Goal: Task Accomplishment & Management: Manage account settings

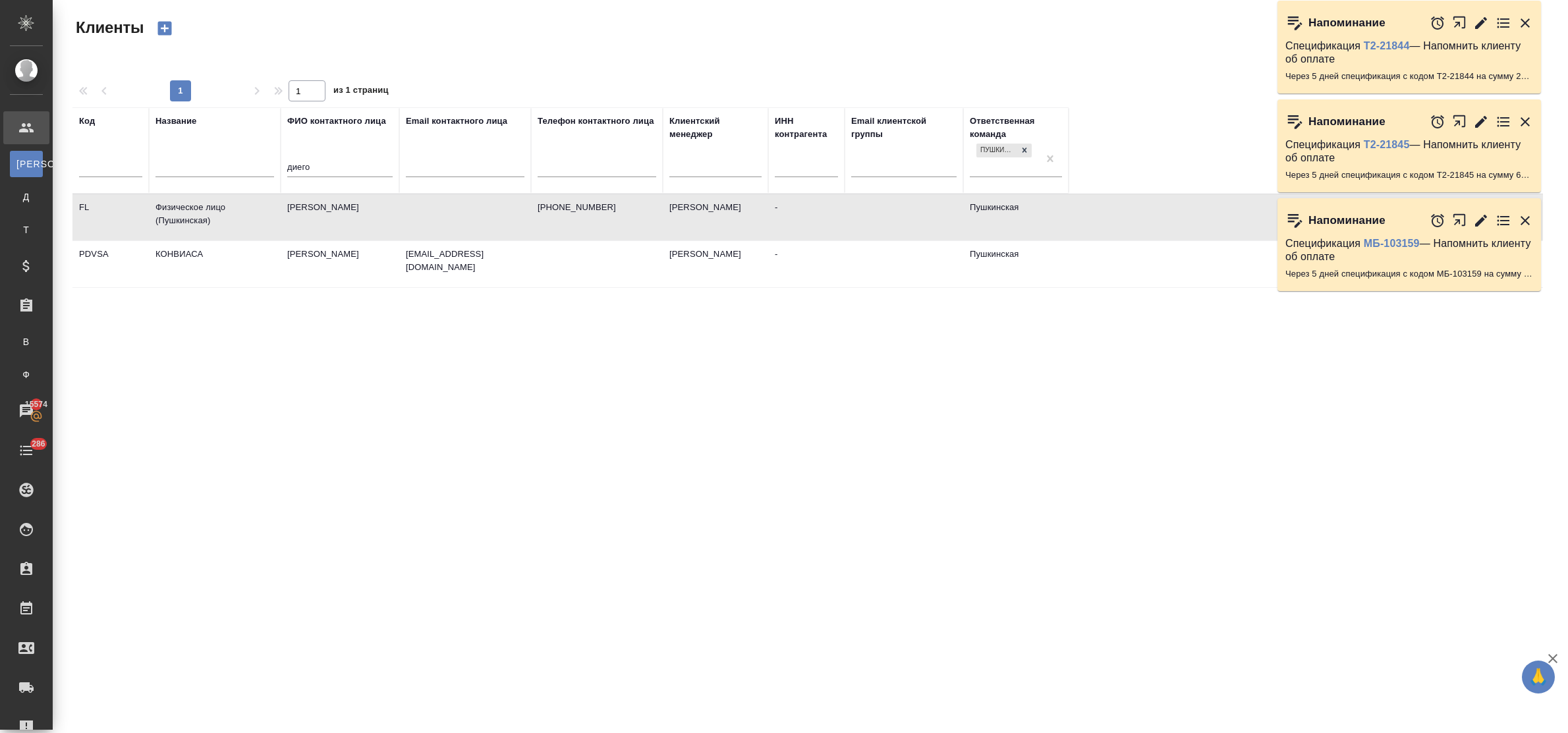
select select "RU"
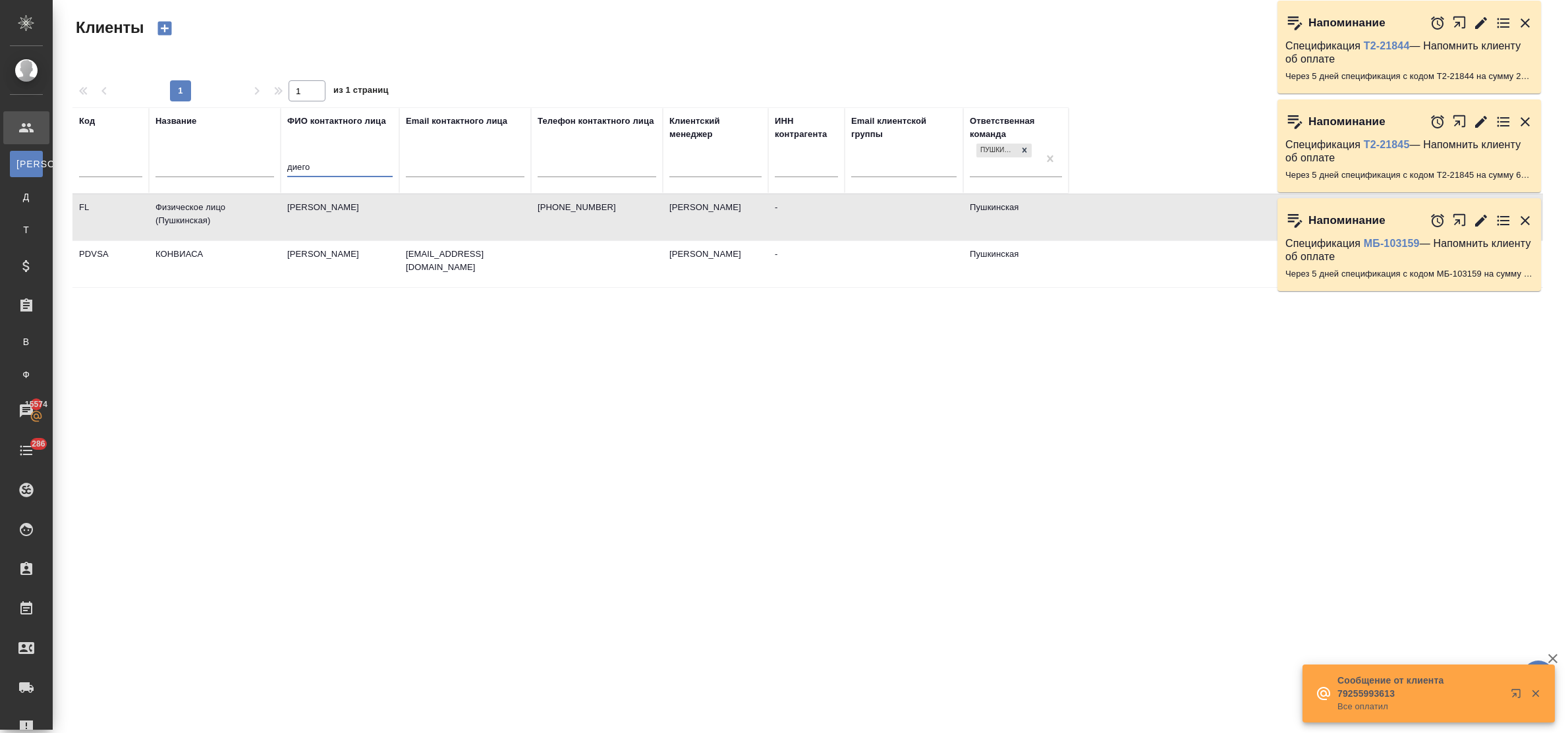
drag, startPoint x: 321, startPoint y: 168, endPoint x: 258, endPoint y: 160, distance: 63.5
click at [258, 160] on tr "Код Название ФИО контактного лица диего Email контактного лица Телефон контактн…" at bounding box center [570, 151] width 996 height 86
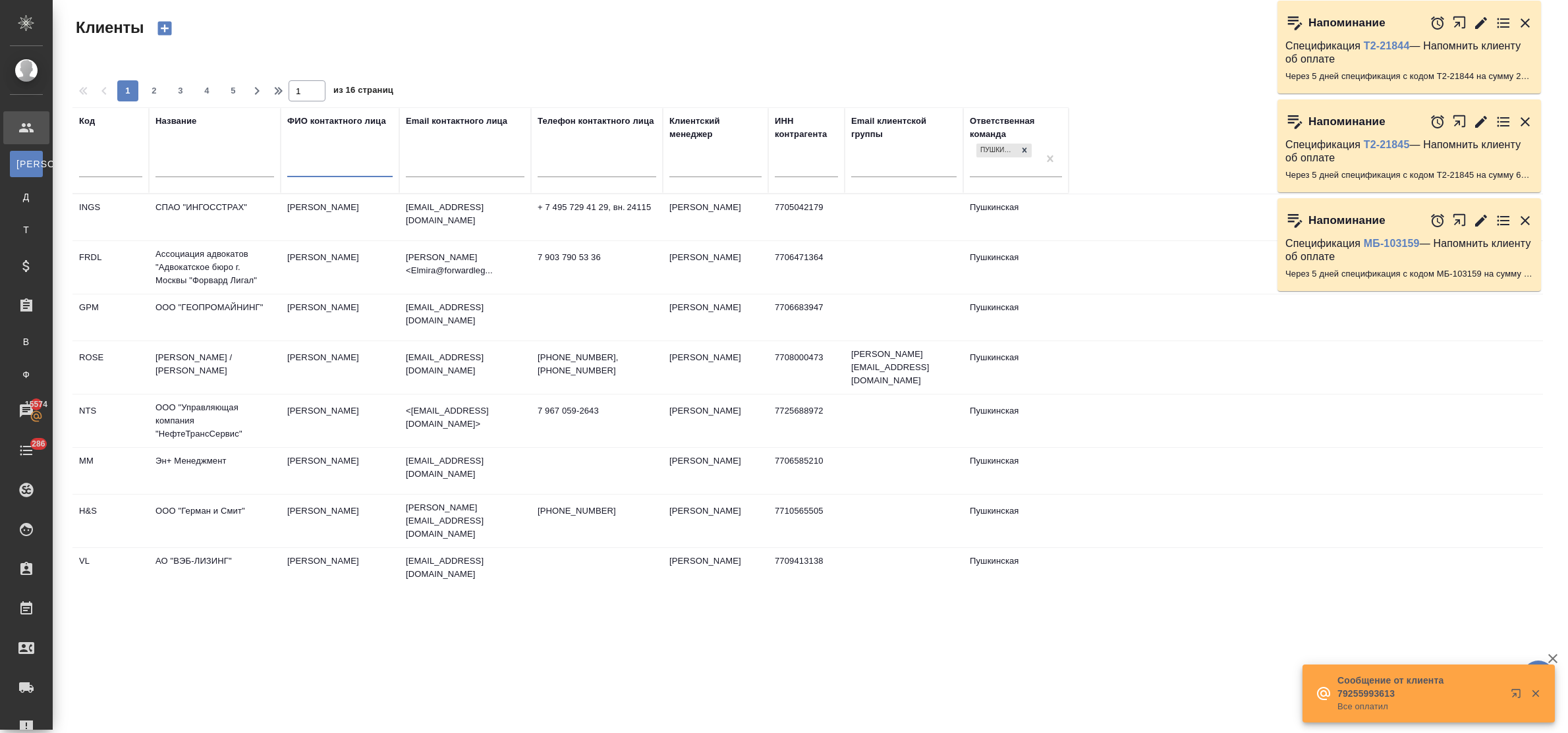
click at [195, 172] on input "text" at bounding box center [215, 168] width 119 height 16
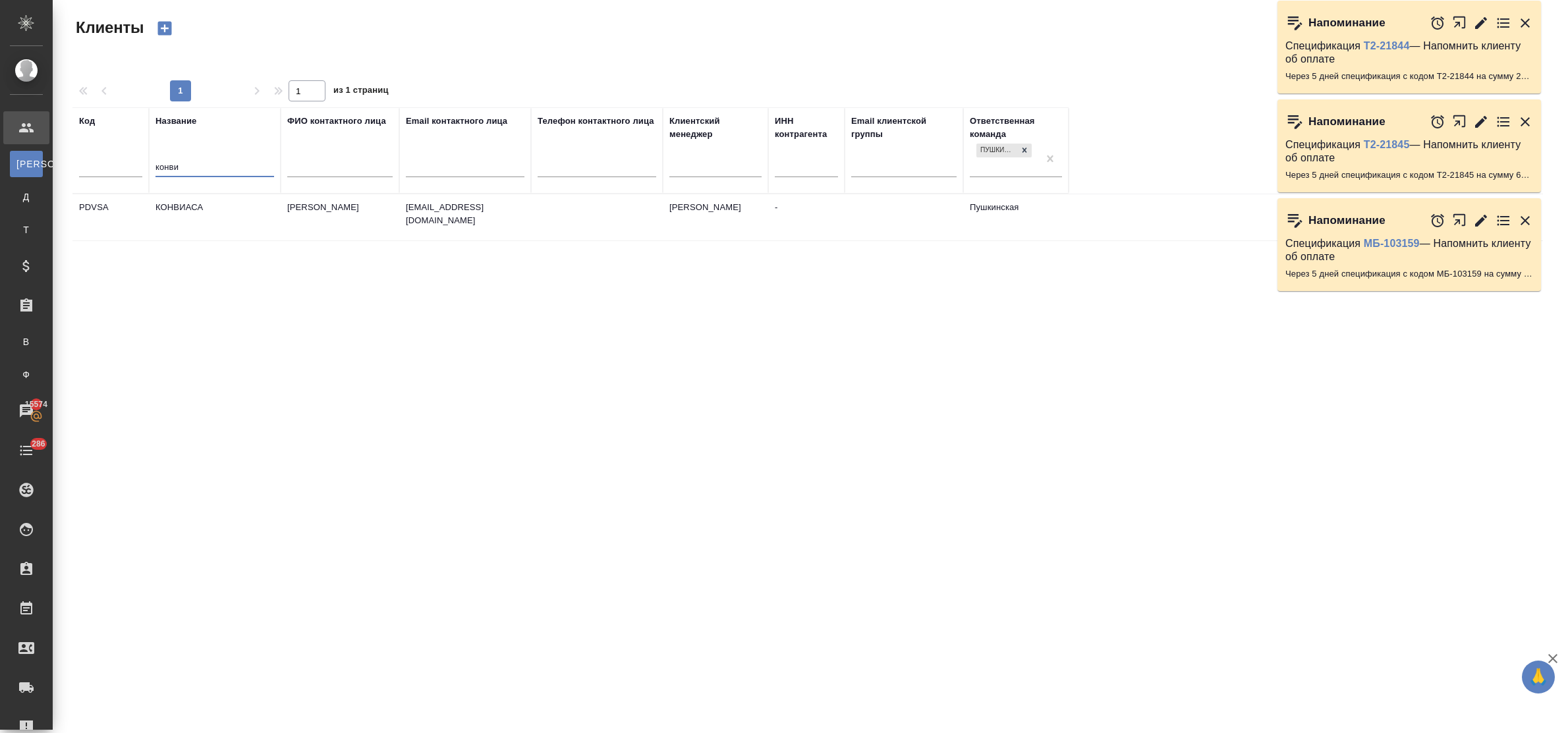
type input "конви"
click at [201, 203] on td "КОНВИАСА" at bounding box center [215, 217] width 132 height 46
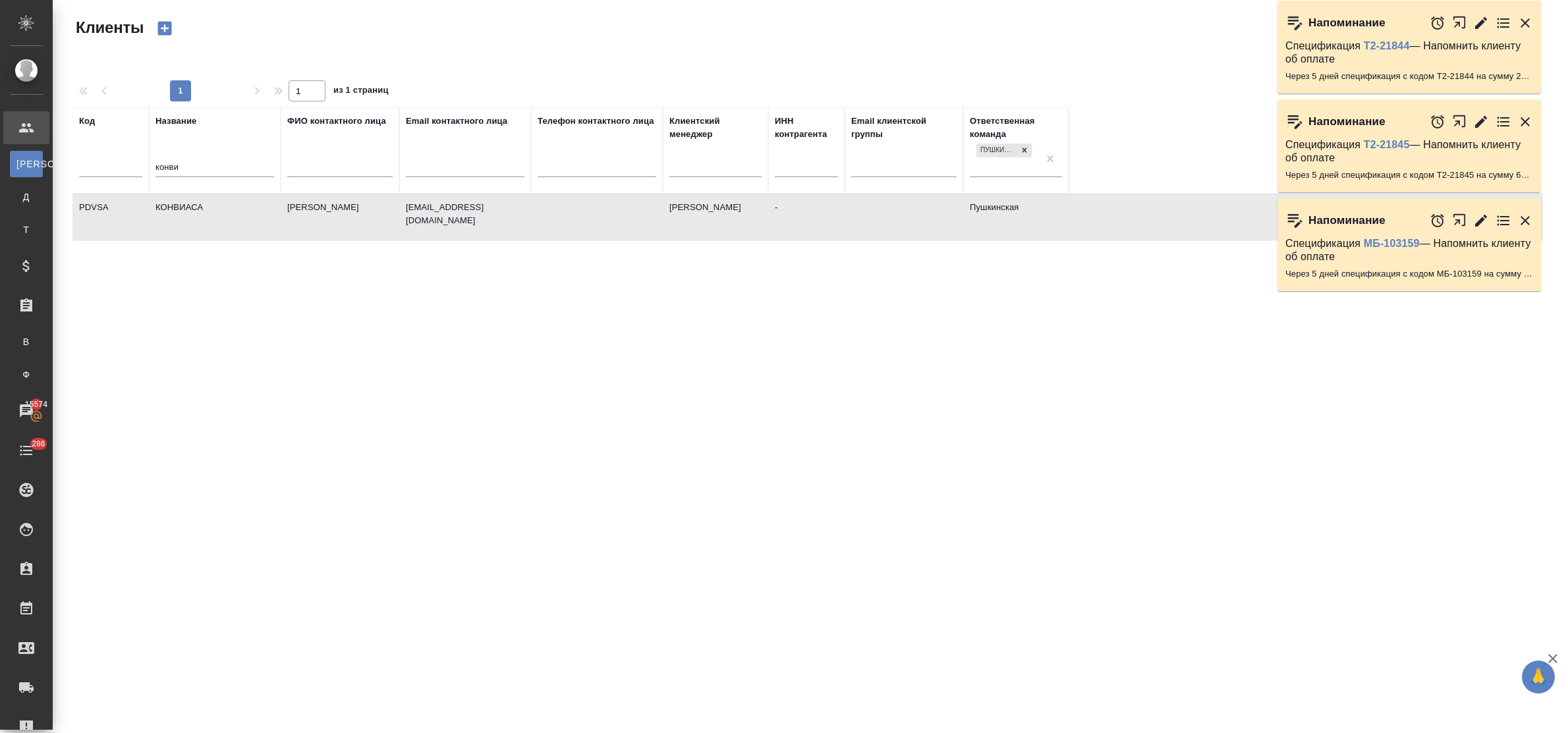
click at [201, 203] on td "КОНВИАСА" at bounding box center [215, 217] width 132 height 46
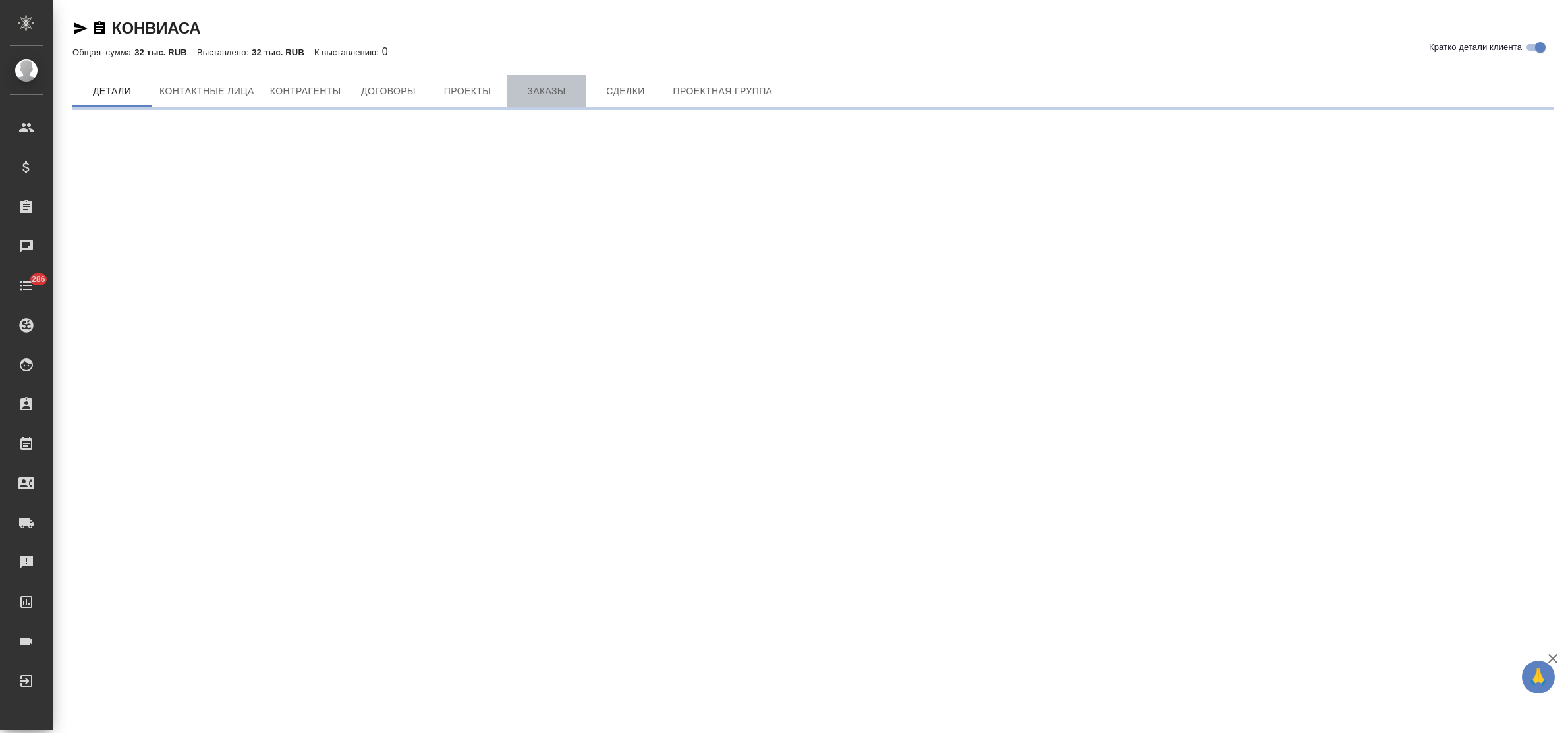
click at [542, 93] on span "Заказы" at bounding box center [546, 91] width 63 height 16
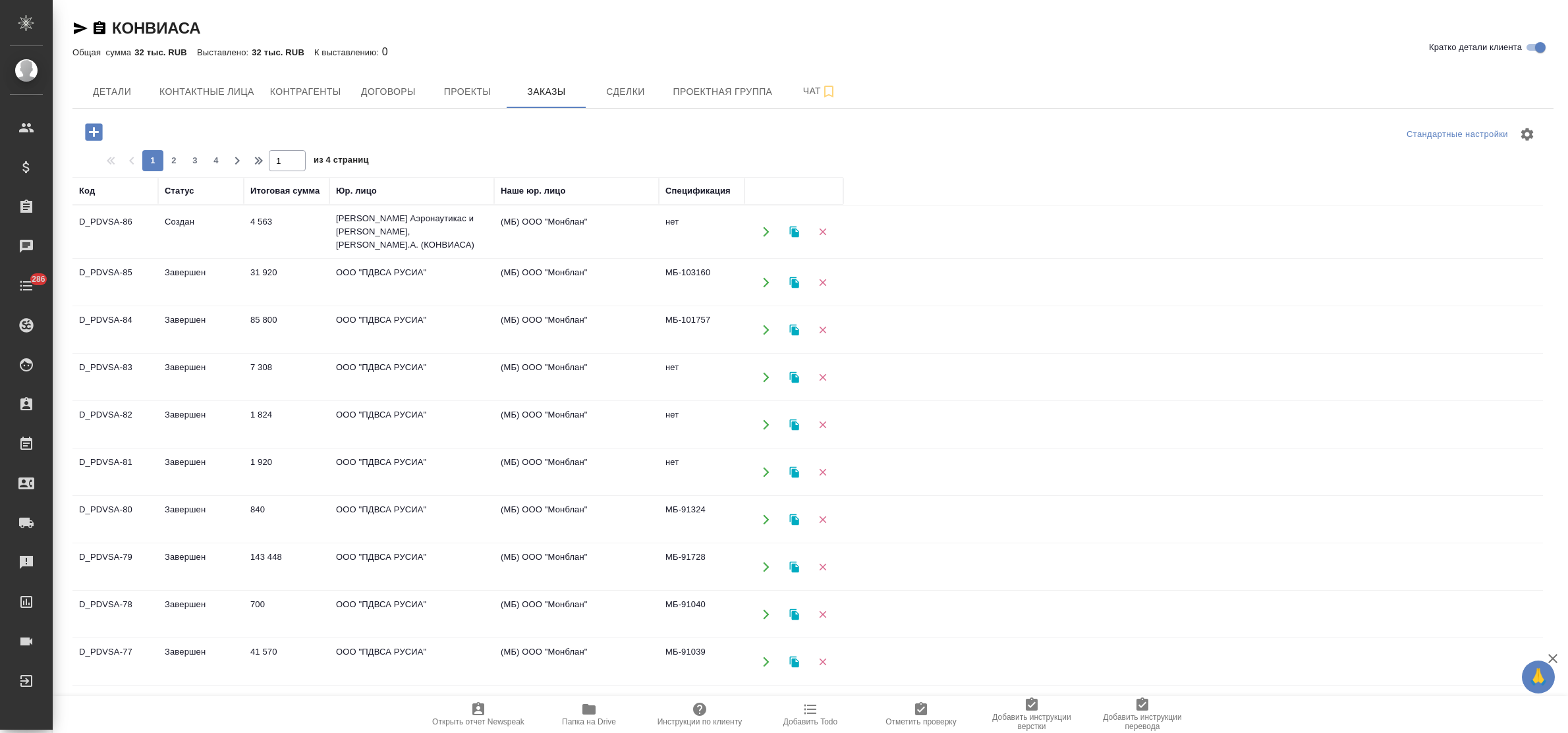
click at [393, 235] on td "[PERSON_NAME] Аэронаутикас и [PERSON_NAME], [PERSON_NAME].А. (КОНВИАСА)" at bounding box center [412, 232] width 164 height 53
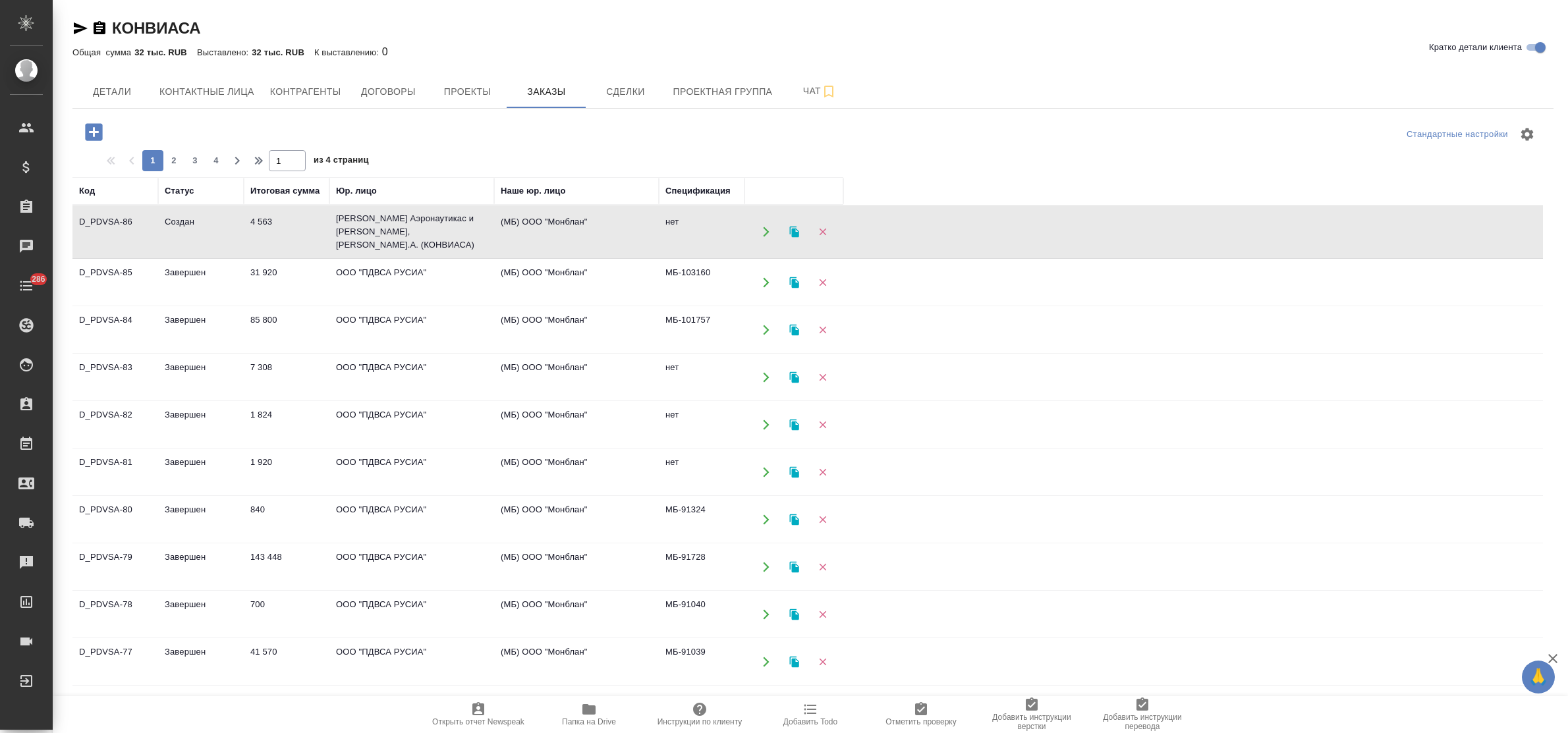
click at [393, 235] on td "[PERSON_NAME] Аэронаутикас и [PERSON_NAME], [PERSON_NAME].А. (КОНВИАСА)" at bounding box center [412, 232] width 164 height 53
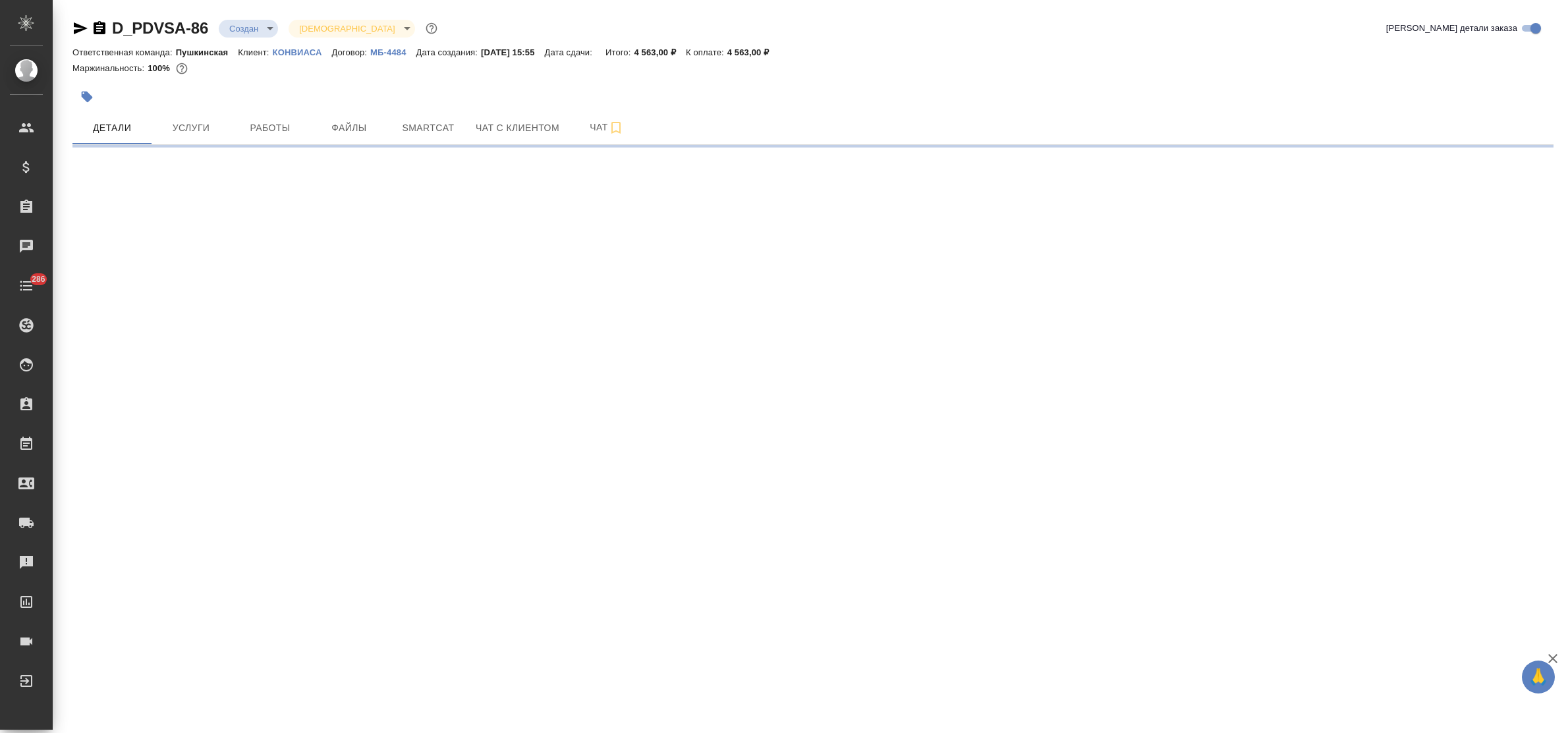
select select "RU"
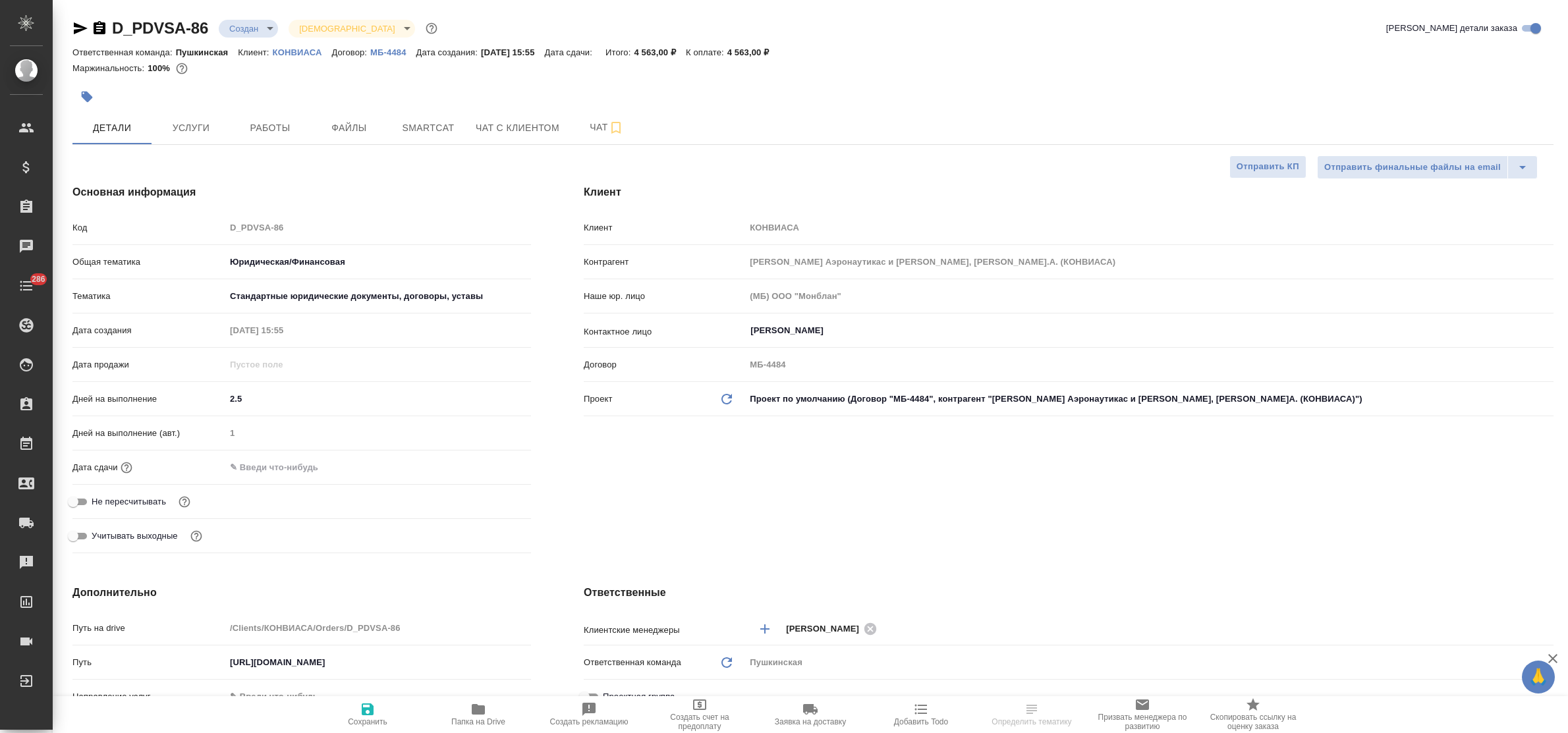
type textarea "x"
click at [697, 703] on icon "button" at bounding box center [699, 705] width 15 height 15
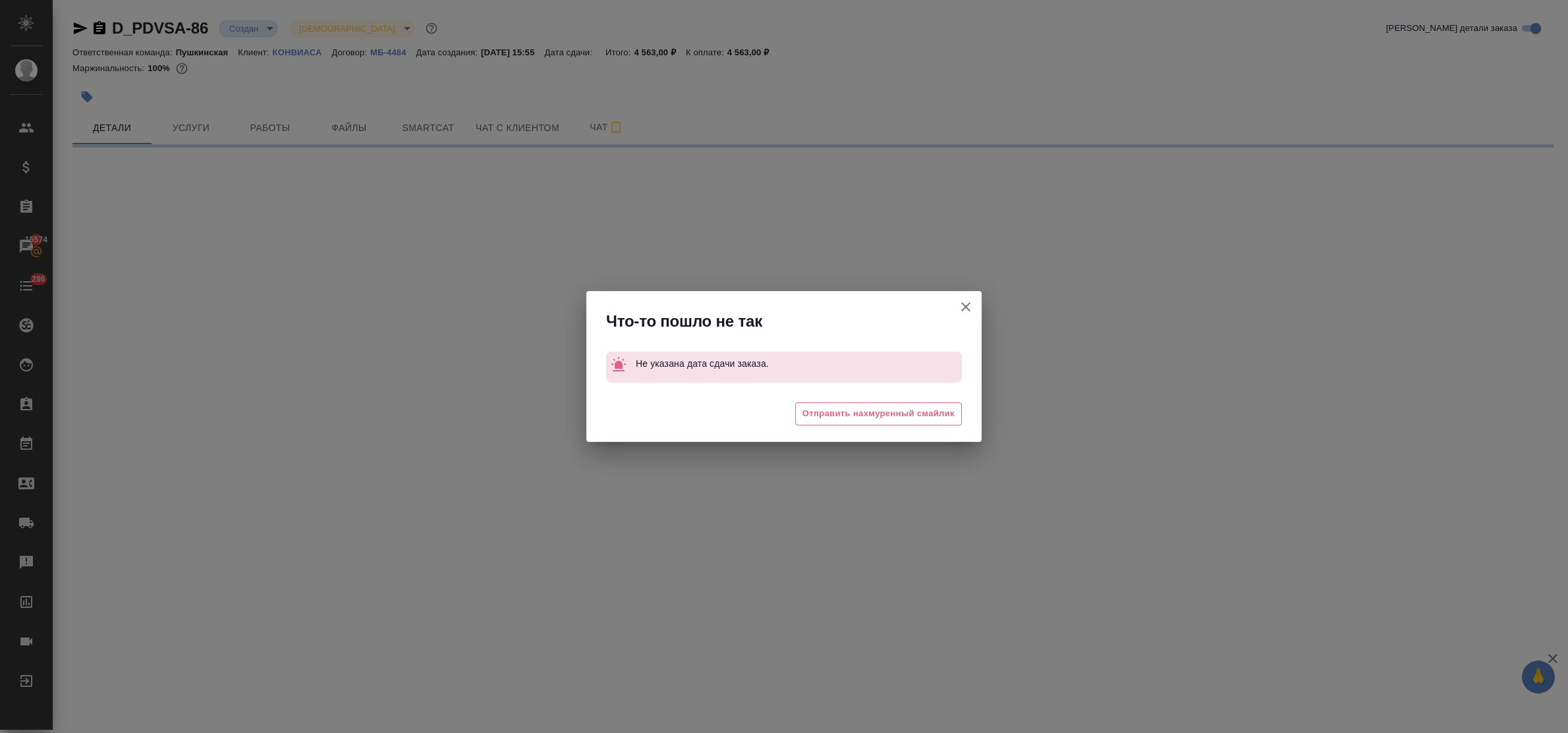
select select "RU"
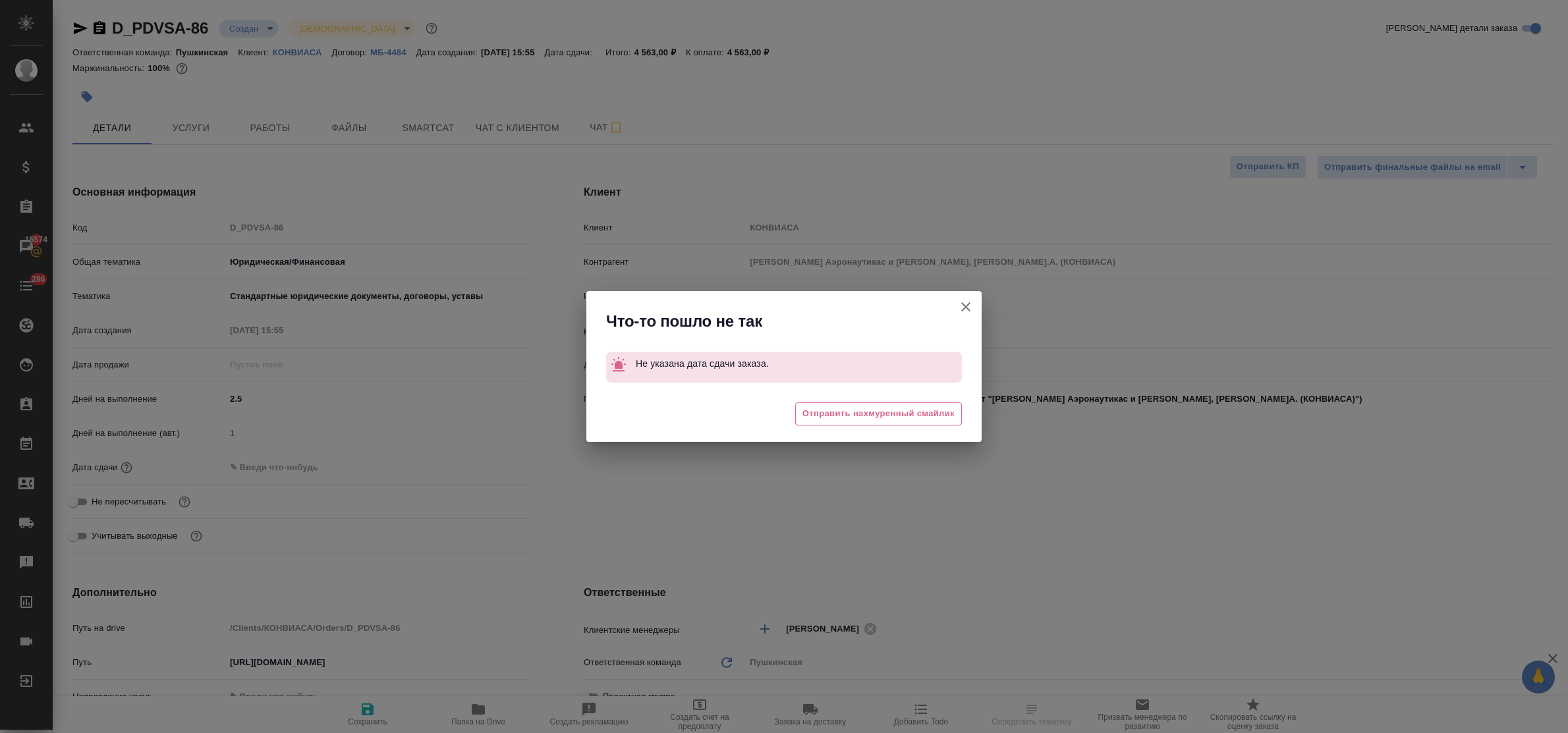
type textarea "x"
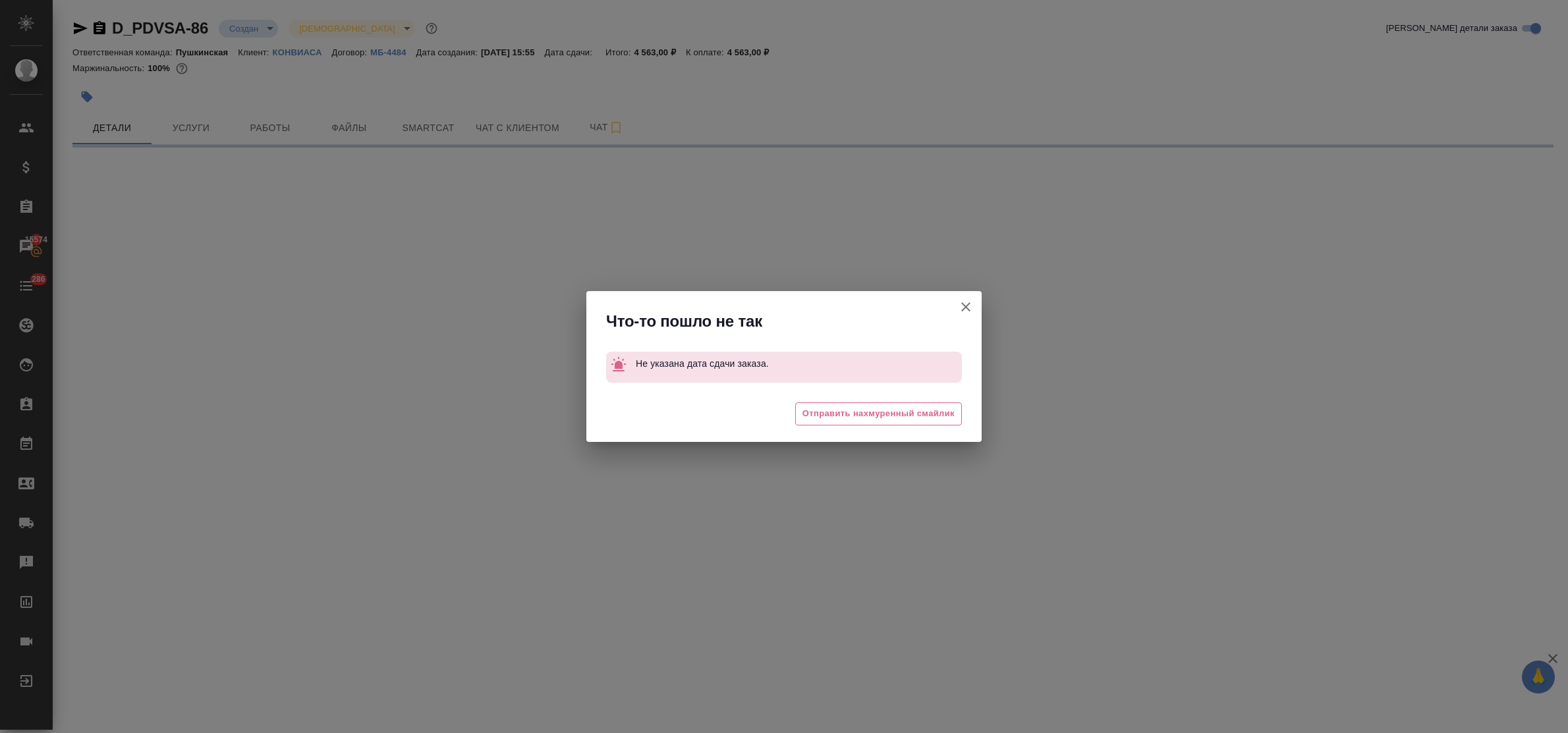
select select "RU"
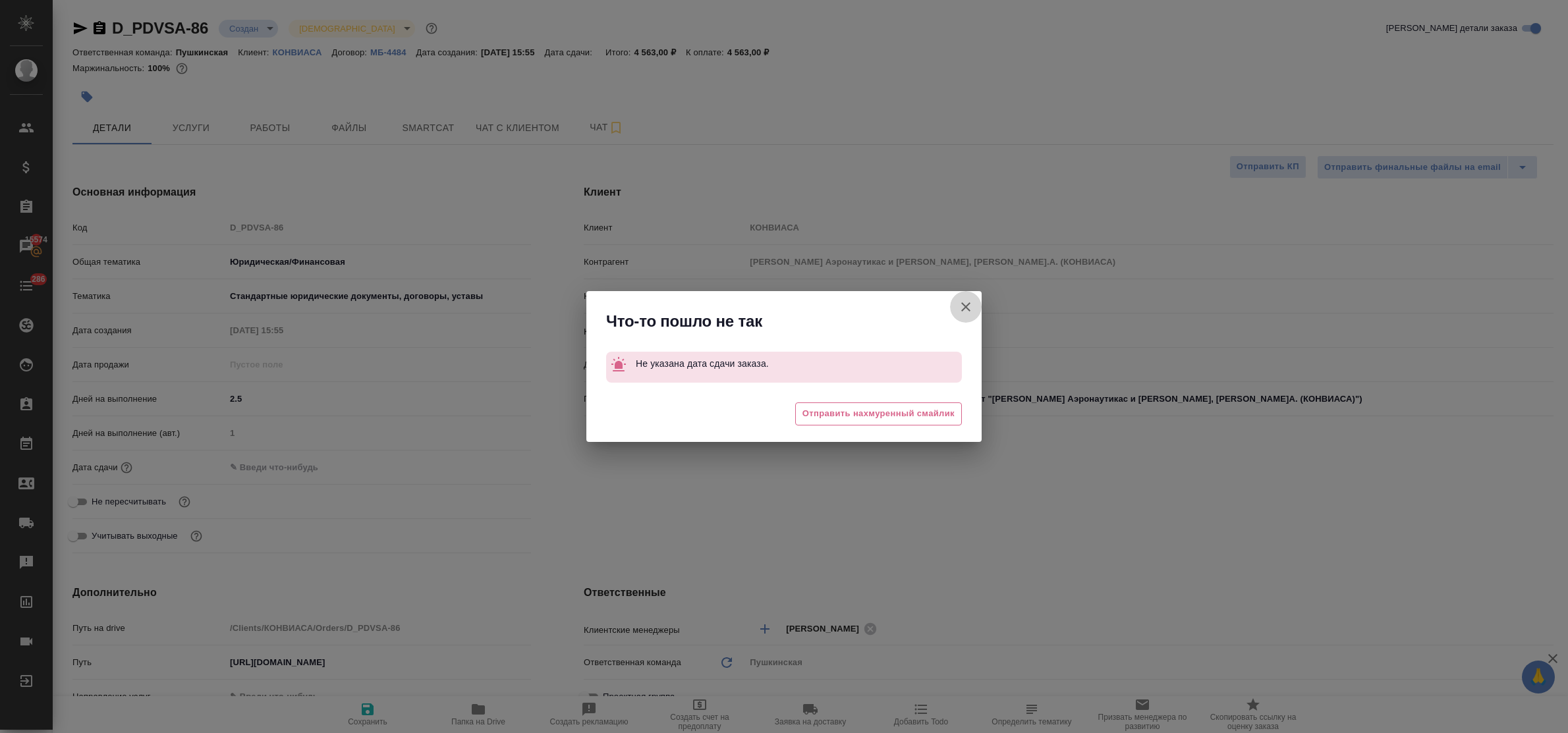
click at [967, 303] on icon "button" at bounding box center [965, 307] width 15 height 15
type textarea "x"
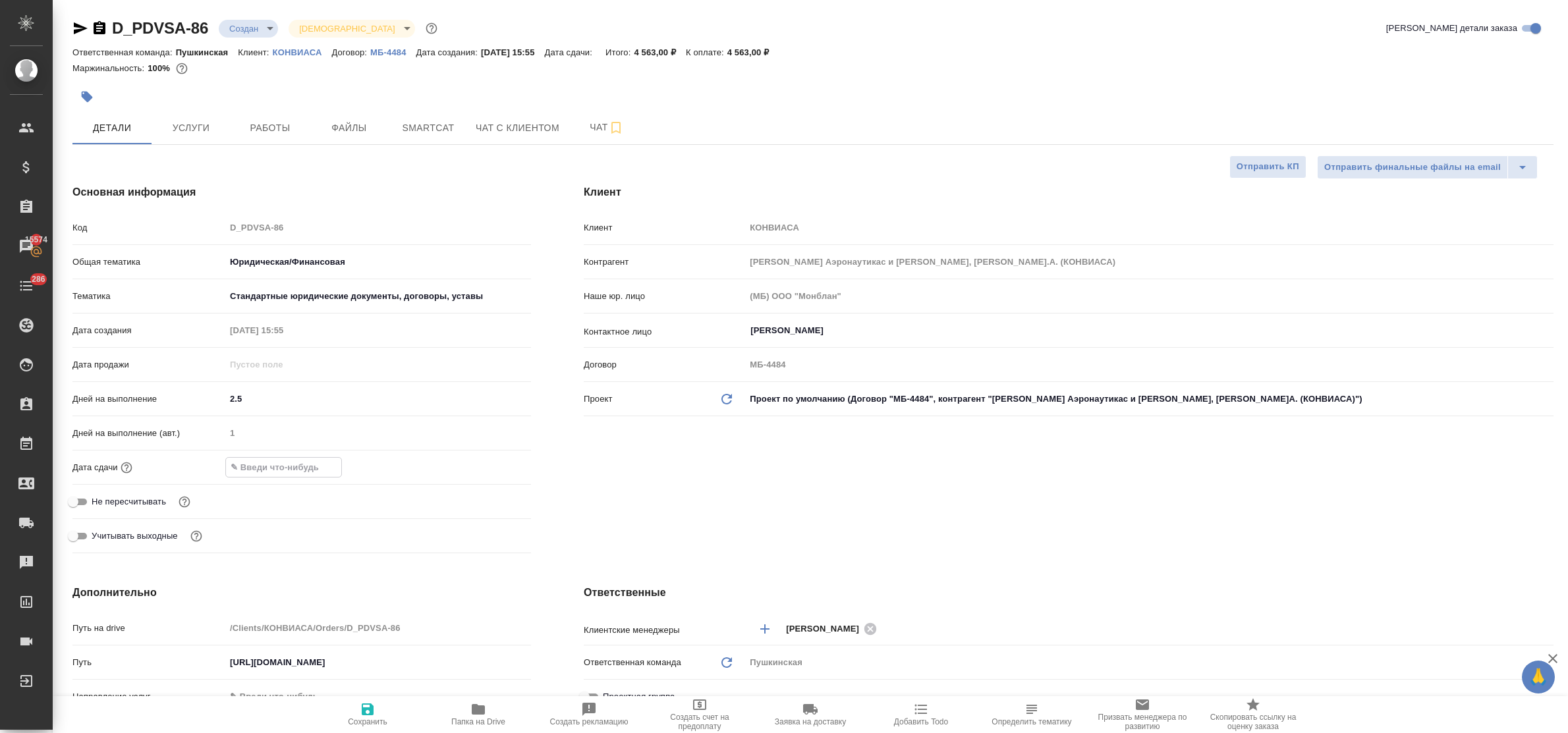
click at [259, 469] on input "text" at bounding box center [284, 467] width 116 height 19
click at [489, 465] on icon "button" at bounding box center [492, 466] width 15 height 15
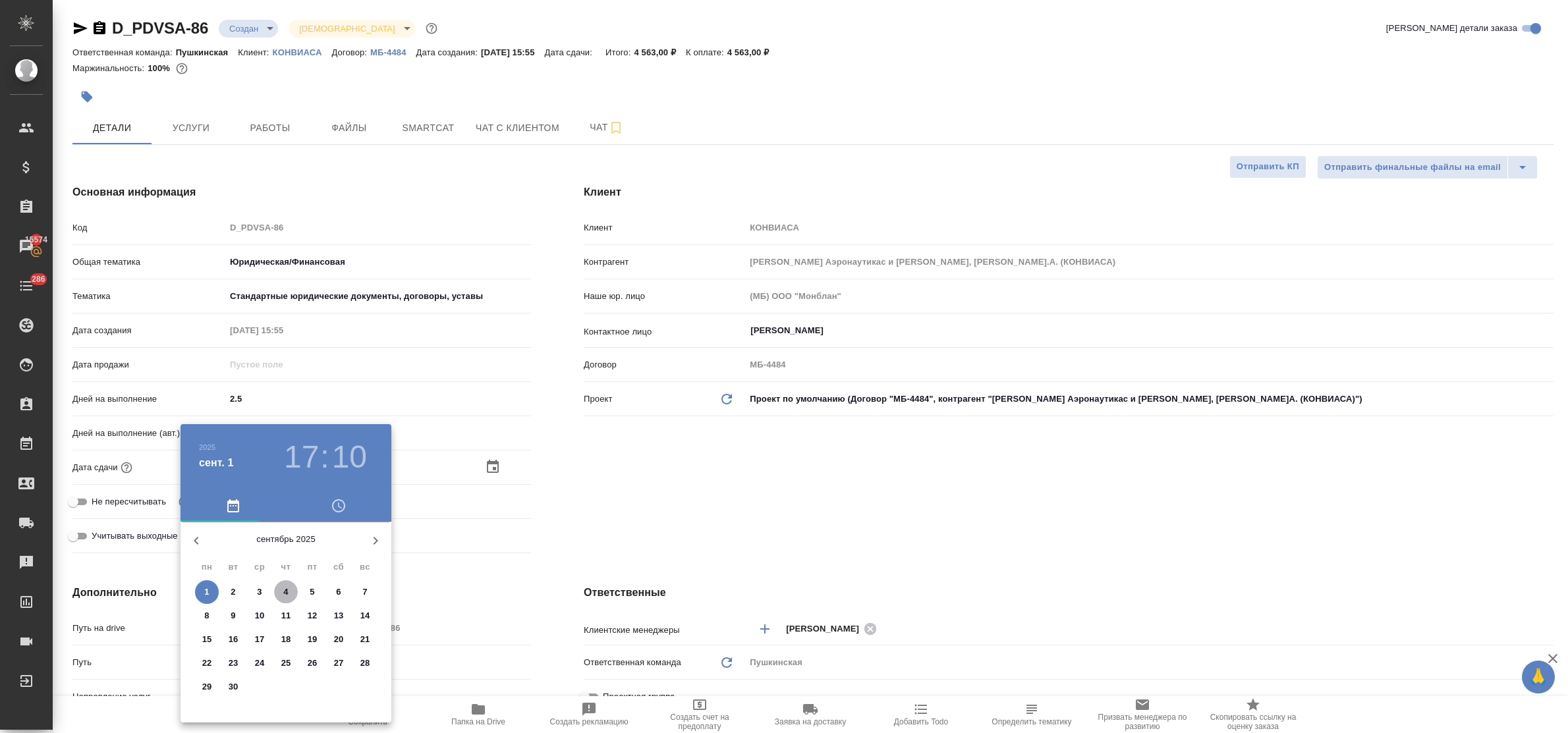
click at [282, 591] on span "4" at bounding box center [286, 592] width 24 height 13
type input "04.09.2025 17:10"
type textarea "x"
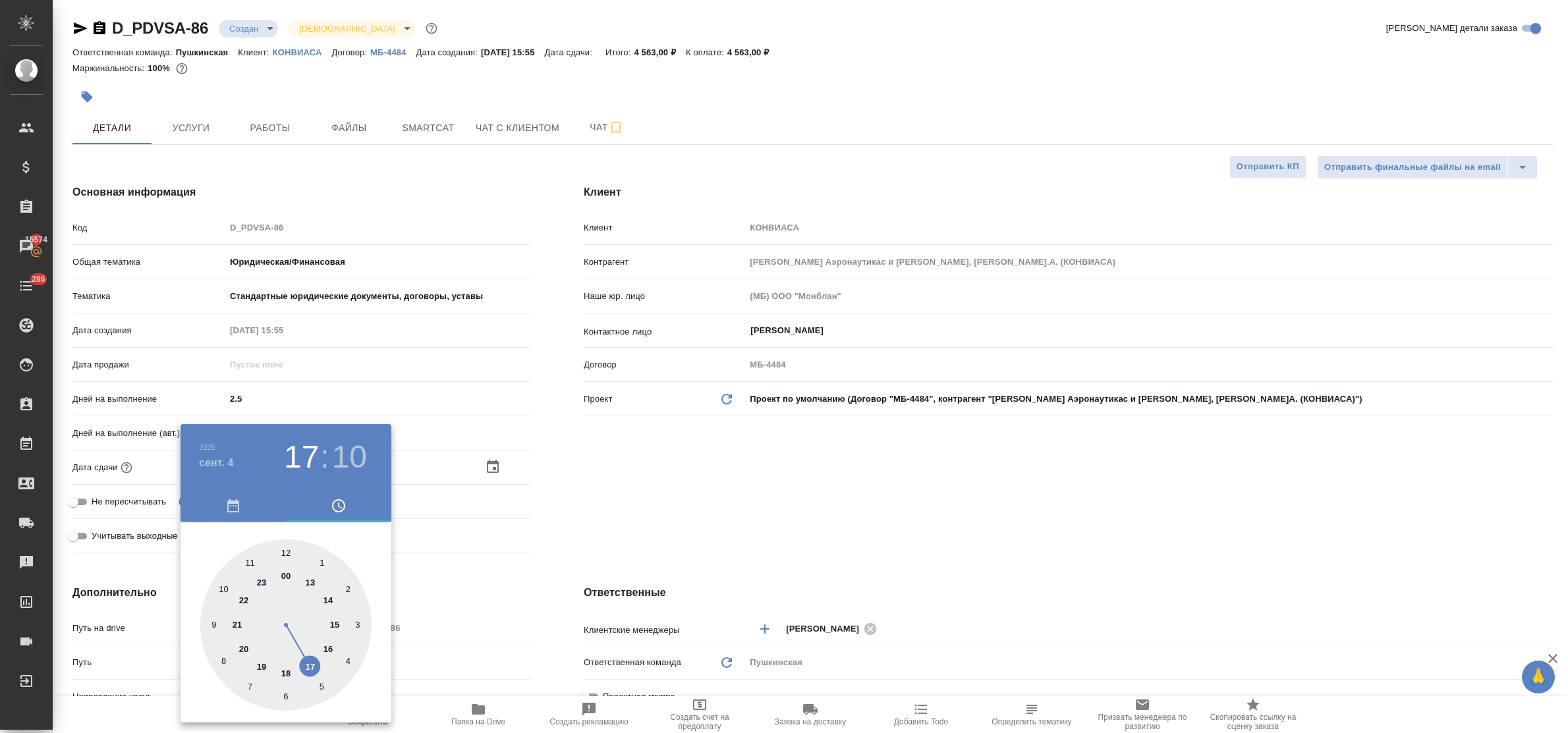
click at [286, 555] on div at bounding box center [286, 625] width 172 height 172
type input "04.09.2025 12:10"
type textarea "x"
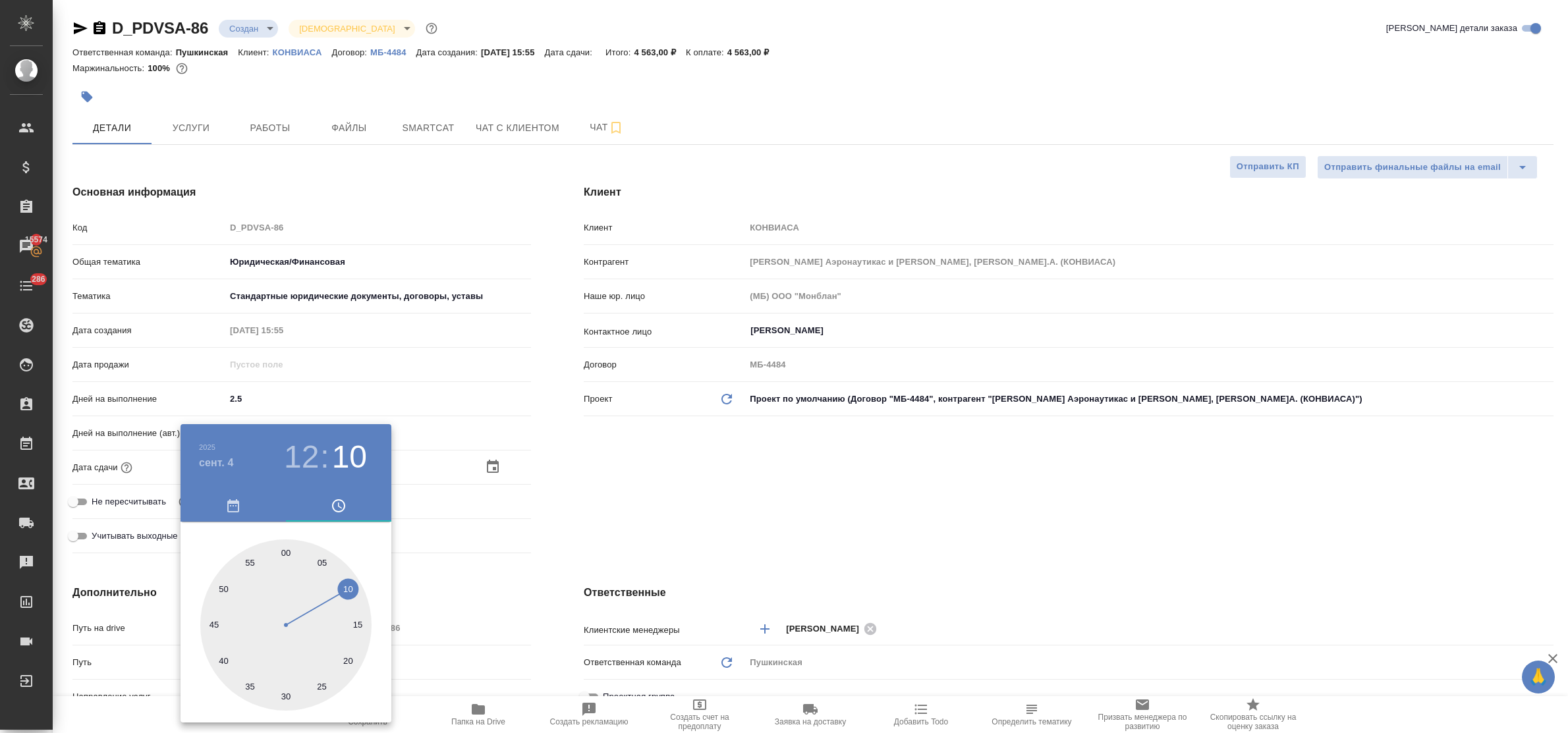
click at [286, 556] on div at bounding box center [286, 625] width 172 height 172
type input "04.09.2025 12:00"
type textarea "x"
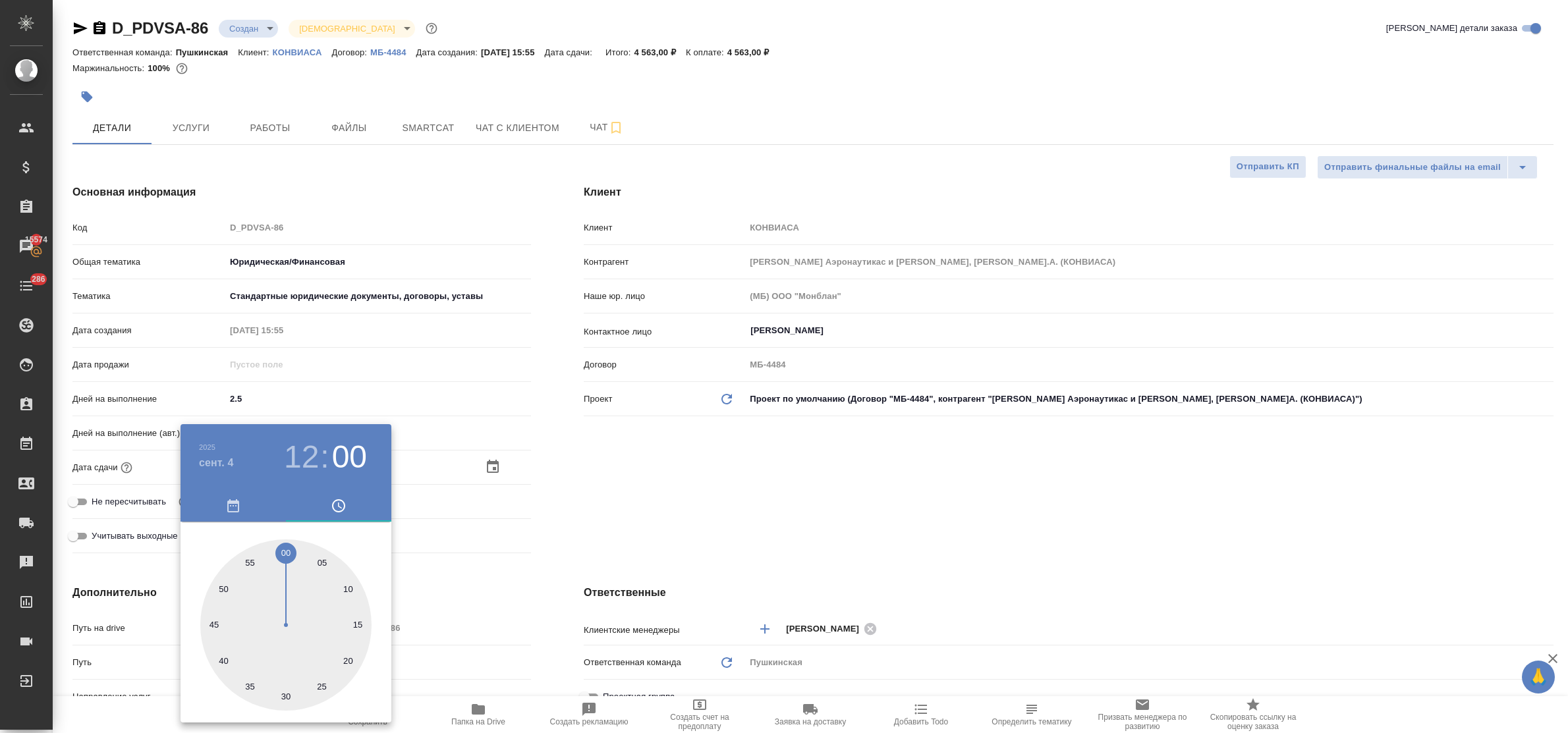
click at [427, 570] on div at bounding box center [784, 366] width 1568 height 733
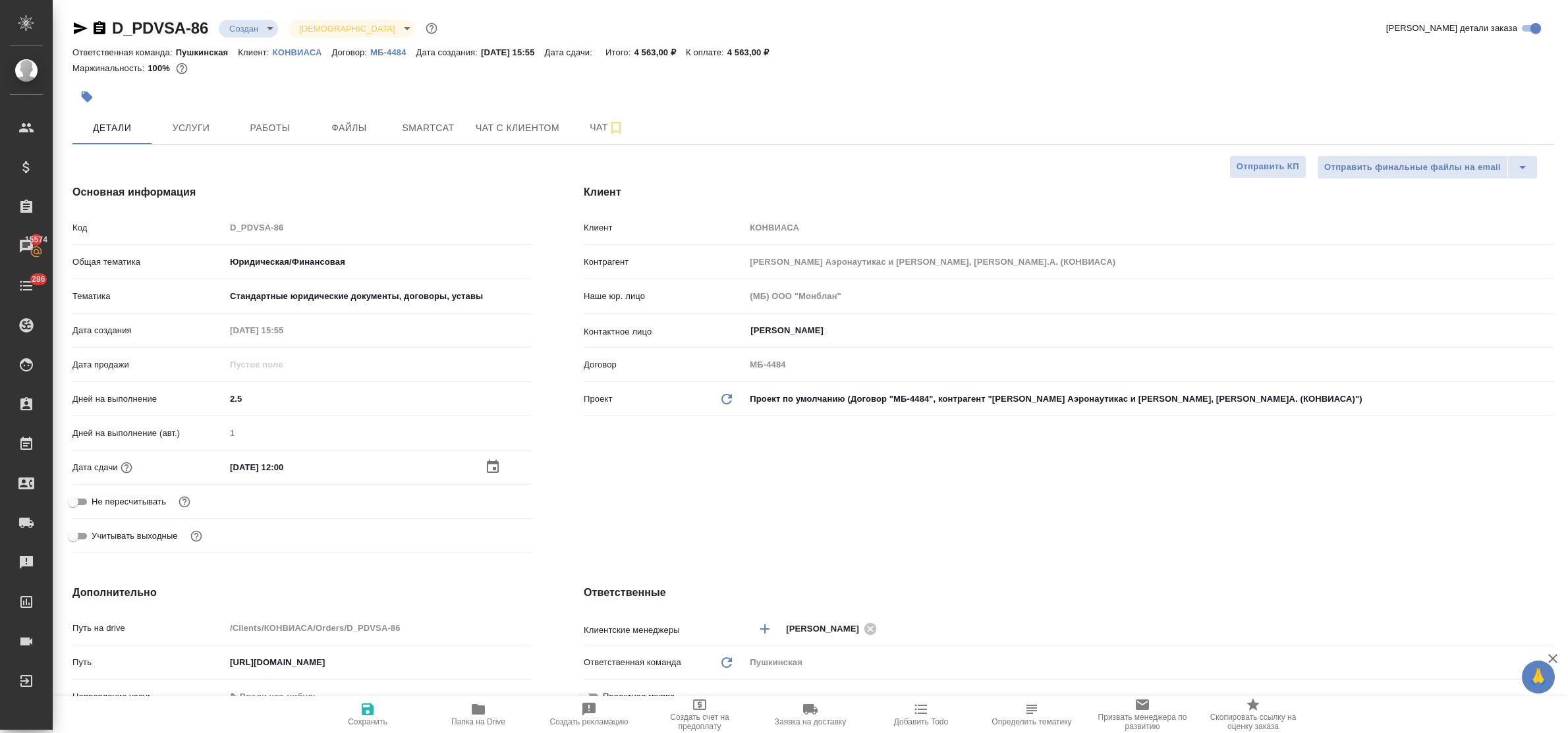
click at [360, 715] on icon "button" at bounding box center [367, 709] width 15 height 15
type textarea "x"
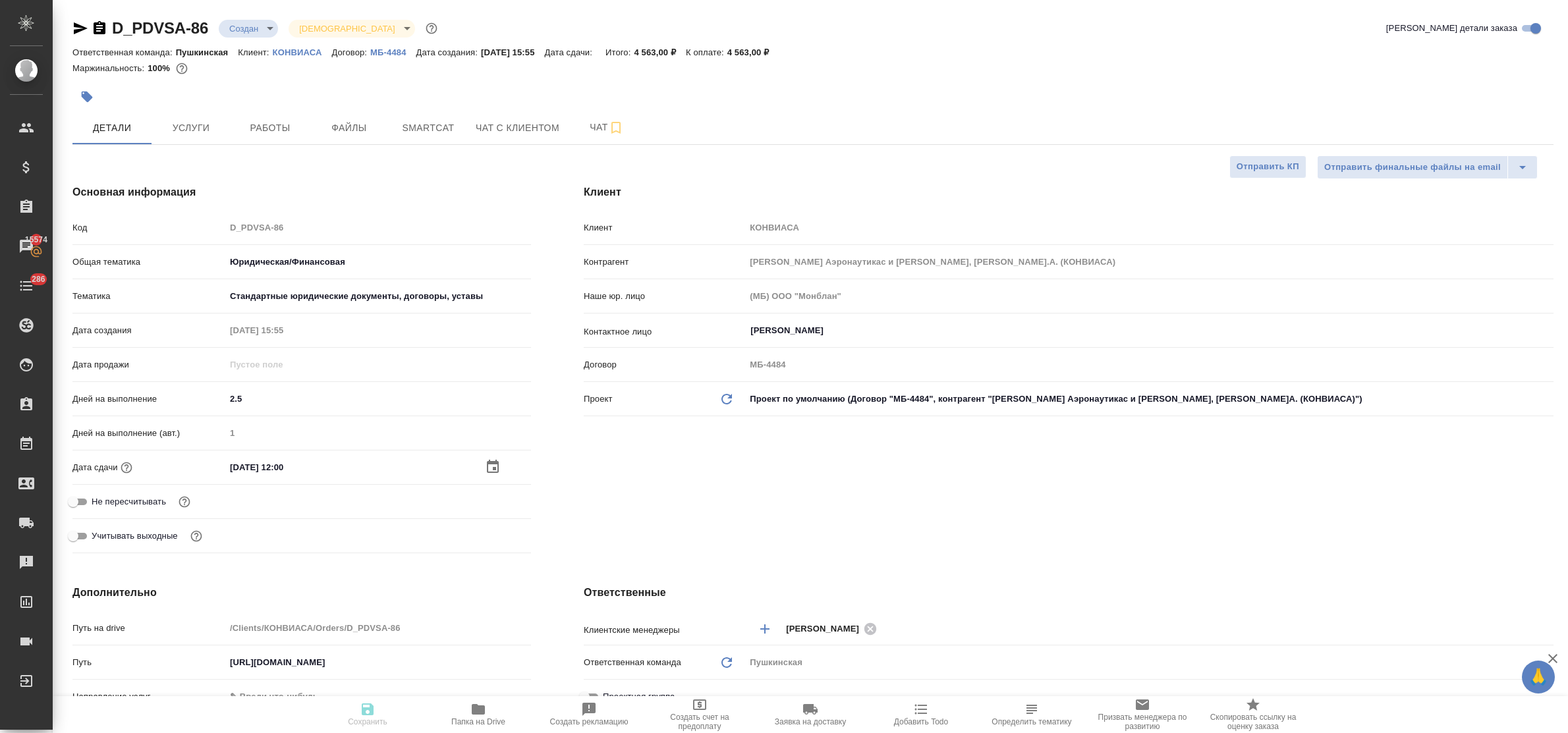
type textarea "x"
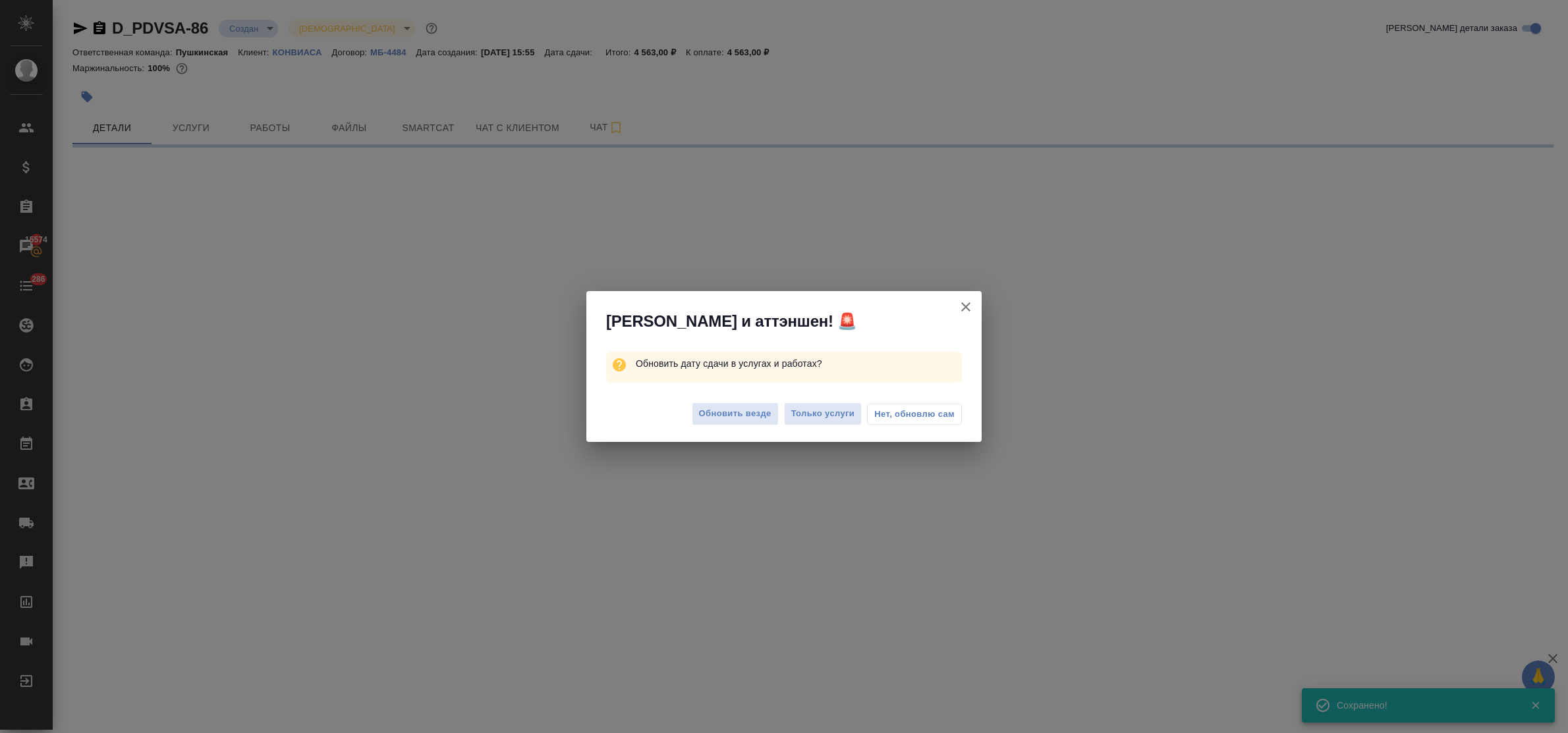
select select "RU"
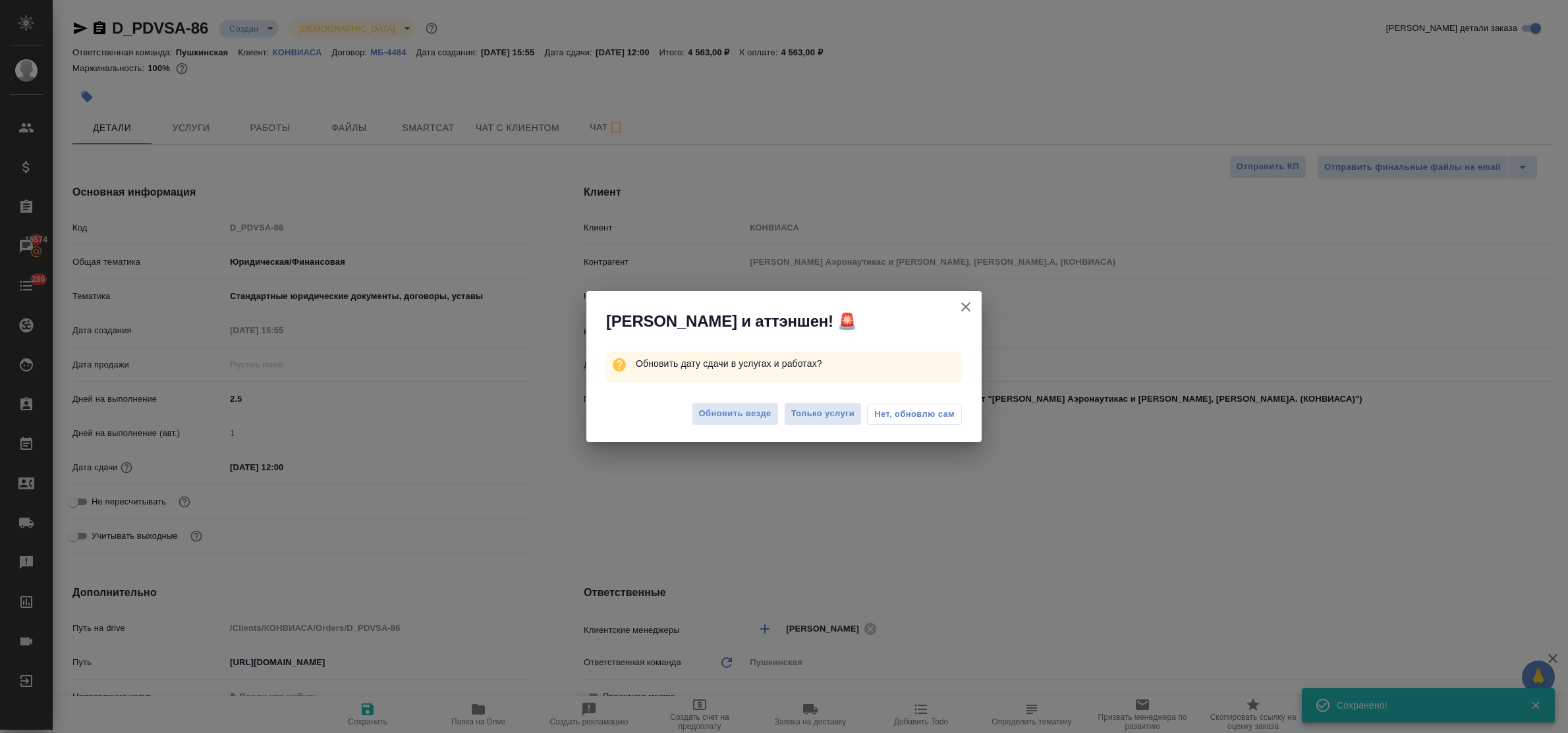
type textarea "x"
click at [896, 410] on span "Нет, обновлю сам" at bounding box center [914, 414] width 81 height 13
type textarea "x"
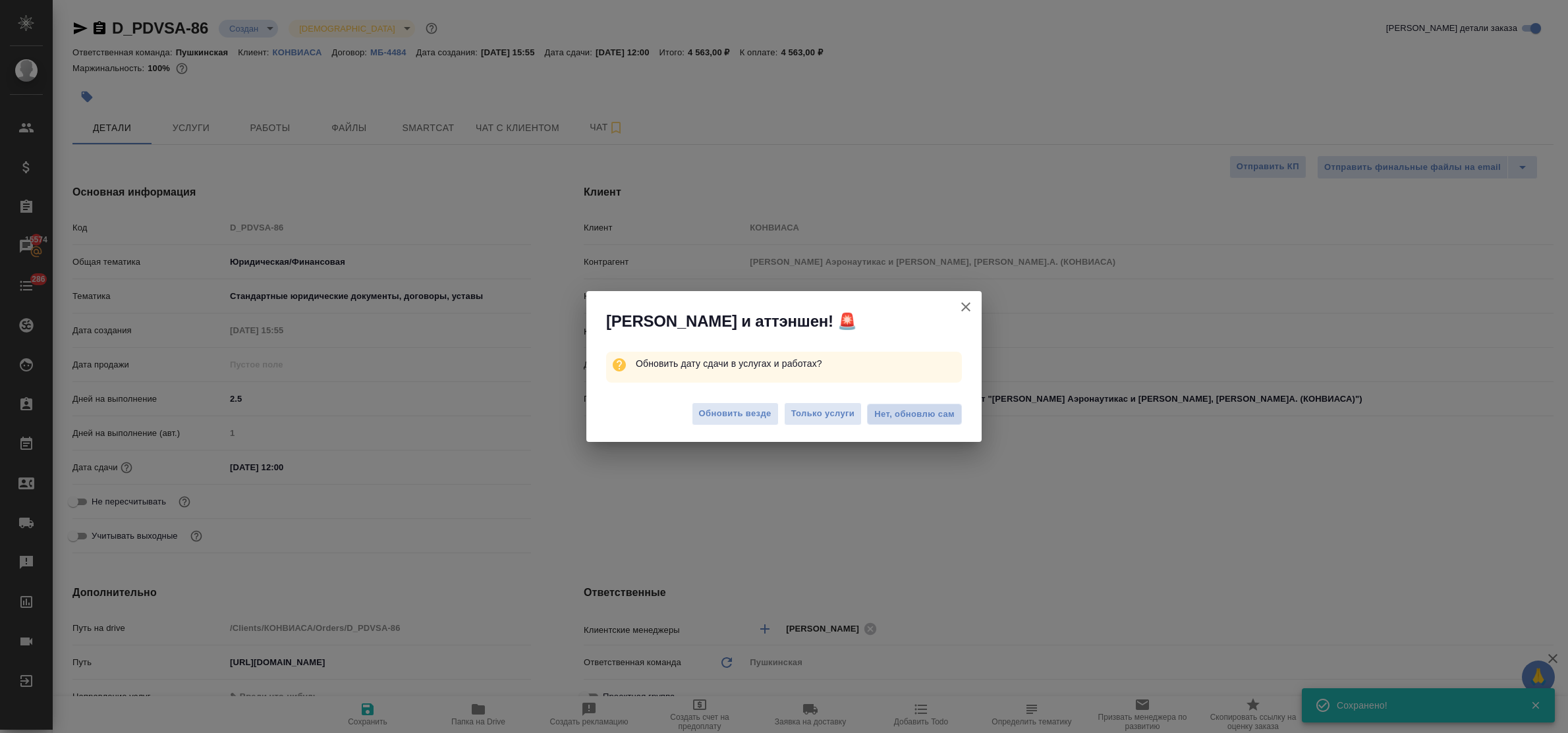
type textarea "x"
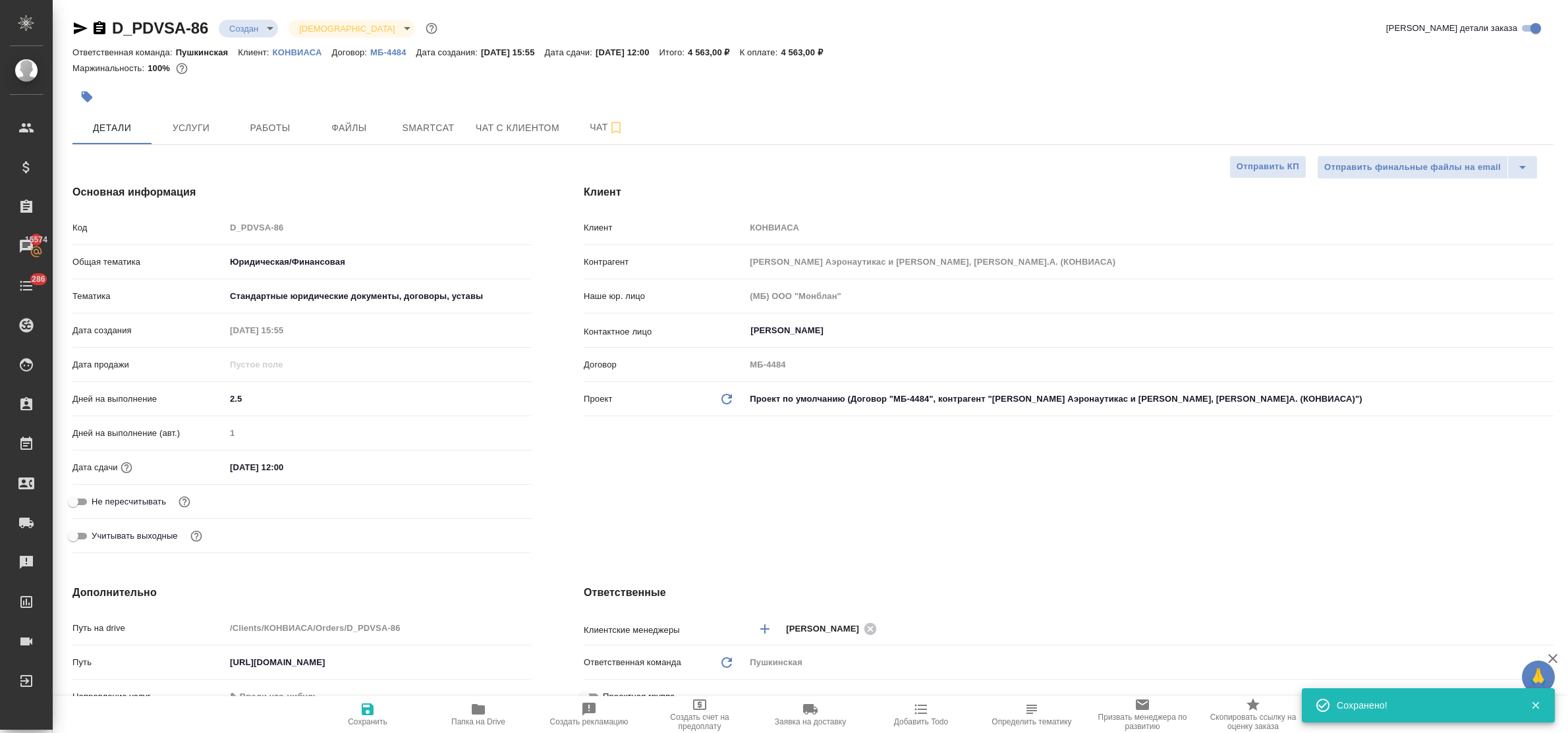
click at [696, 710] on icon "button" at bounding box center [700, 705] width 13 height 11
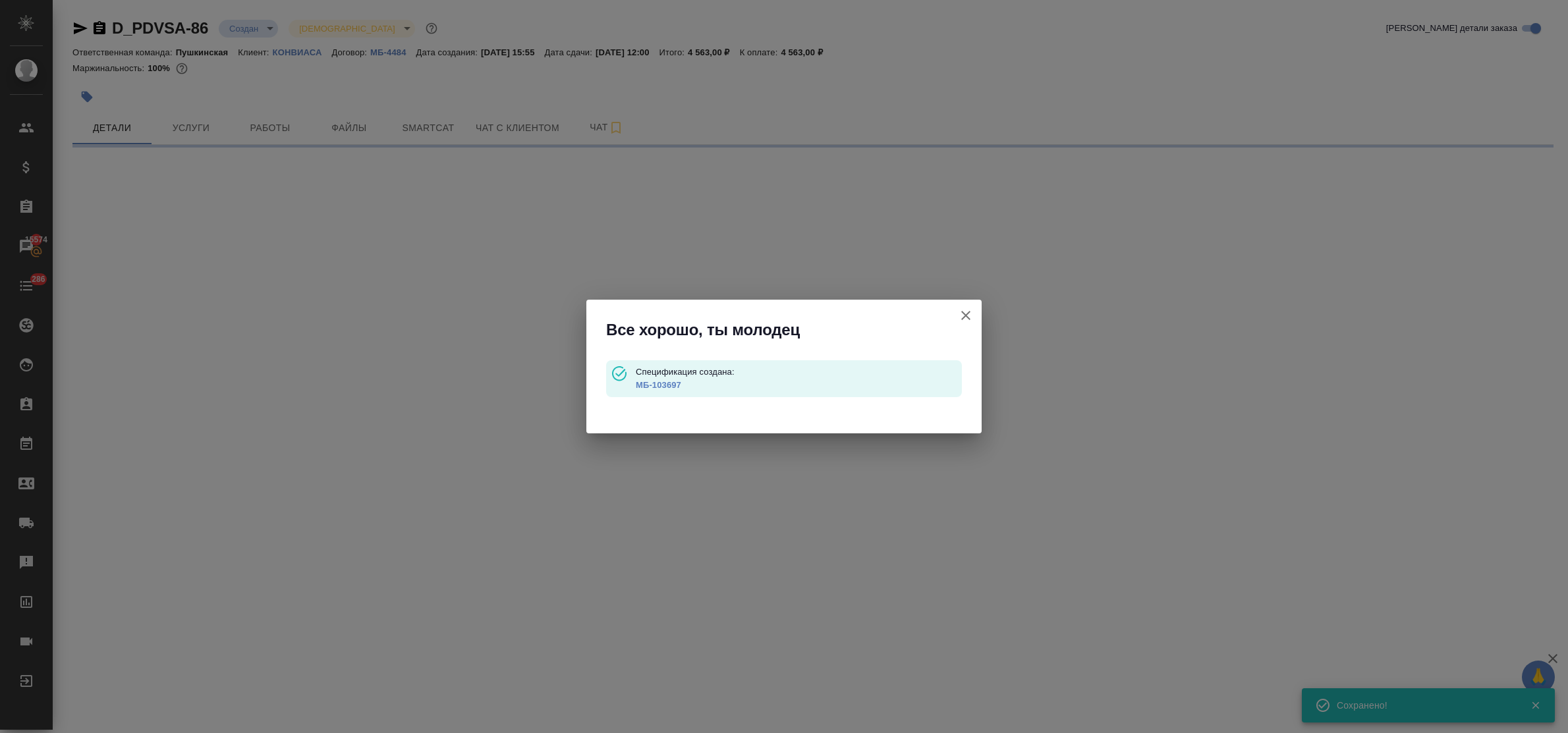
type input "waitingForPrepayment"
select select "RU"
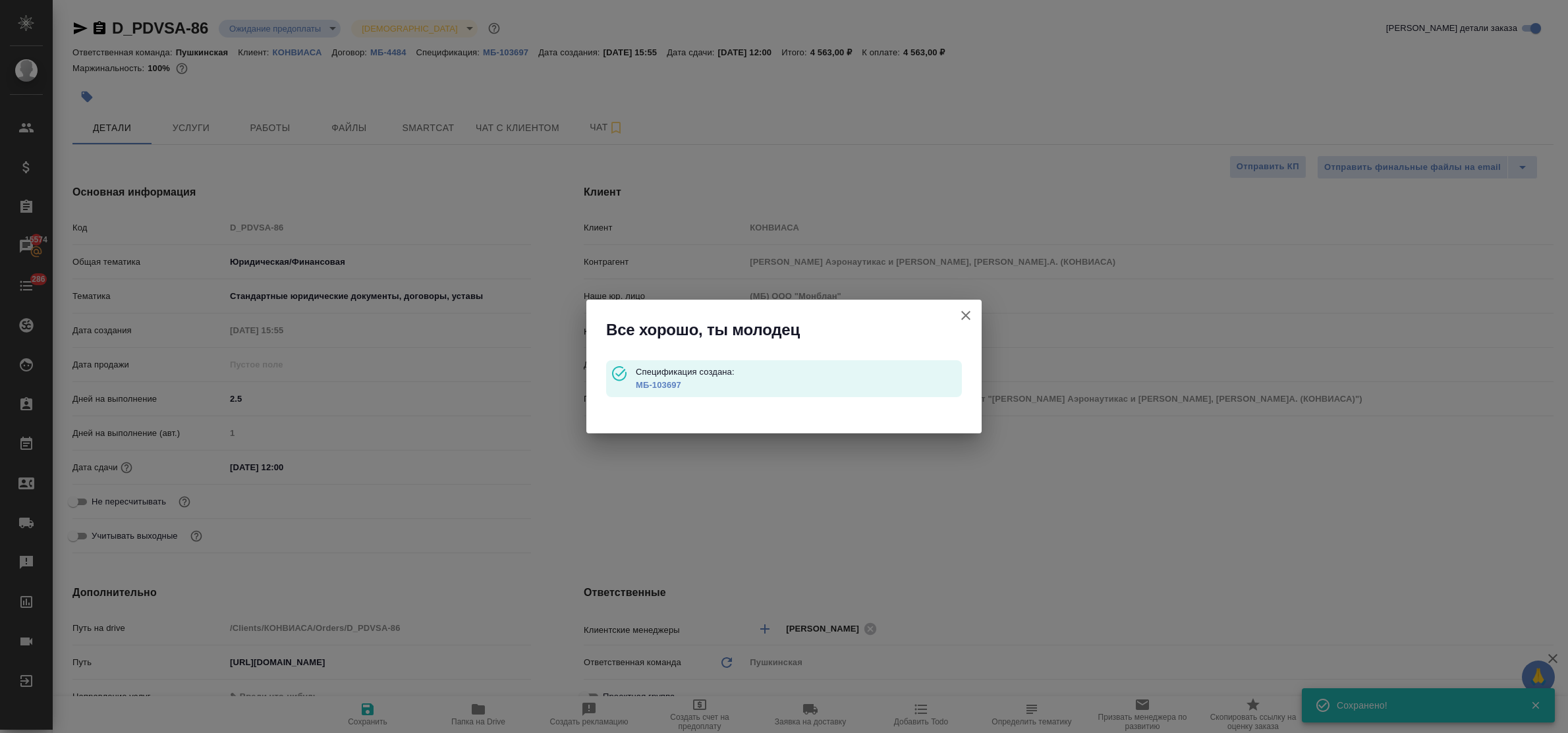
click at [669, 380] on link "МБ-103697" at bounding box center [658, 385] width 46 height 10
type textarea "x"
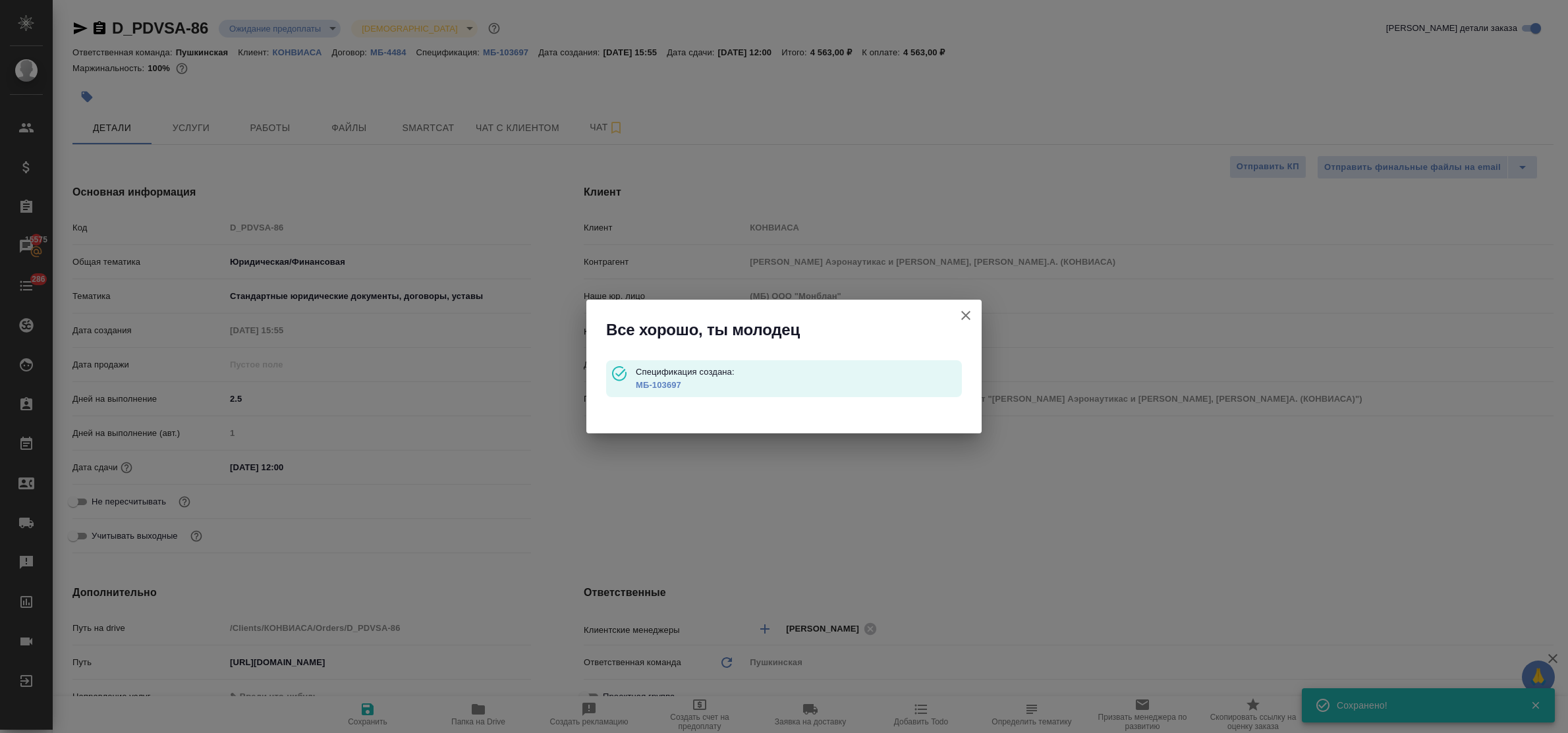
type textarea "x"
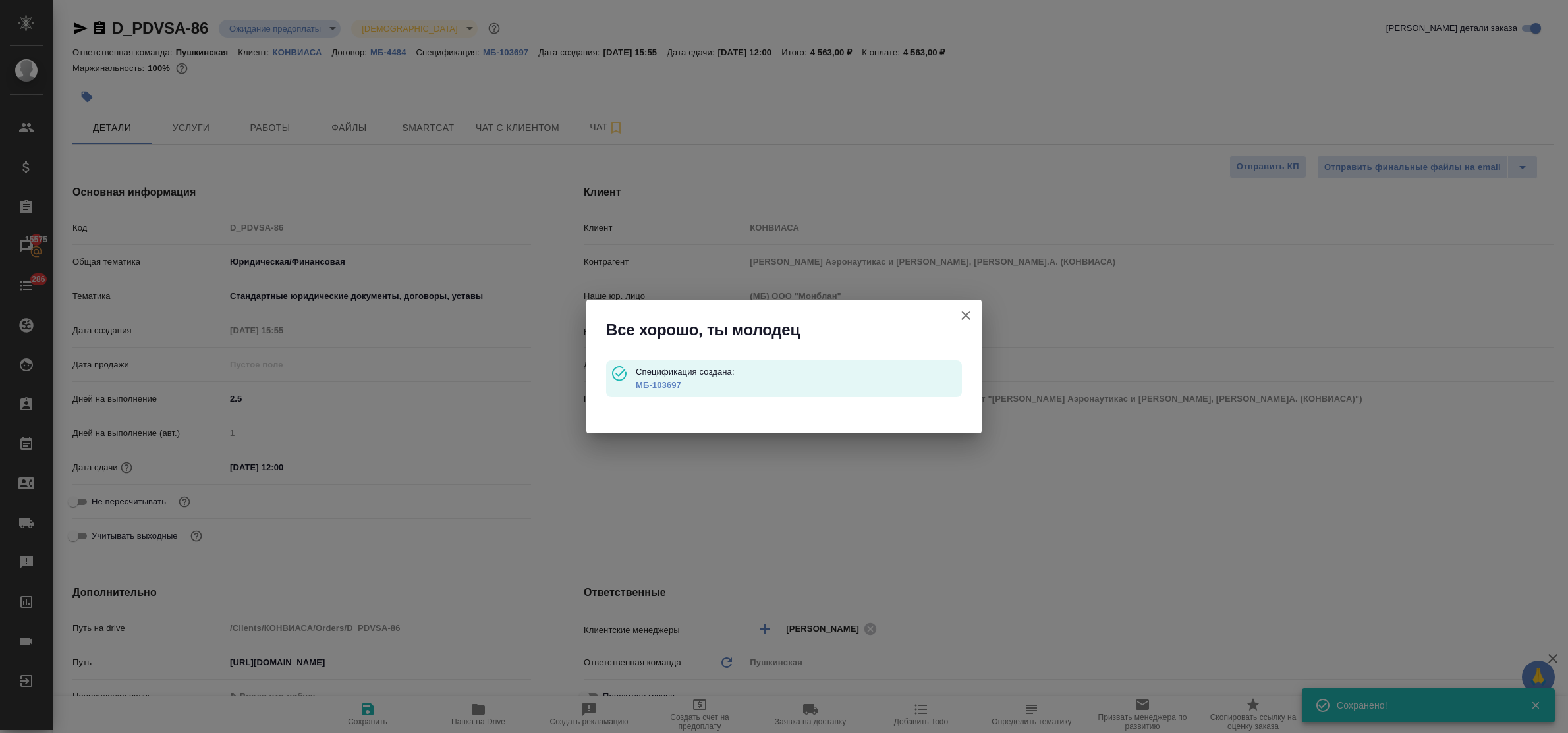
type textarea "x"
click at [963, 320] on icon "button" at bounding box center [965, 315] width 15 height 15
type textarea "x"
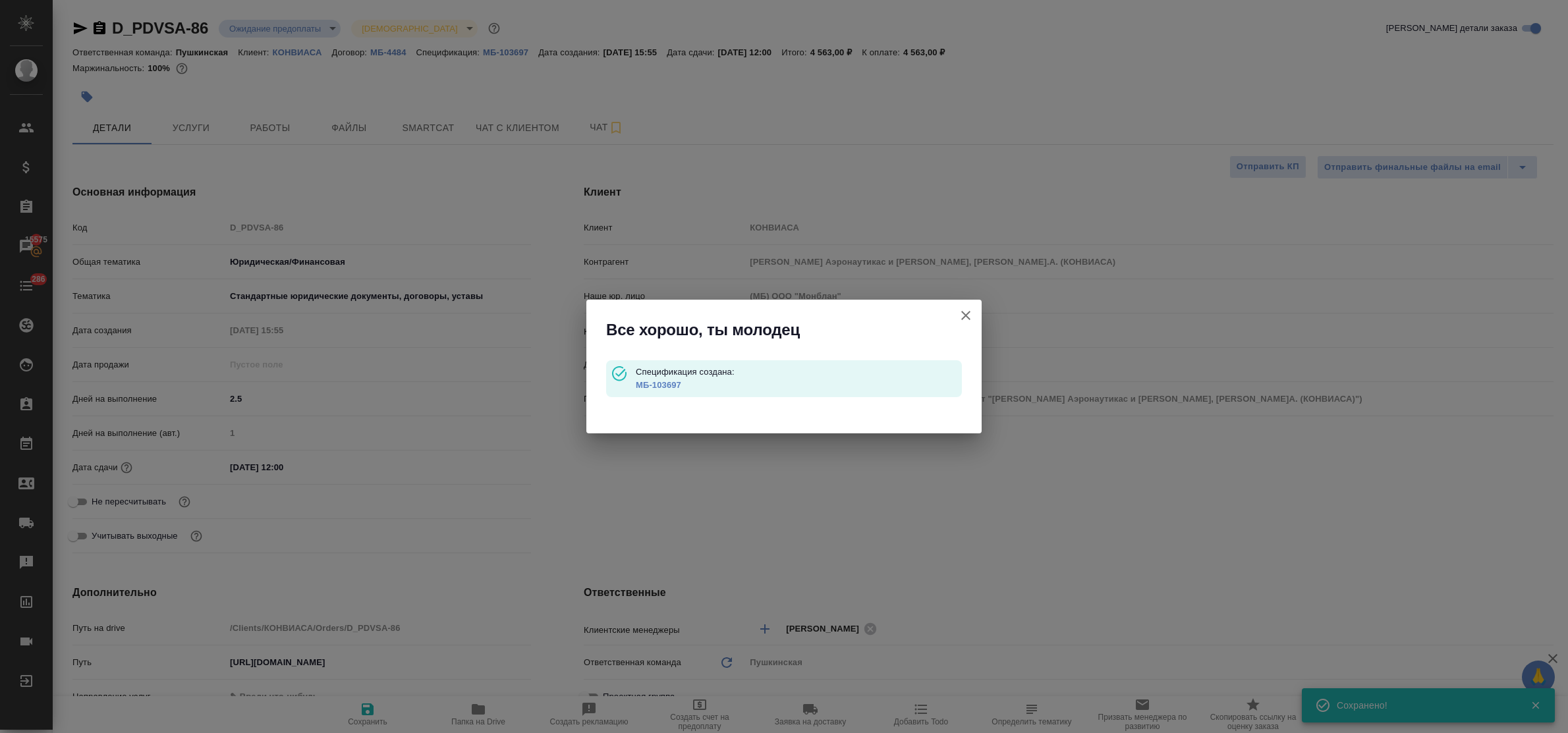
type textarea "x"
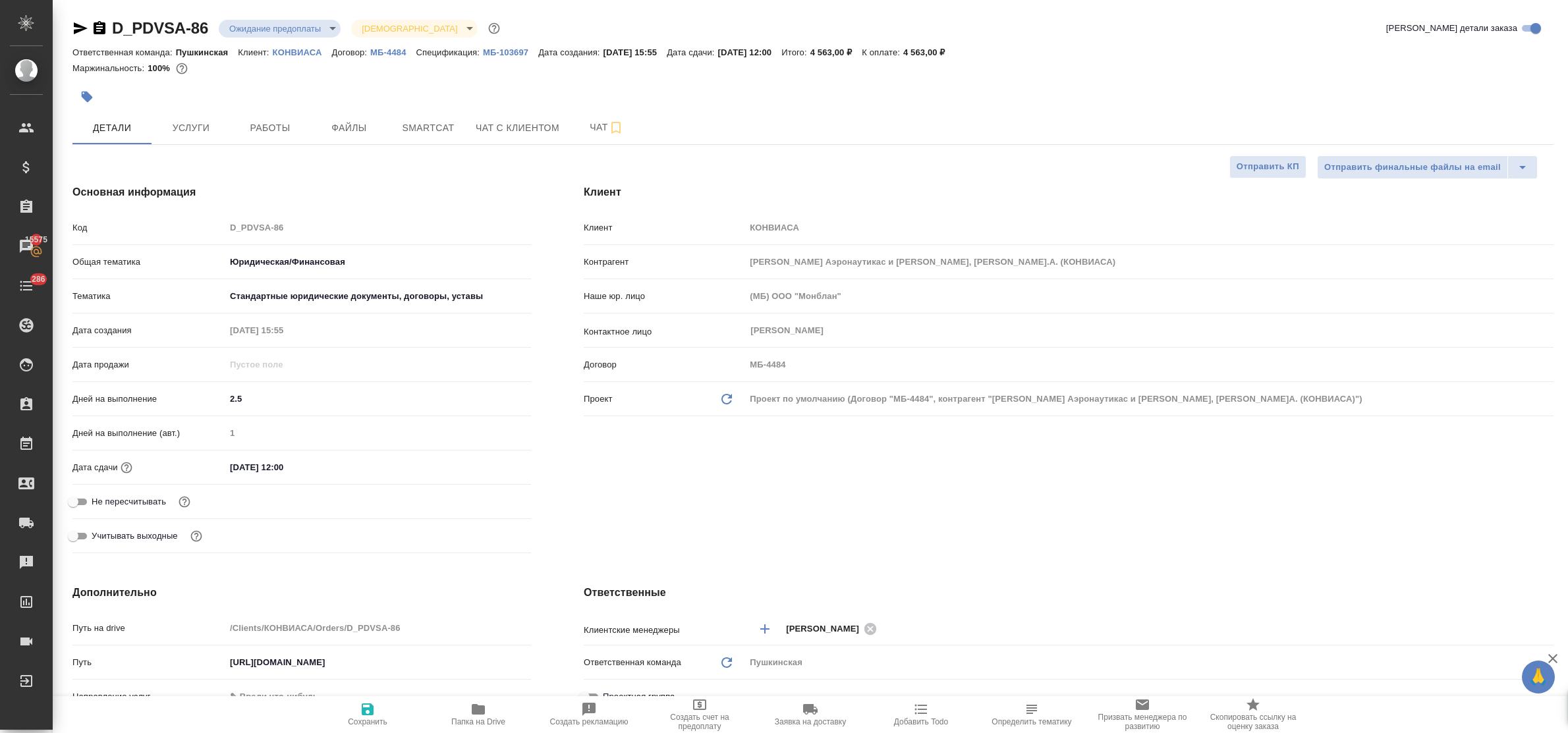
type textarea "x"
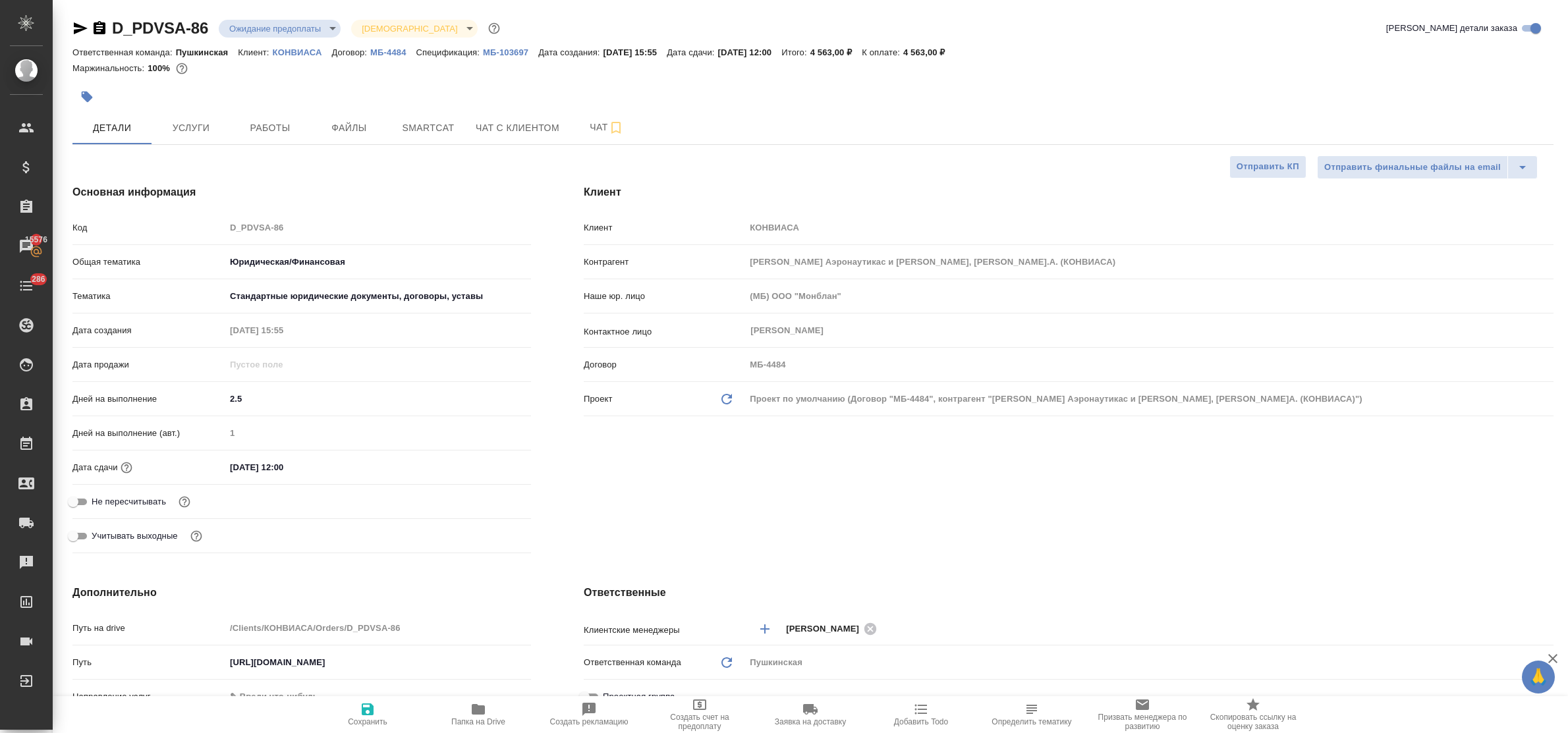
type textarea "x"
click at [603, 465] on div "Клиент Клиент КОНВИАСА Контрагент Консорсио Венесолано Де Индустриас Аэронаутик…" at bounding box center [1068, 371] width 1023 height 427
type textarea "x"
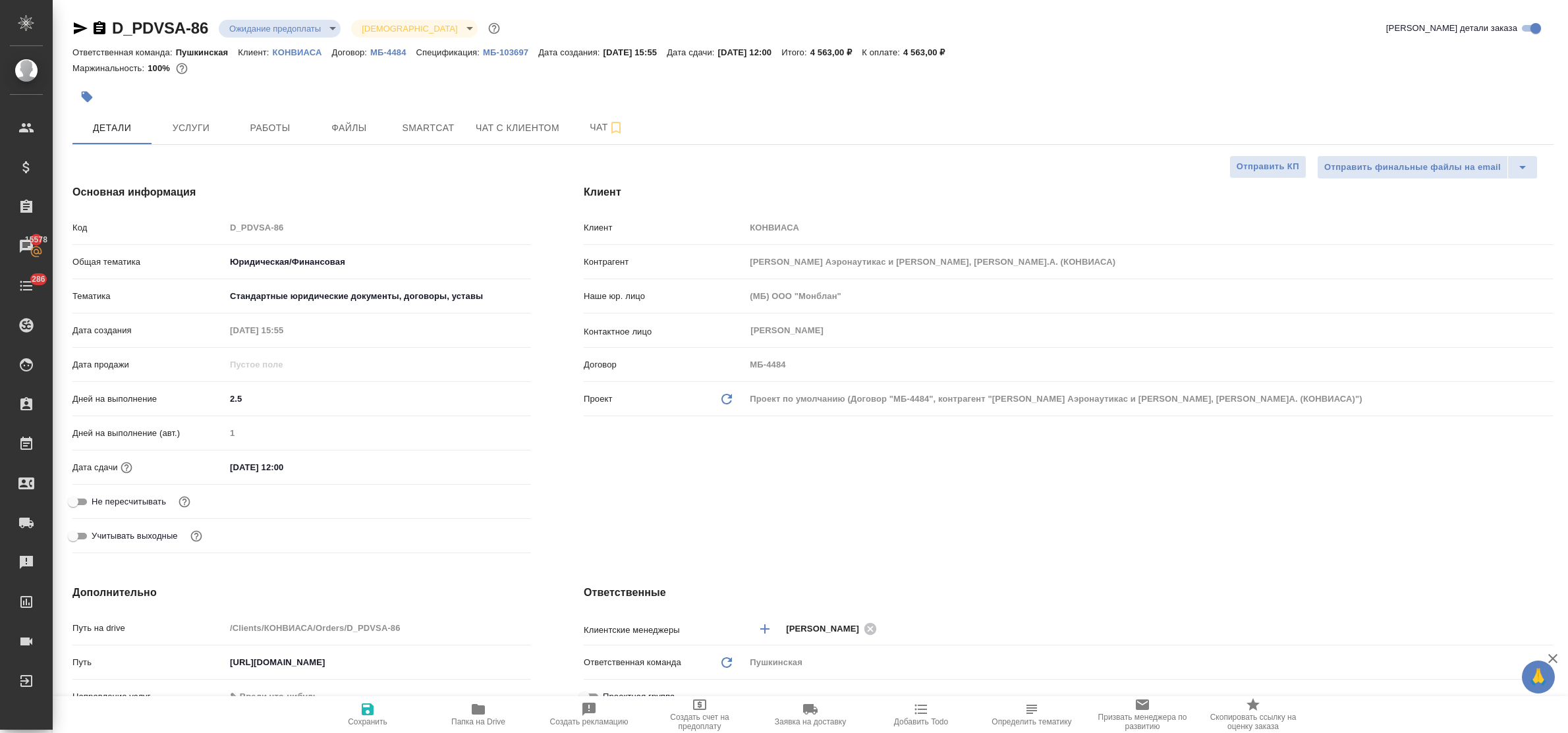
type textarea "x"
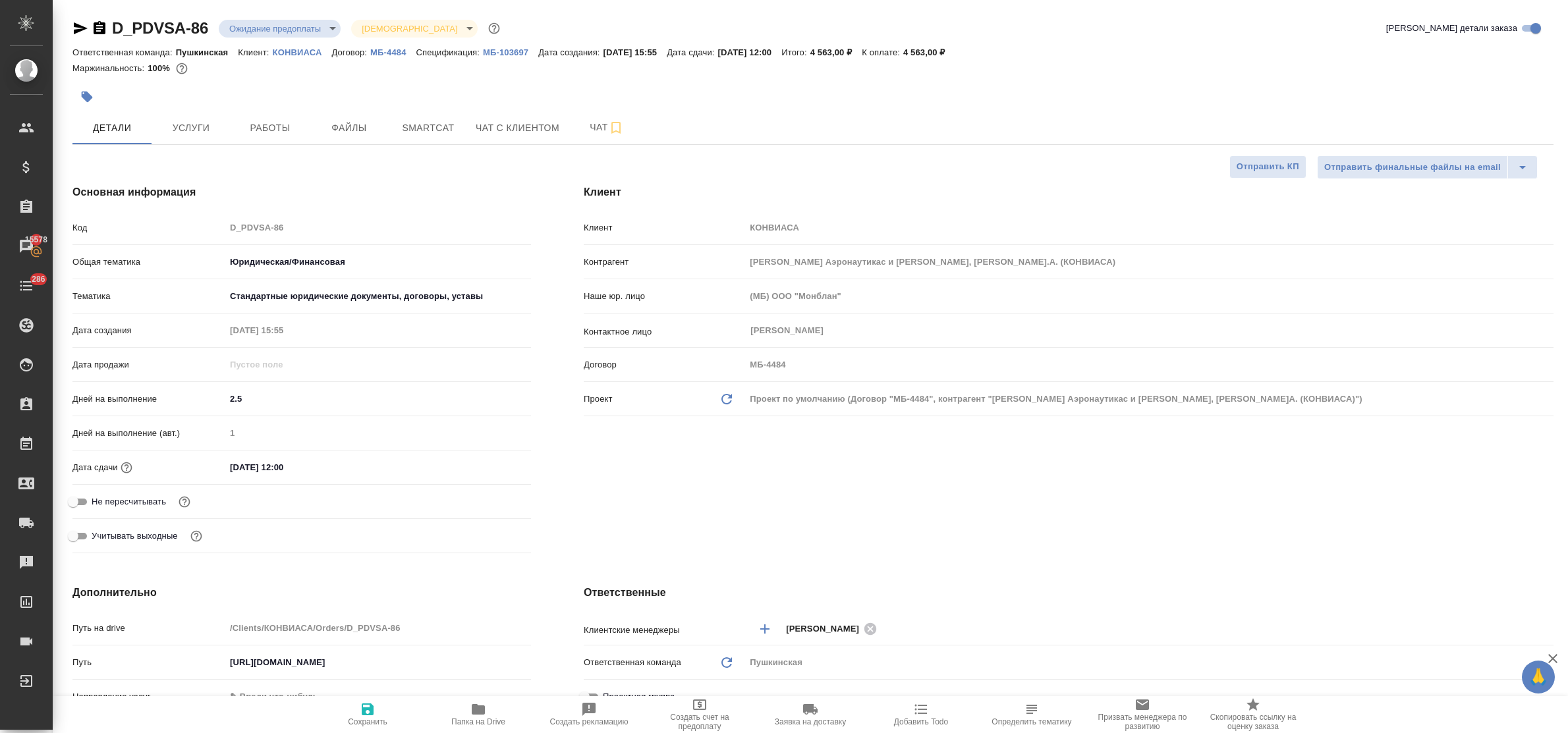
type textarea "x"
click at [192, 126] on span "Услуги" at bounding box center [191, 128] width 63 height 16
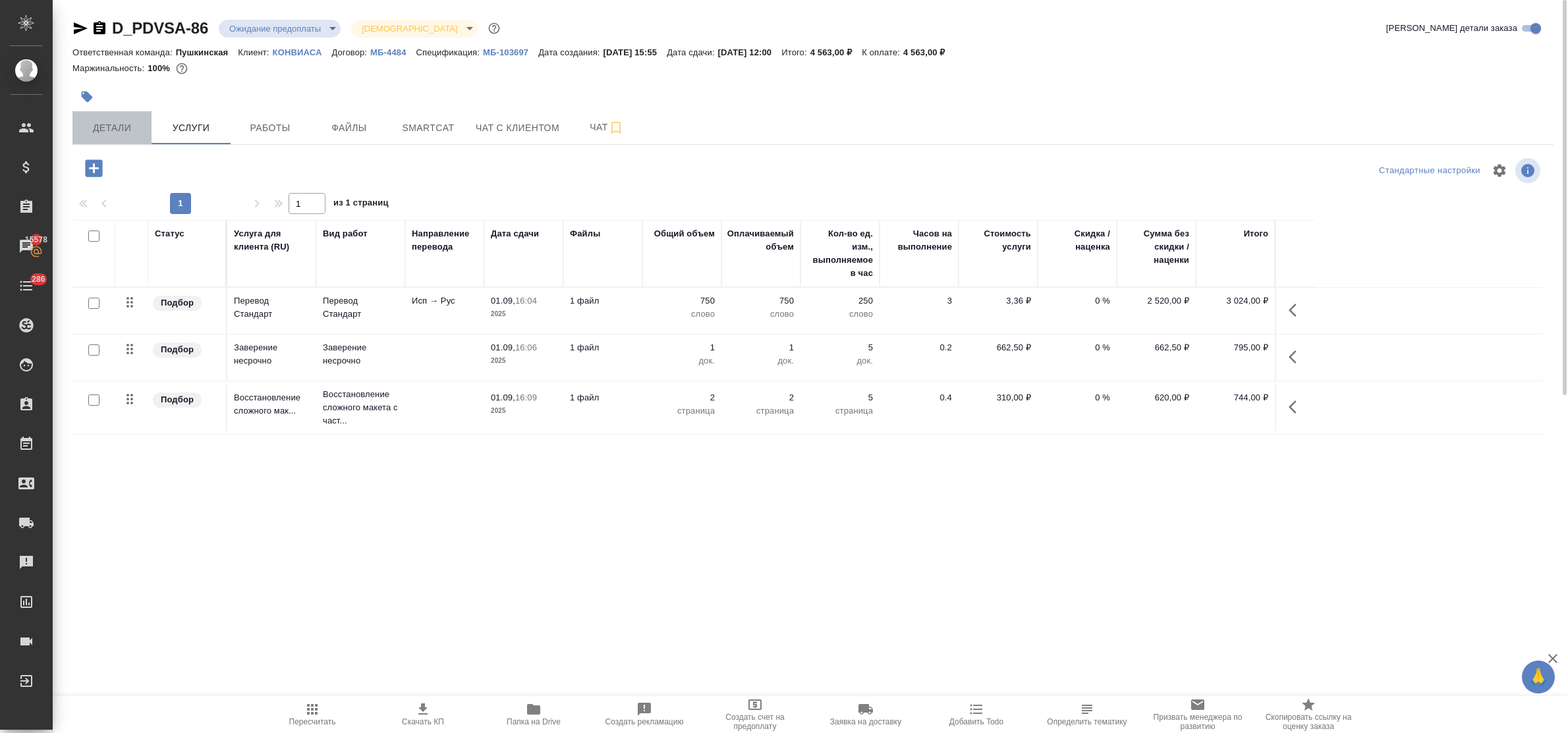
click at [130, 120] on span "Детали" at bounding box center [112, 128] width 63 height 16
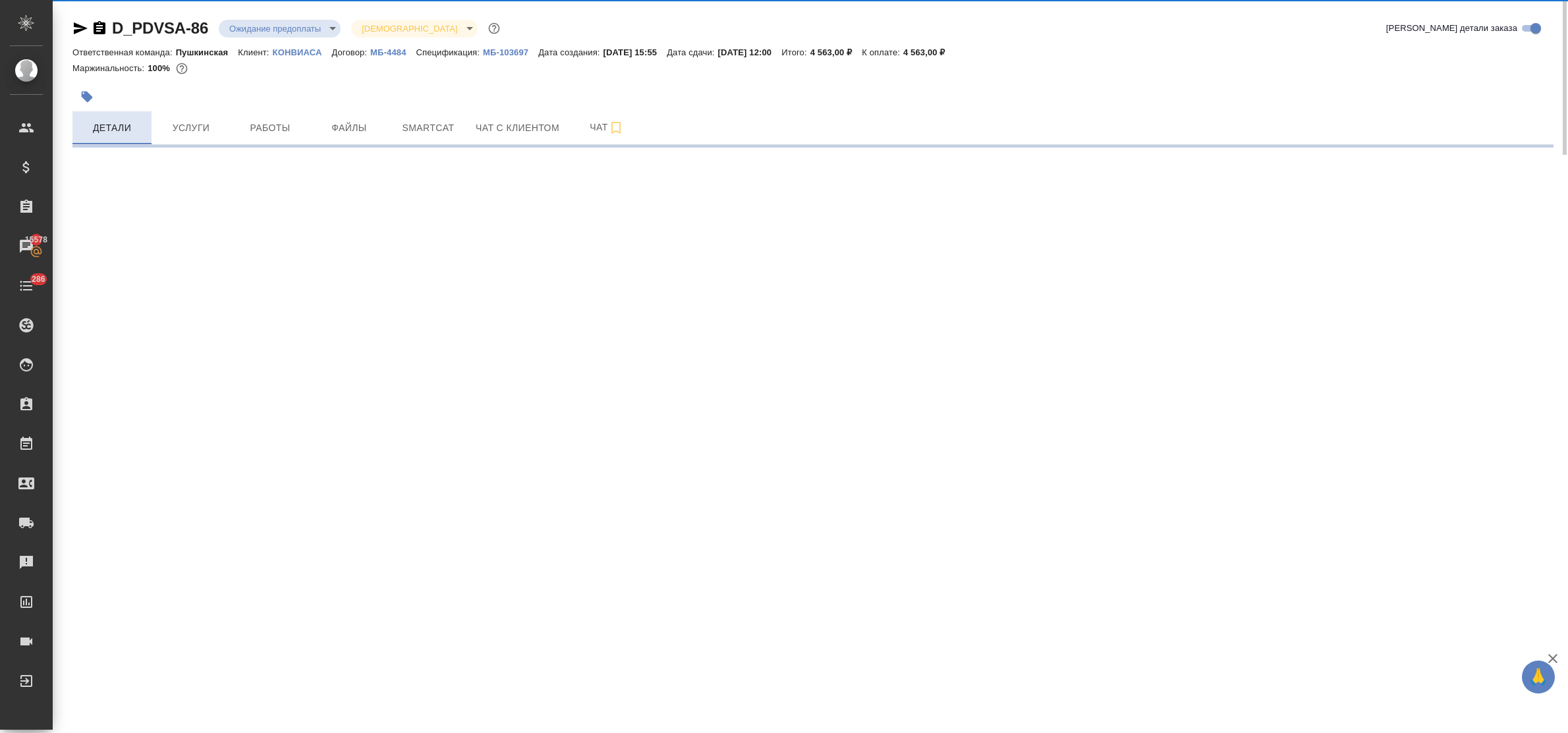
select select "RU"
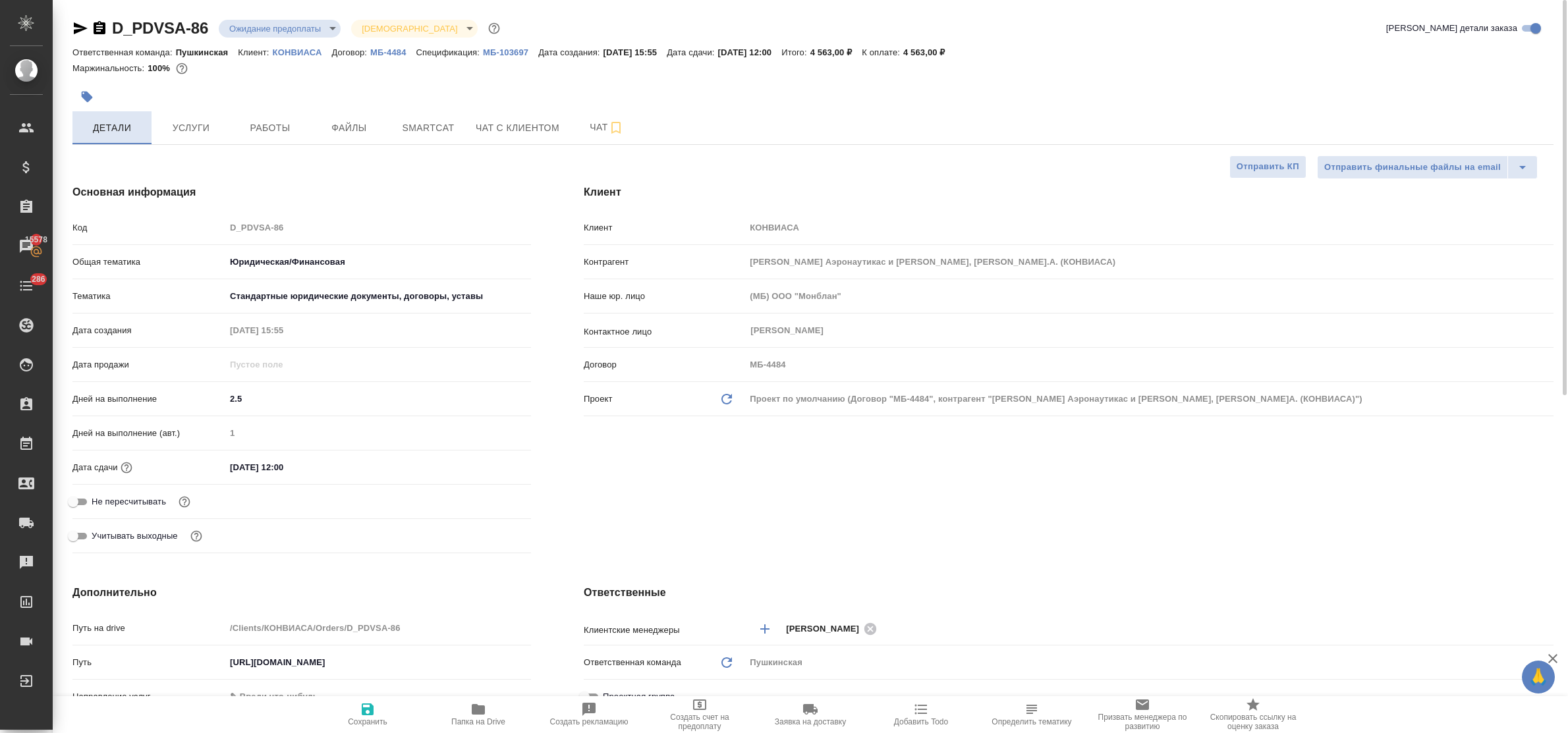
type textarea "x"
click at [199, 122] on span "Услуги" at bounding box center [191, 128] width 63 height 16
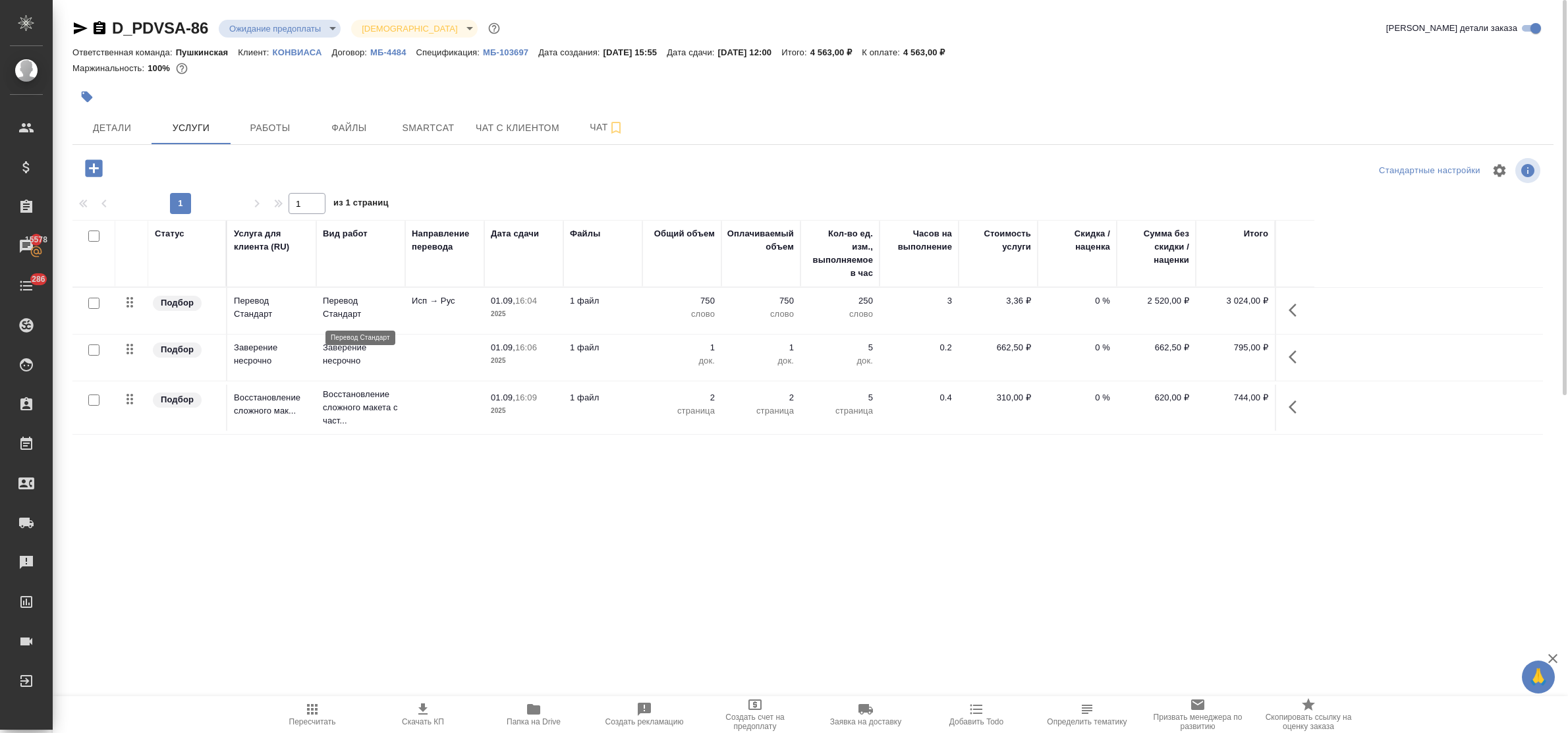
click at [338, 310] on p "Перевод Стандарт" at bounding box center [360, 308] width 76 height 26
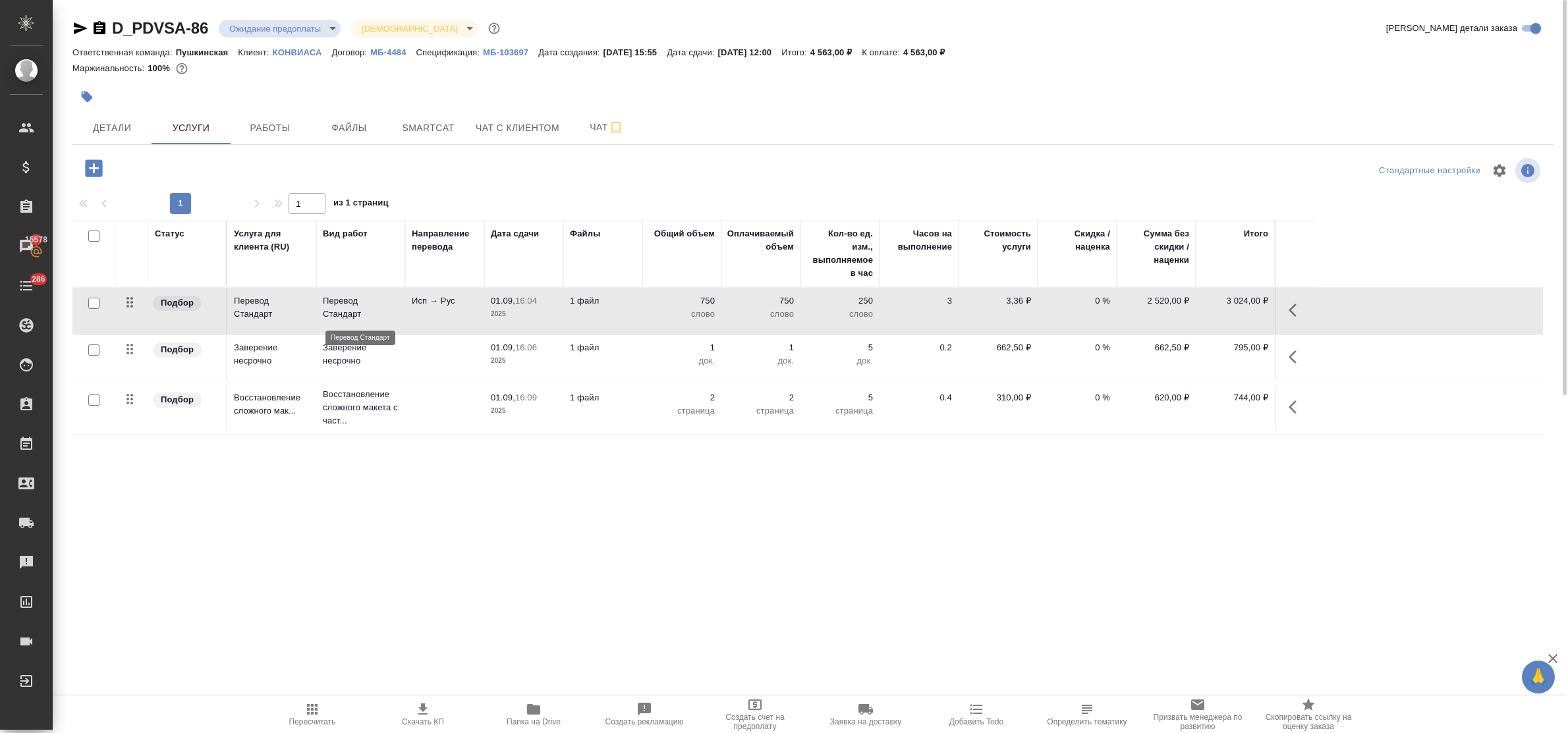
click at [338, 310] on p "Перевод Стандарт" at bounding box center [360, 308] width 76 height 26
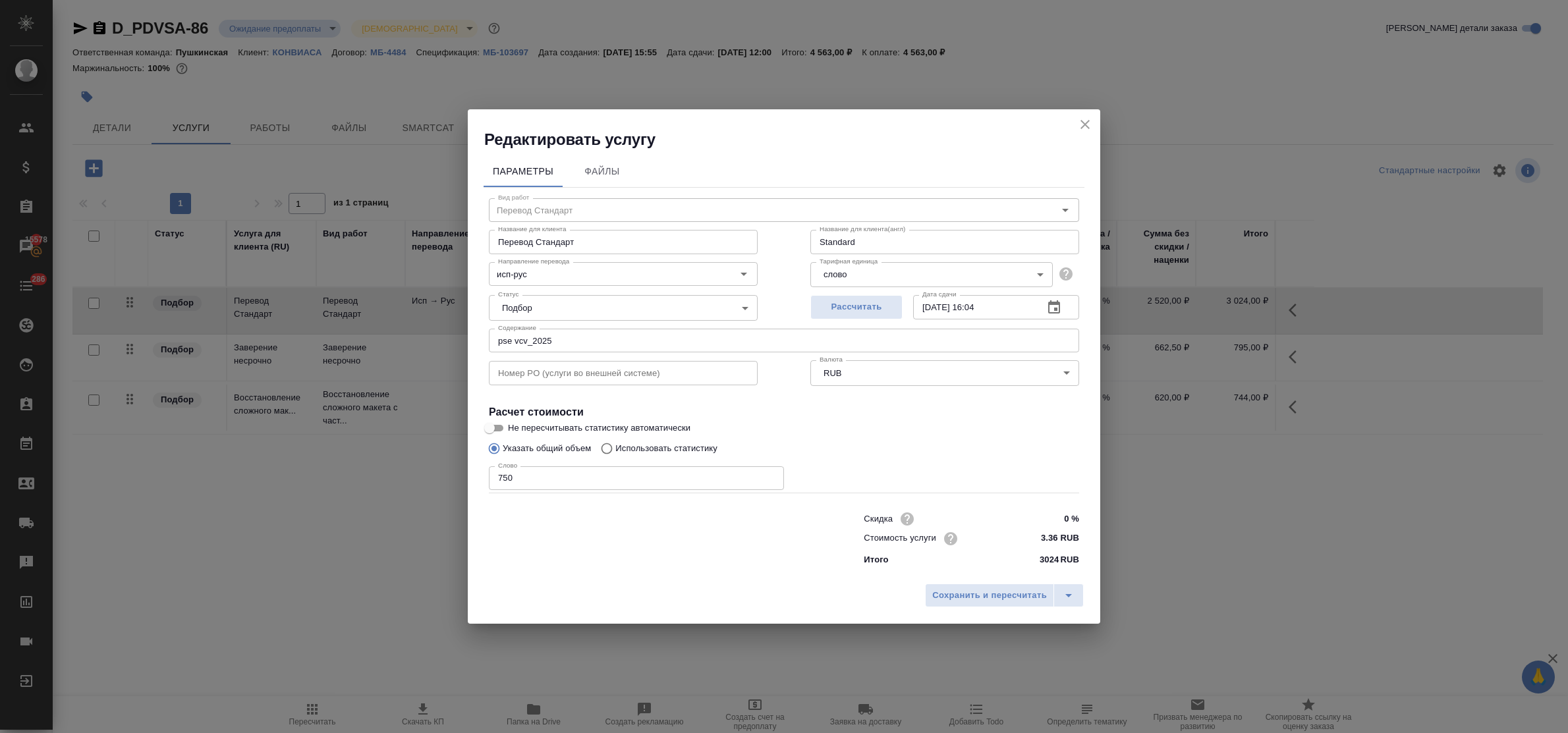
click at [1051, 312] on icon "button" at bounding box center [1054, 307] width 12 height 13
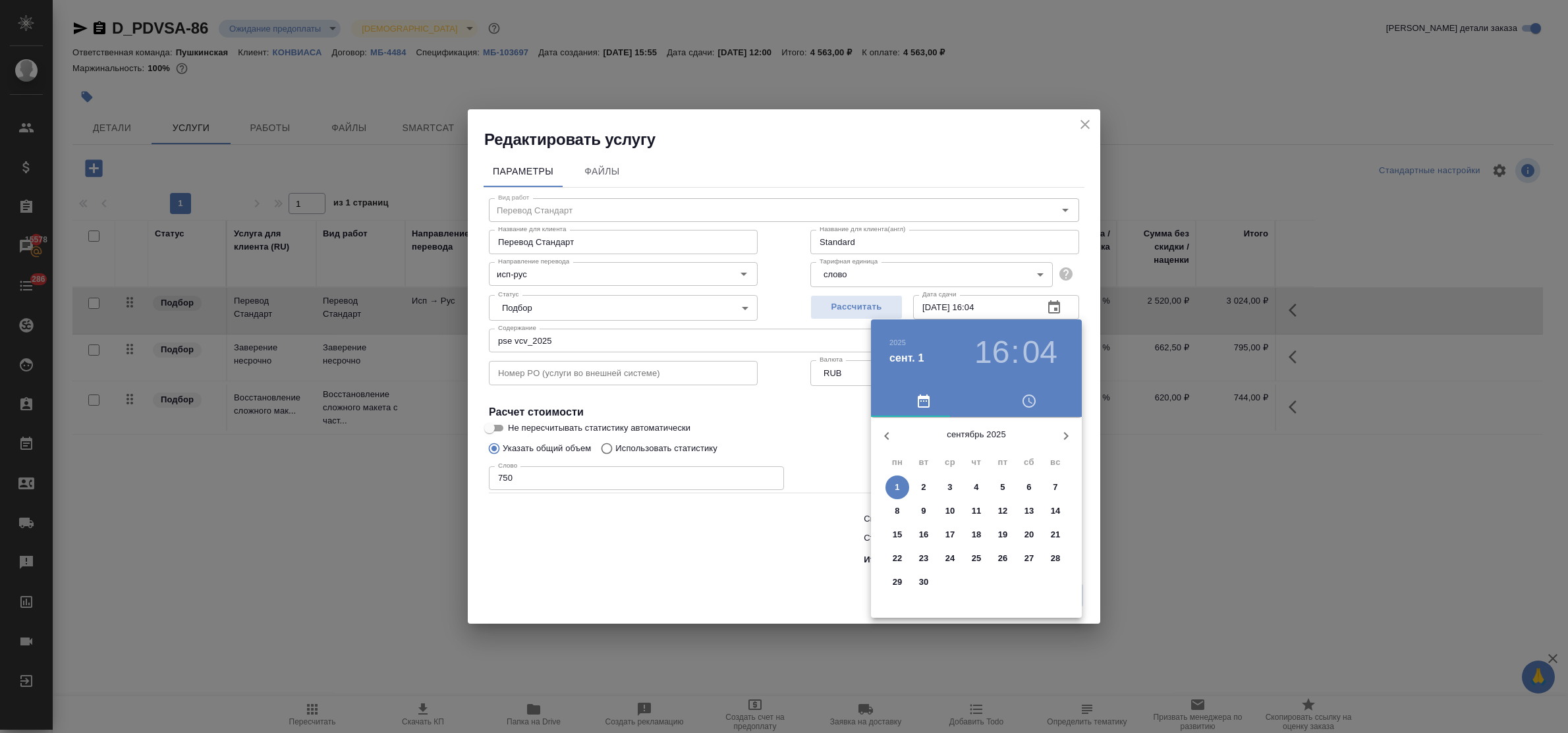
click at [949, 489] on p "3" at bounding box center [950, 487] width 5 height 13
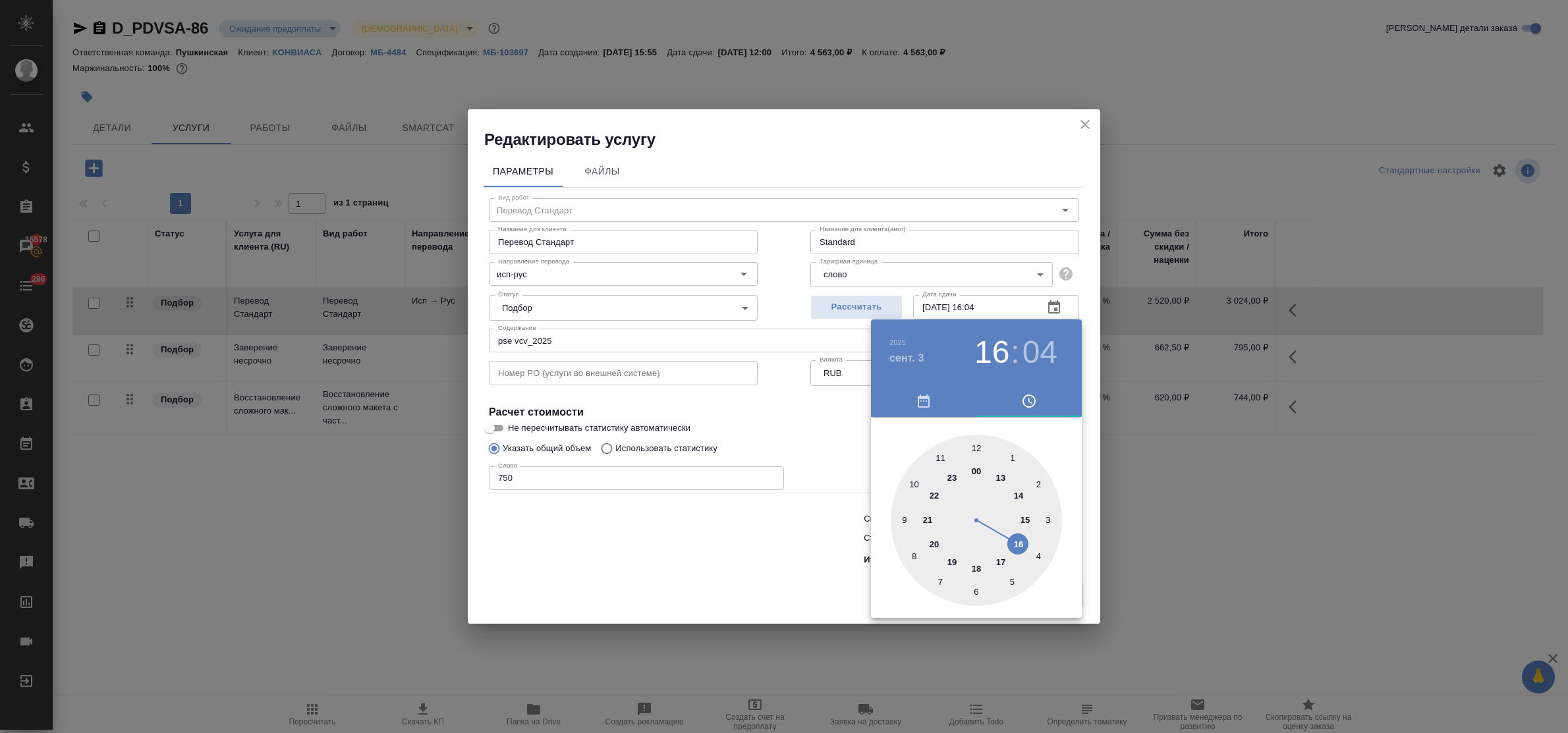
click at [1029, 517] on div at bounding box center [976, 520] width 172 height 172
click at [975, 448] on div at bounding box center [976, 520] width 172 height 172
type input "03.09.2025 15:00"
drag, startPoint x: 754, startPoint y: 548, endPoint x: 773, endPoint y: 550, distance: 19.1
click at [757, 548] on div at bounding box center [784, 366] width 1568 height 733
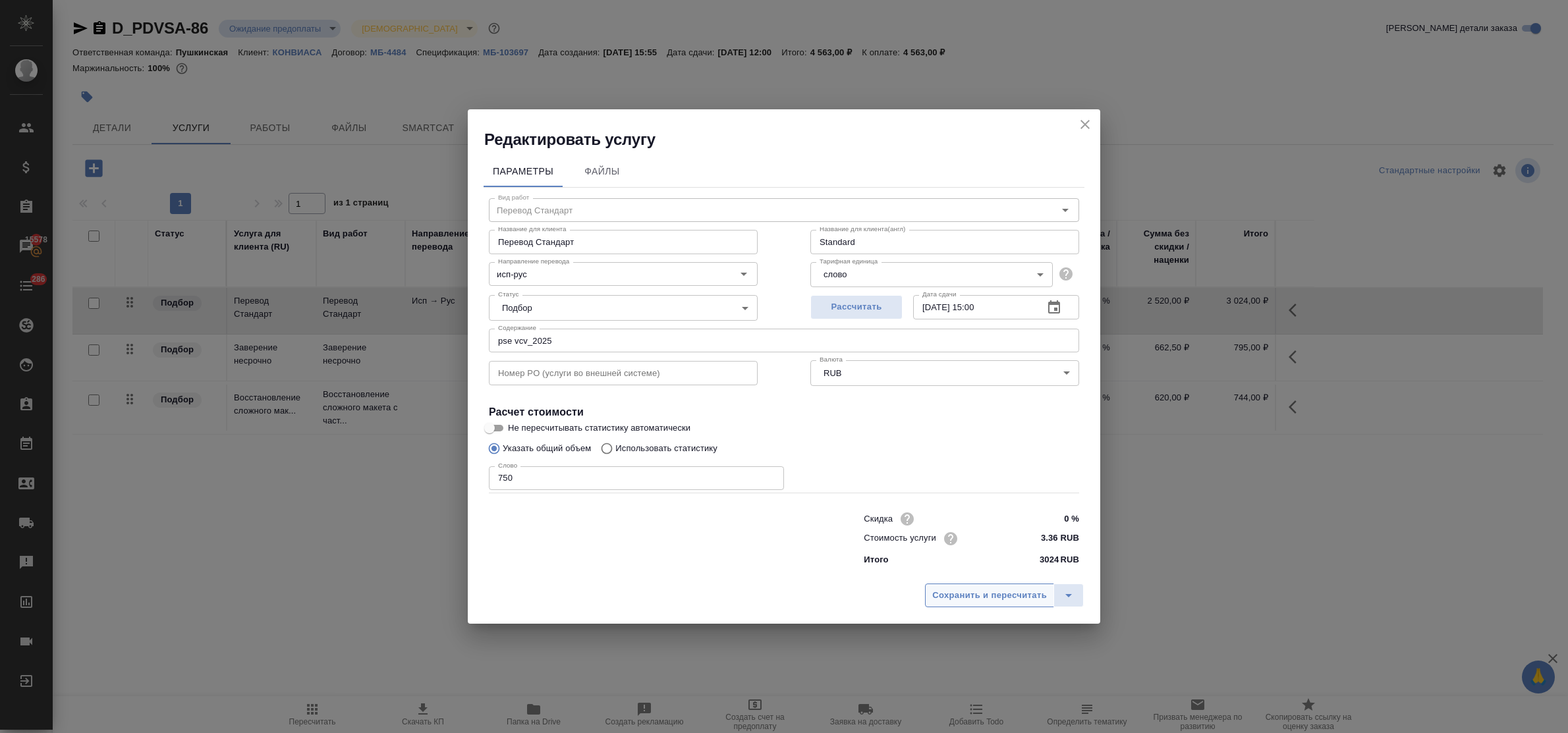
click at [1044, 600] on span "Сохранить и пересчитать" at bounding box center [989, 596] width 115 height 15
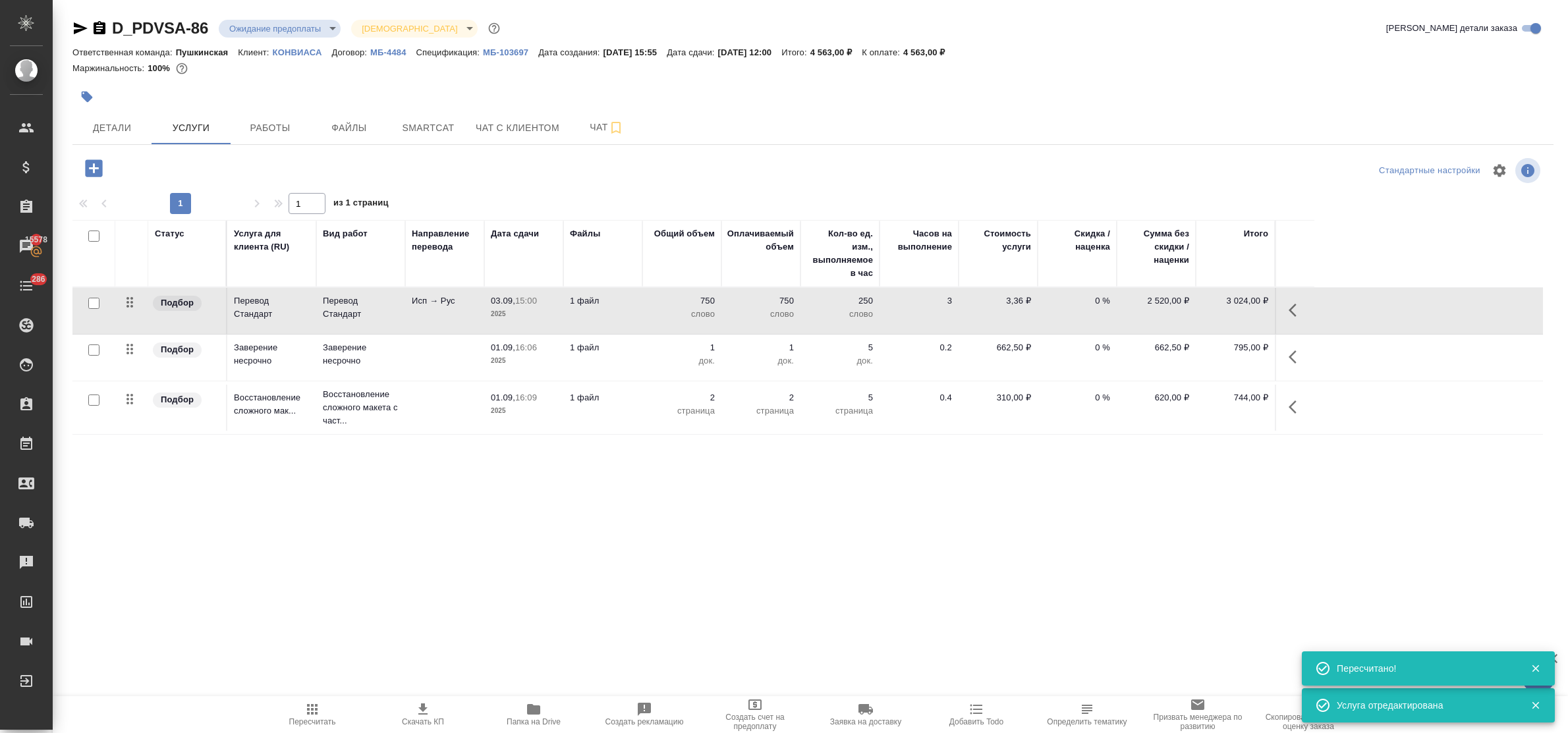
click at [354, 321] on p "Восстановление сложного макета с част..." at bounding box center [360, 308] width 76 height 26
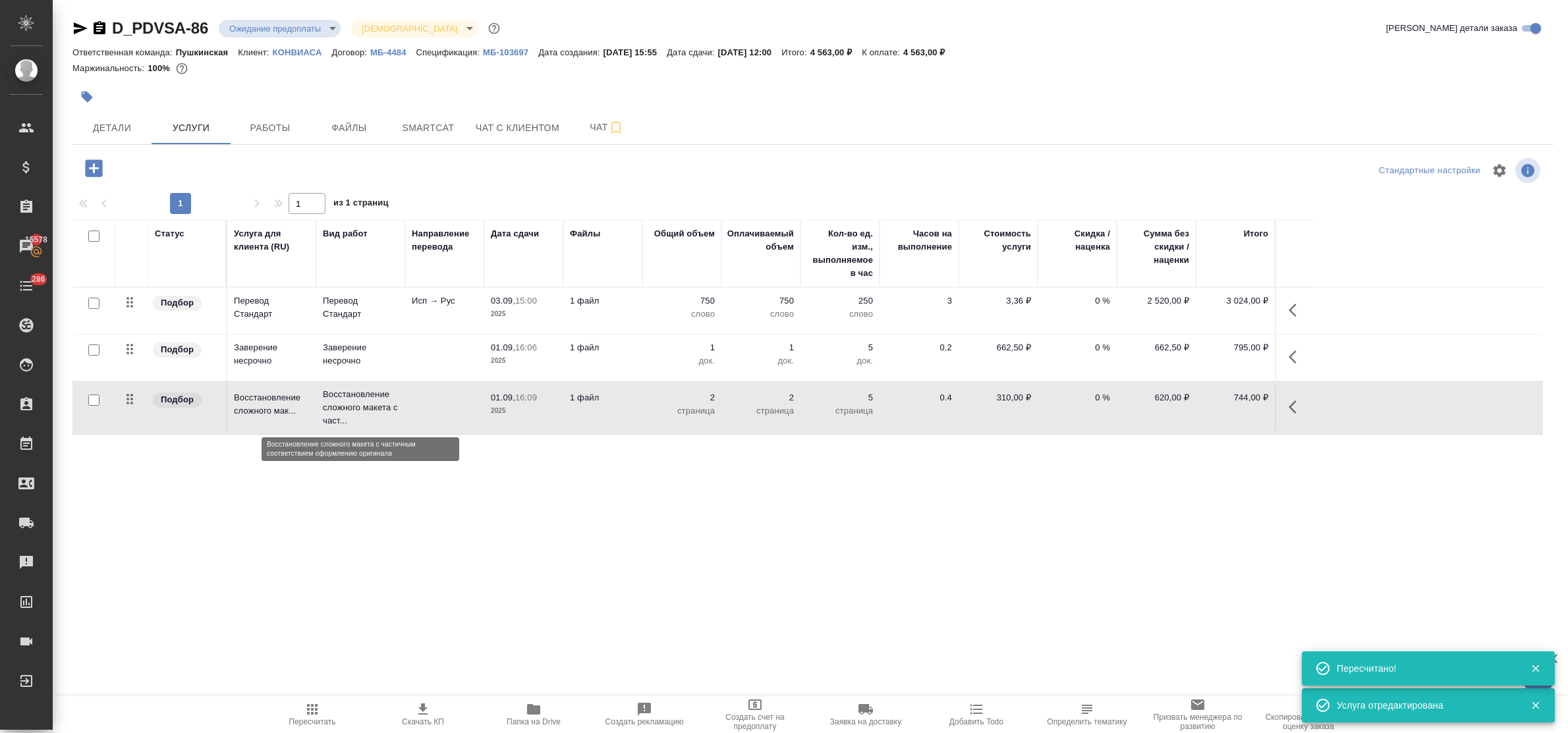
click at [354, 400] on p "Восстановление сложного макета с част..." at bounding box center [360, 408] width 76 height 40
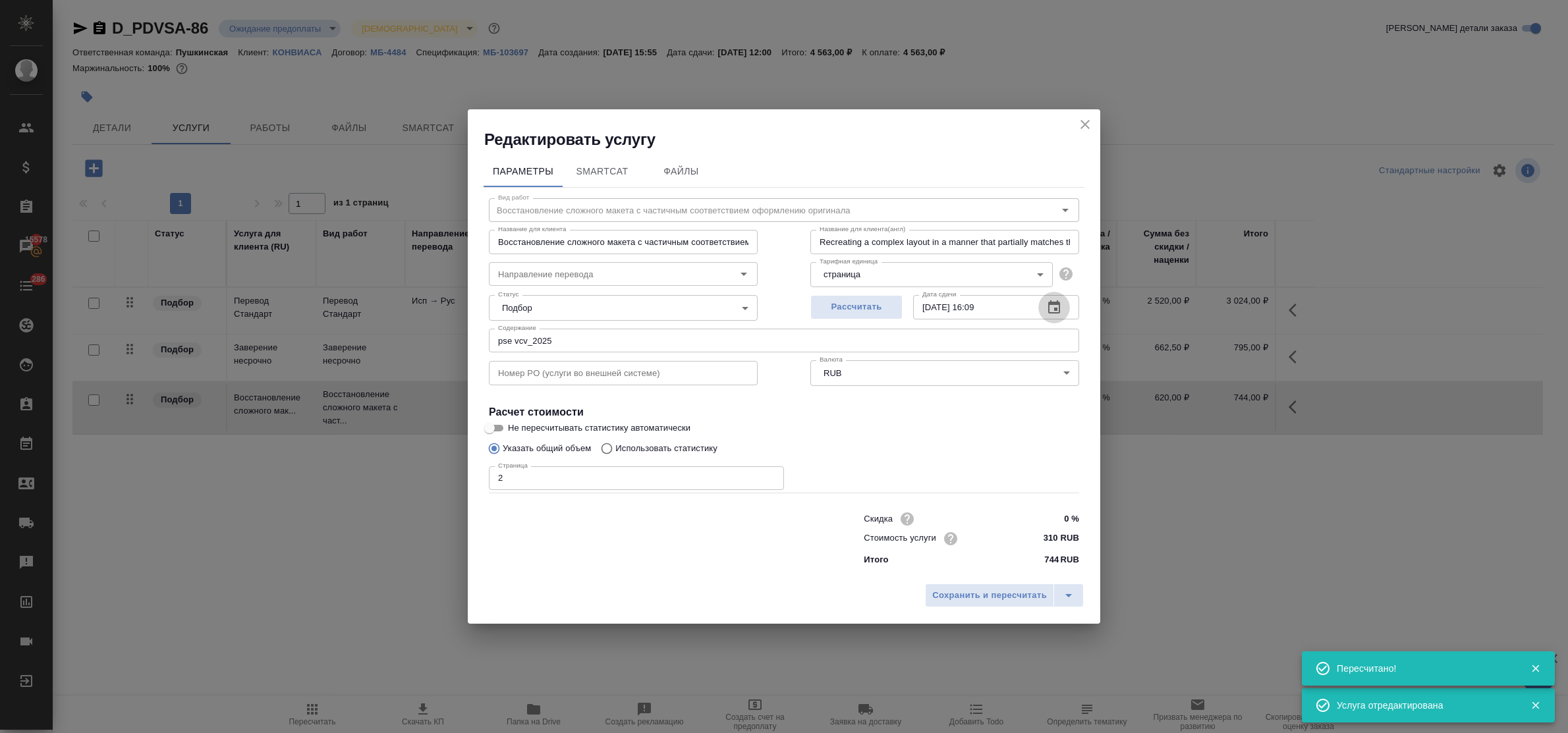
click at [1055, 303] on icon "button" at bounding box center [1054, 307] width 12 height 13
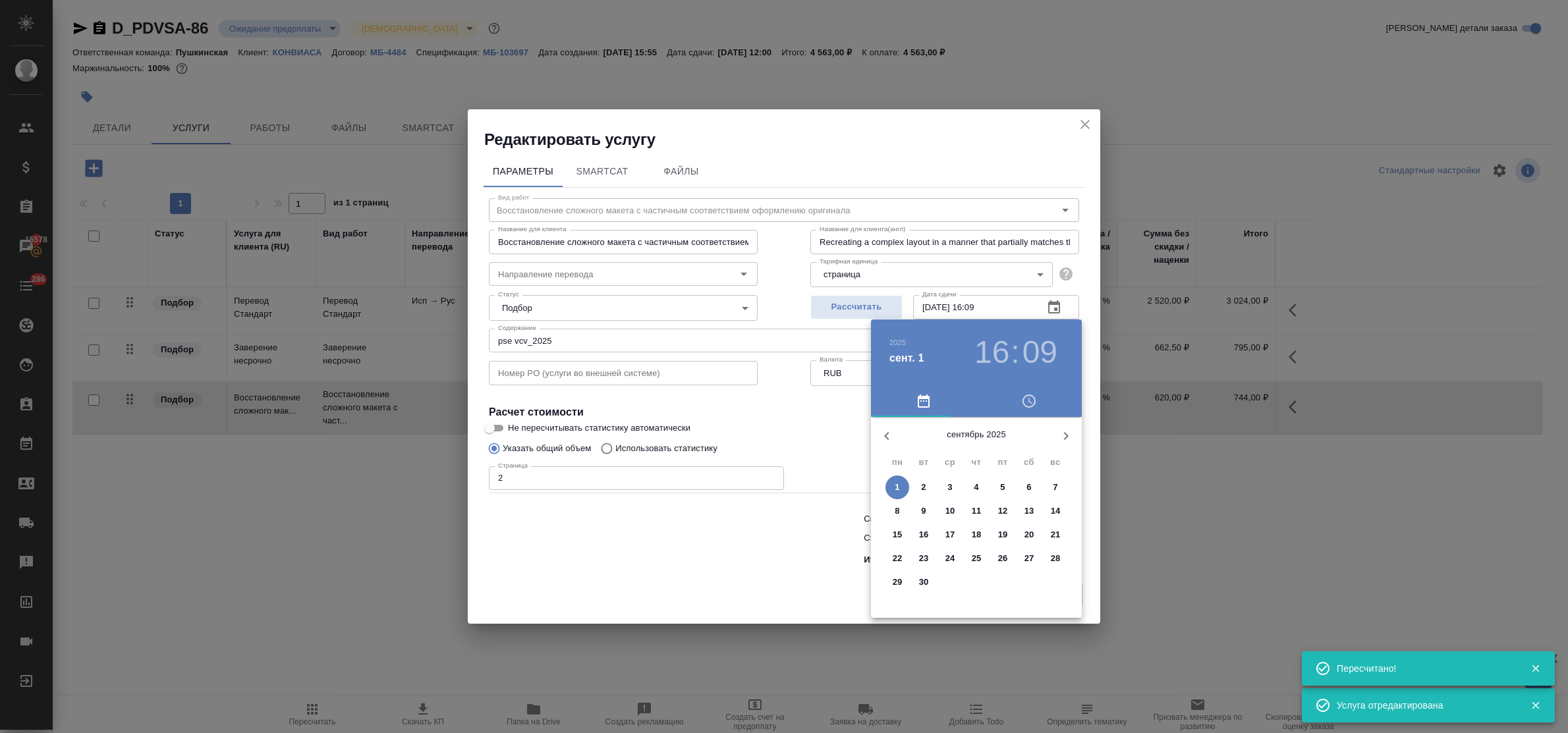
click at [947, 487] on p "3" at bounding box center [950, 487] width 5 height 13
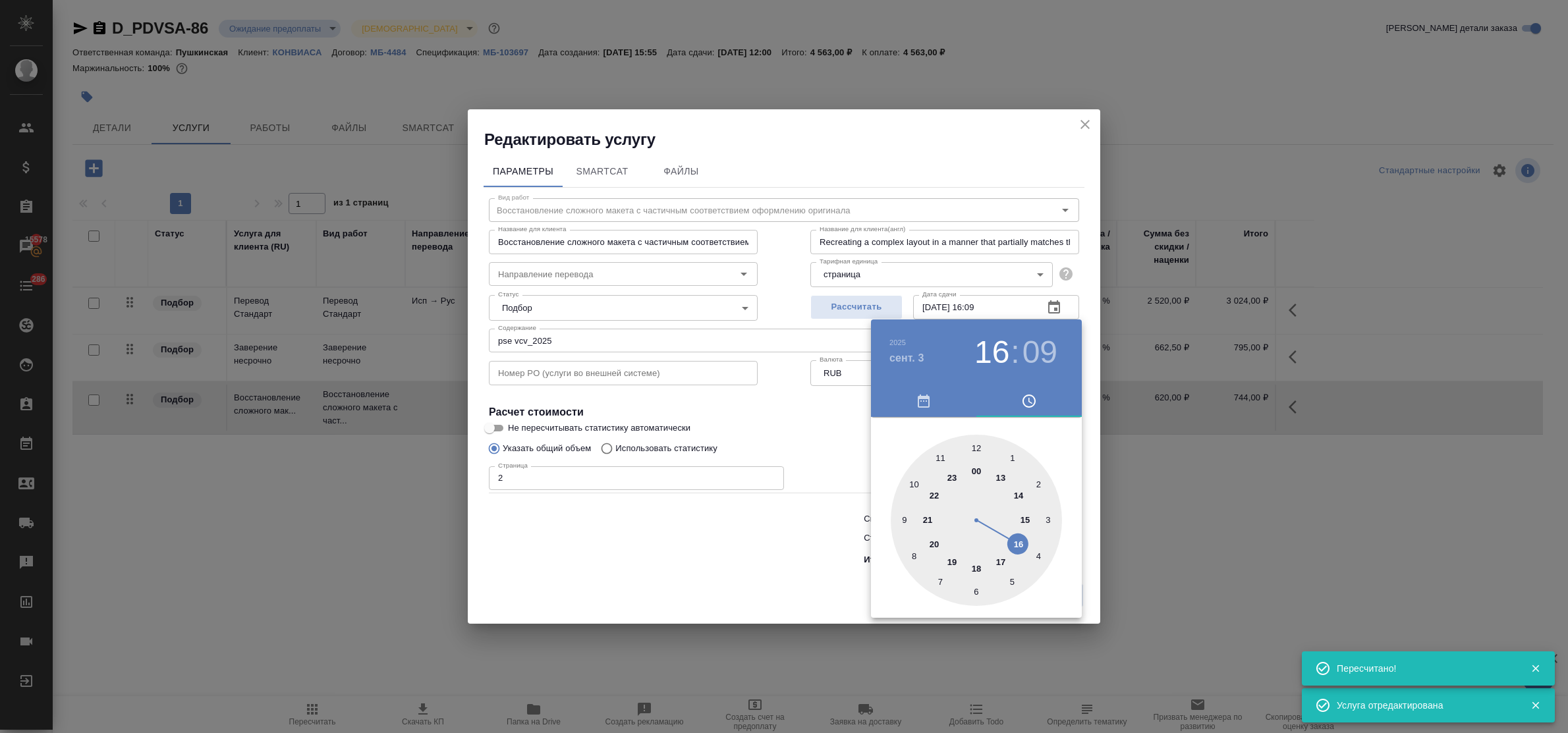
click at [1023, 516] on div at bounding box center [976, 520] width 172 height 172
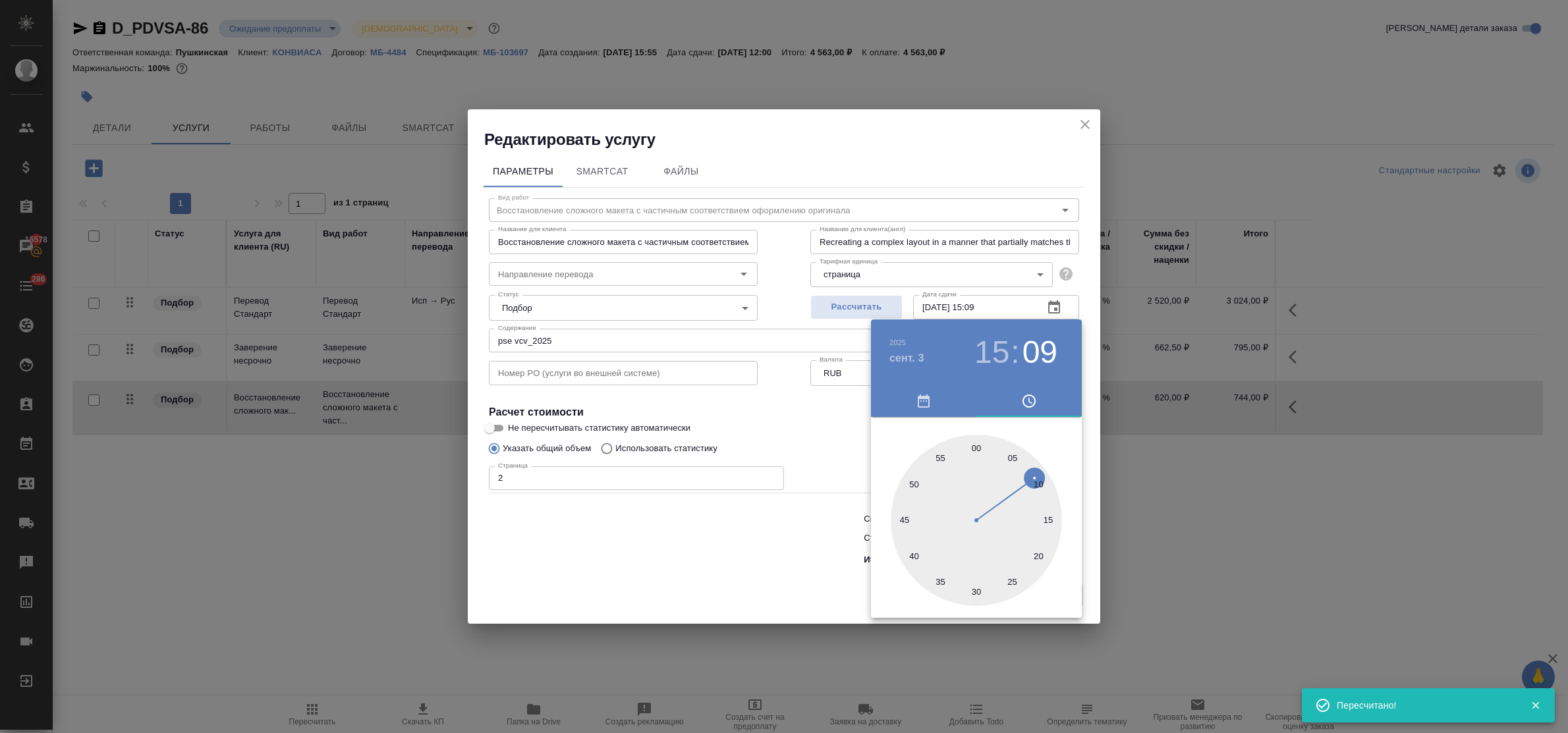
click at [977, 446] on div at bounding box center [976, 520] width 172 height 172
type input "03.09.2025 15:00"
click at [796, 539] on div at bounding box center [784, 366] width 1568 height 733
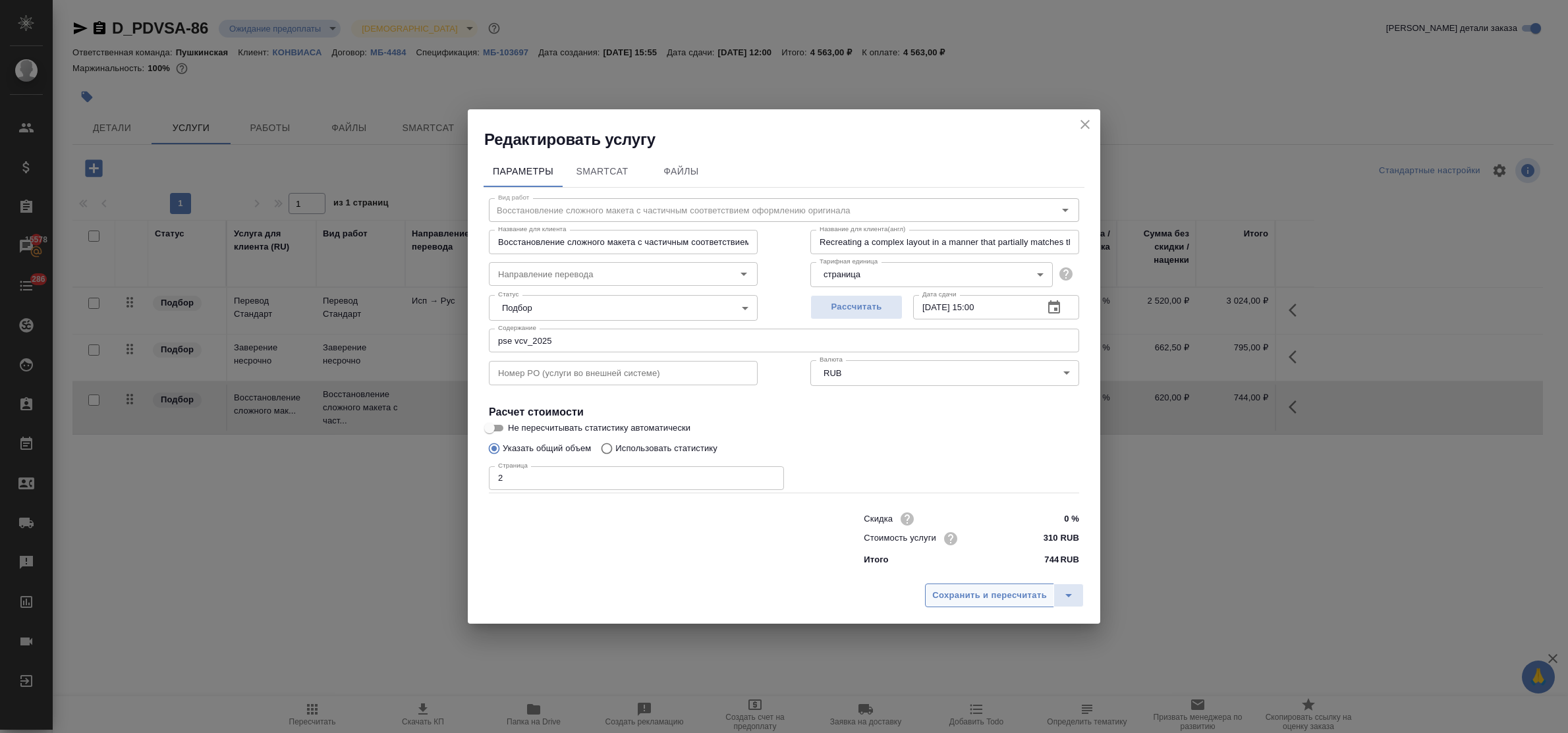
click at [1003, 594] on span "Сохранить и пересчитать" at bounding box center [989, 596] width 115 height 15
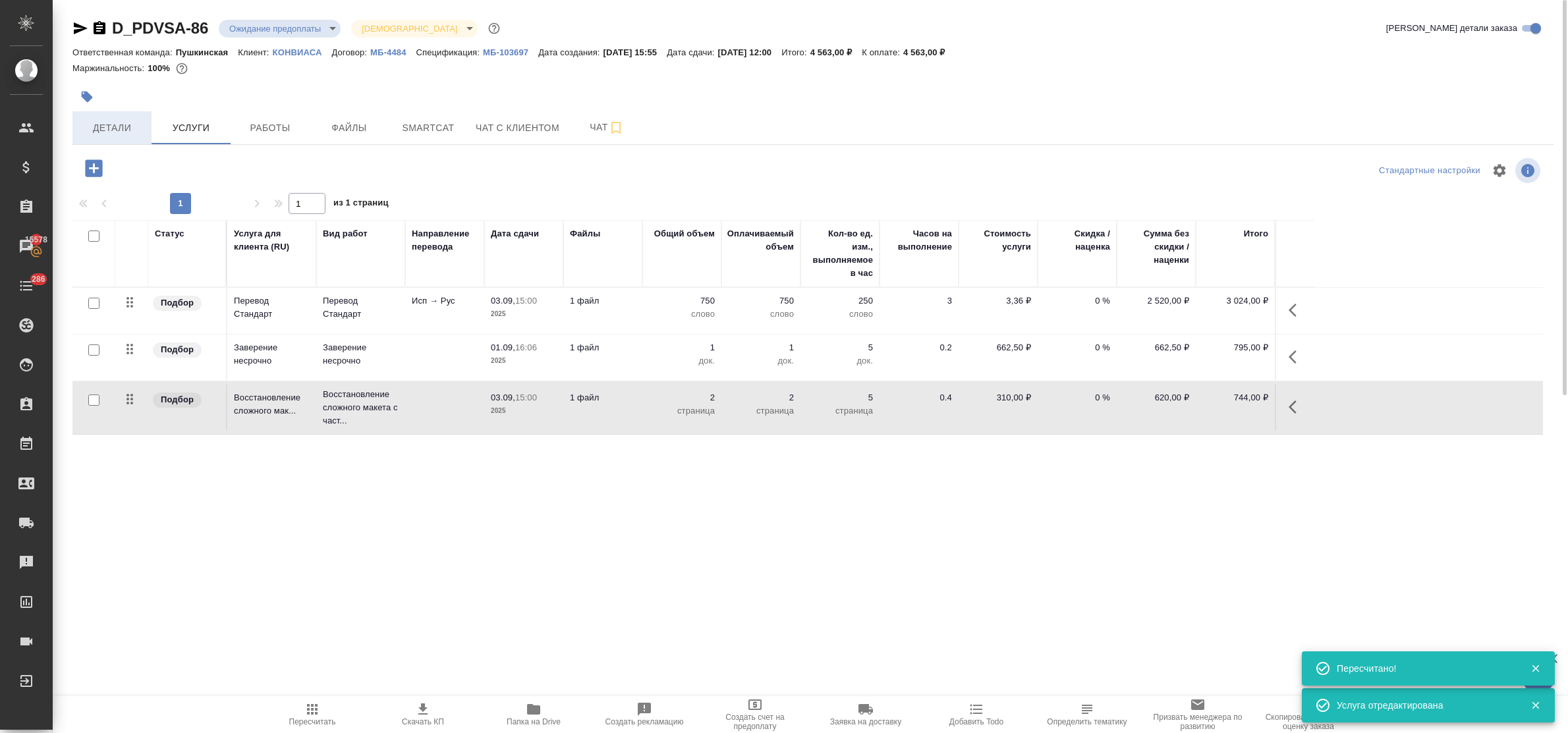
click at [122, 133] on span "Детали" at bounding box center [112, 128] width 63 height 16
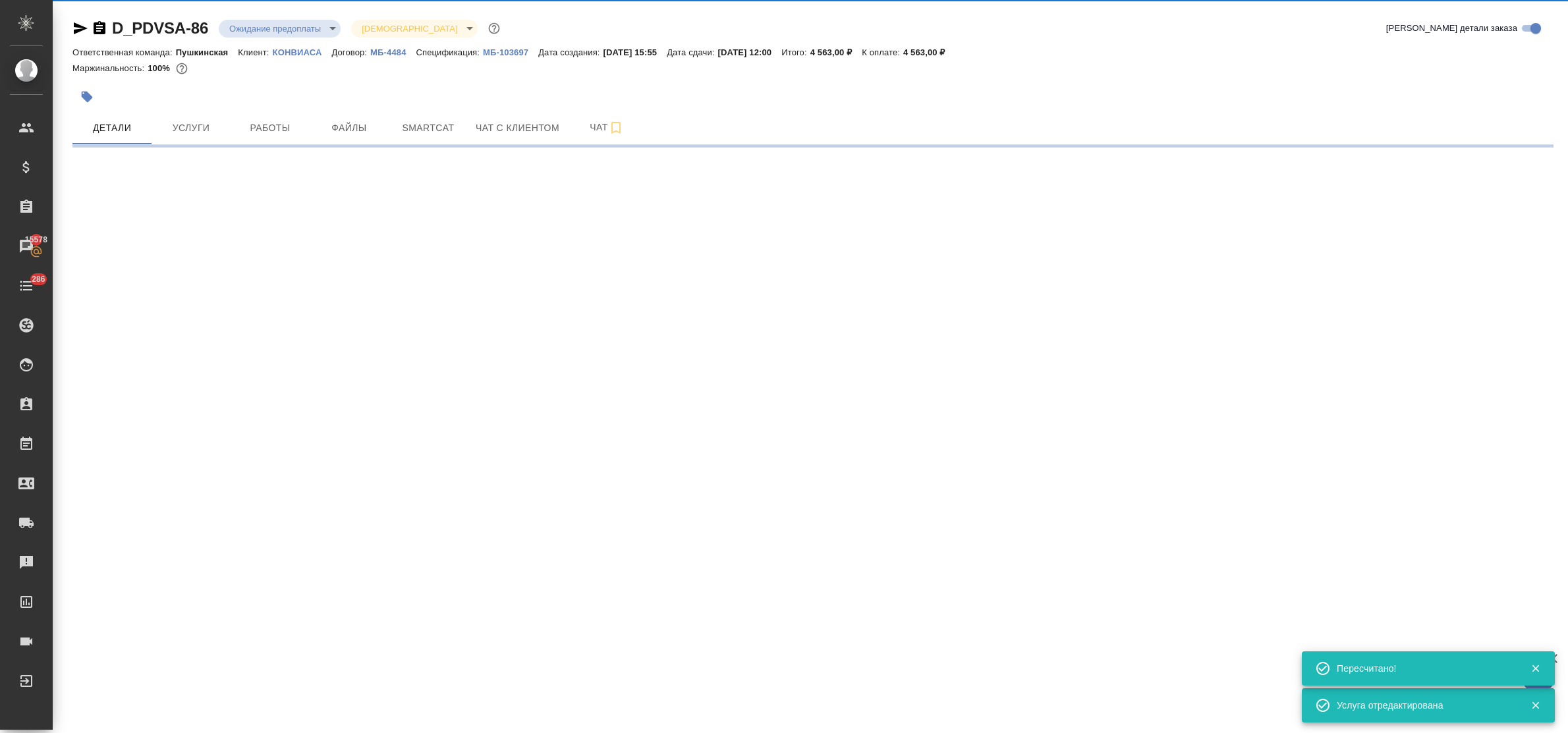
select select "RU"
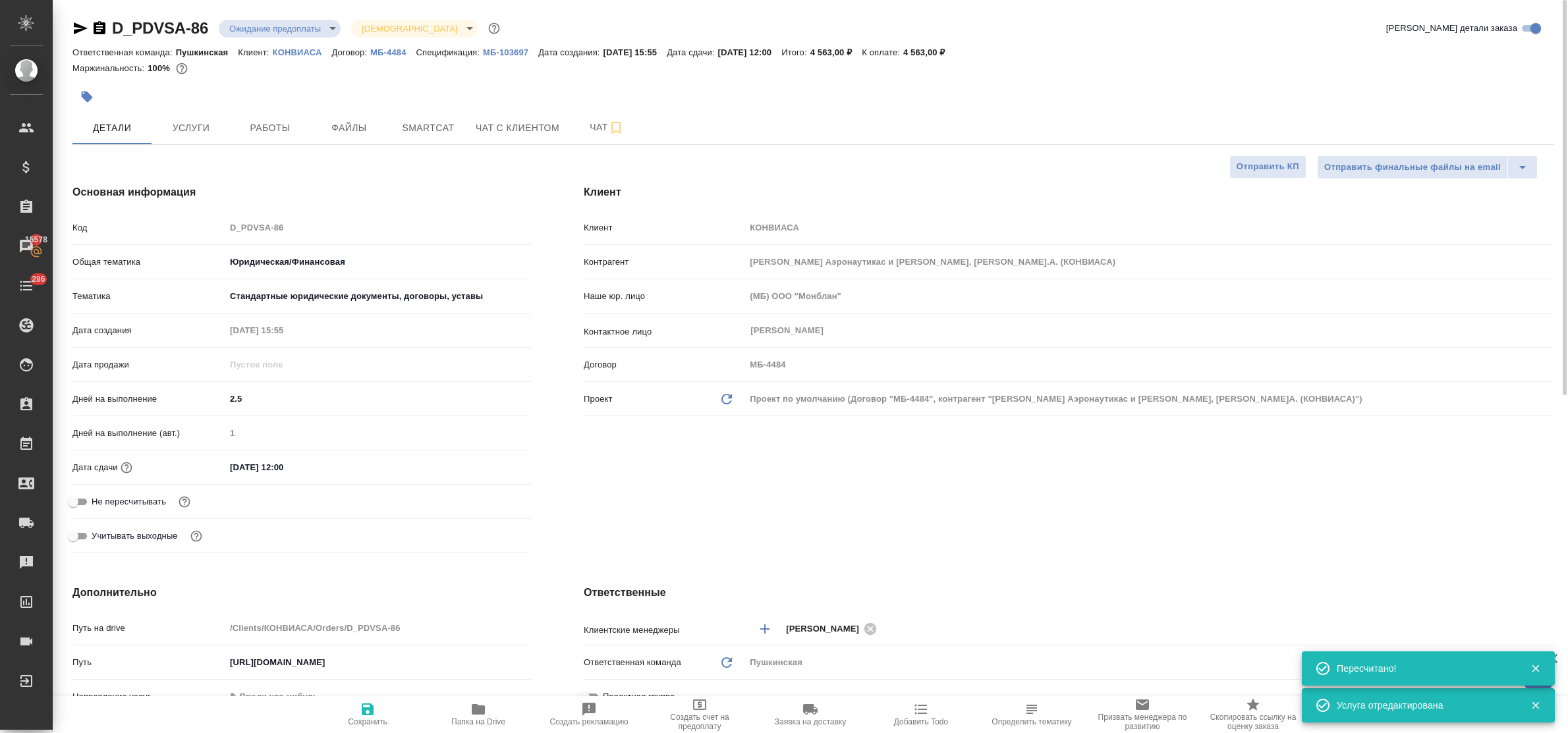
type textarea "x"
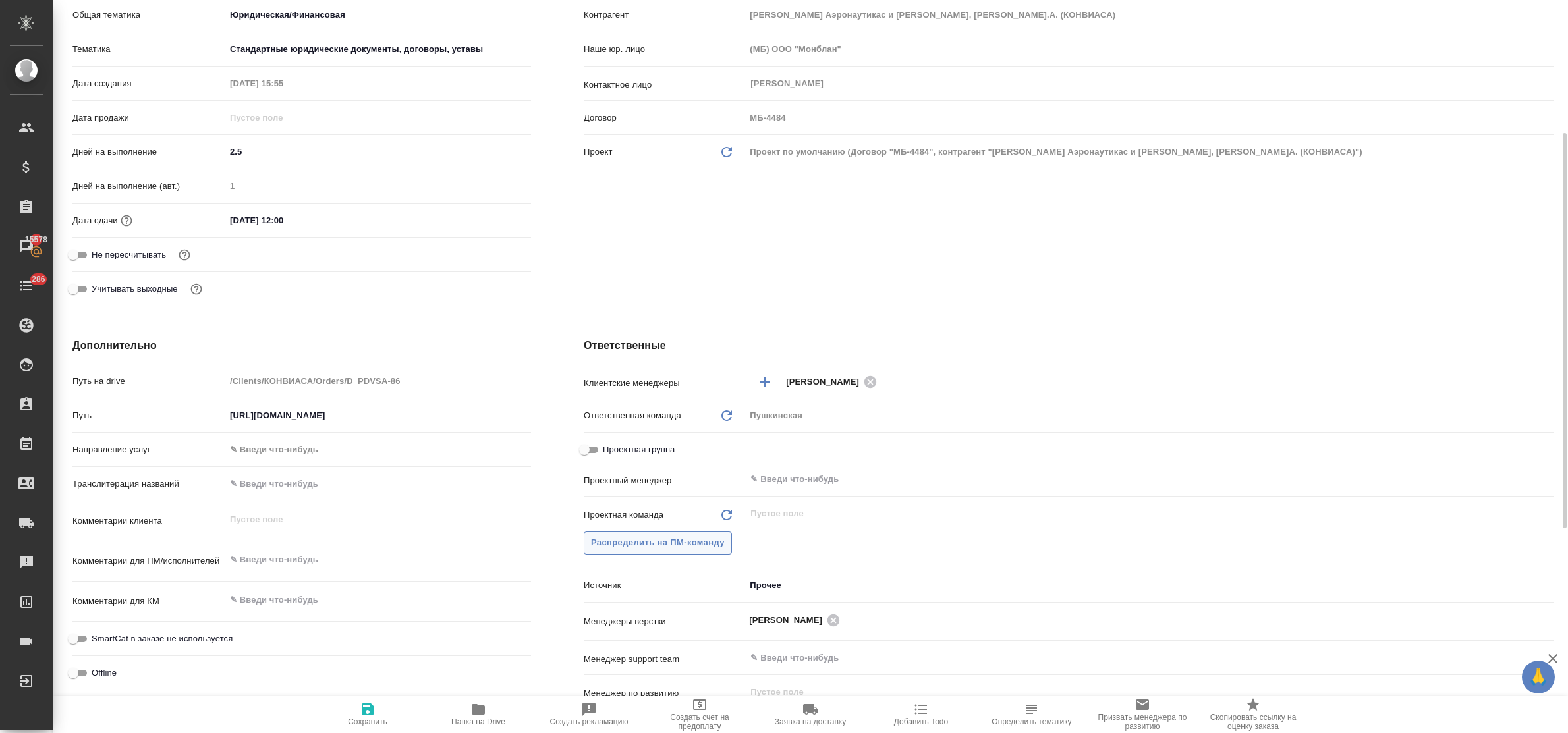
click at [646, 544] on span "Распределить на ПМ-команду" at bounding box center [657, 543] width 133 height 15
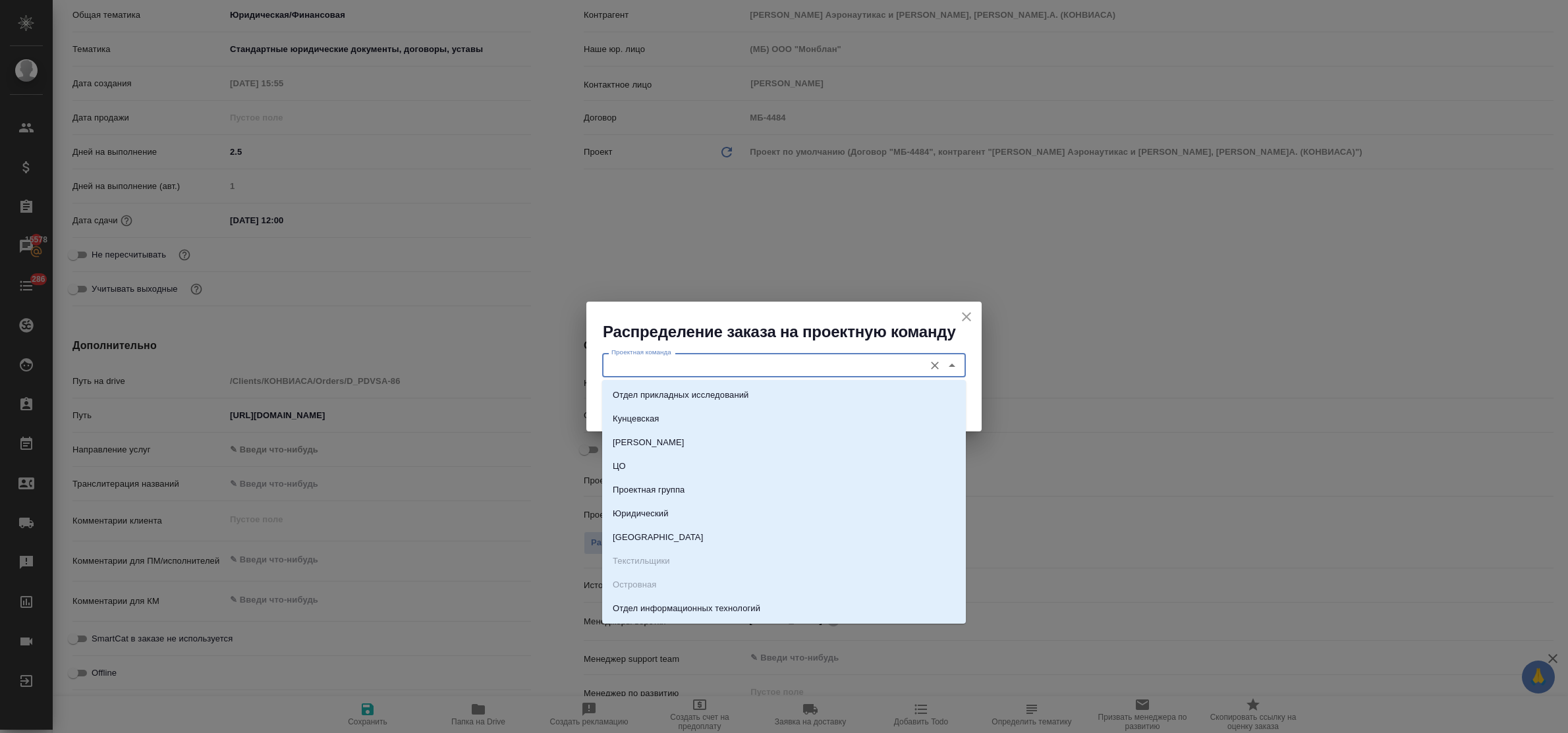
click at [639, 368] on input "Проектная команда" at bounding box center [762, 364] width 312 height 15
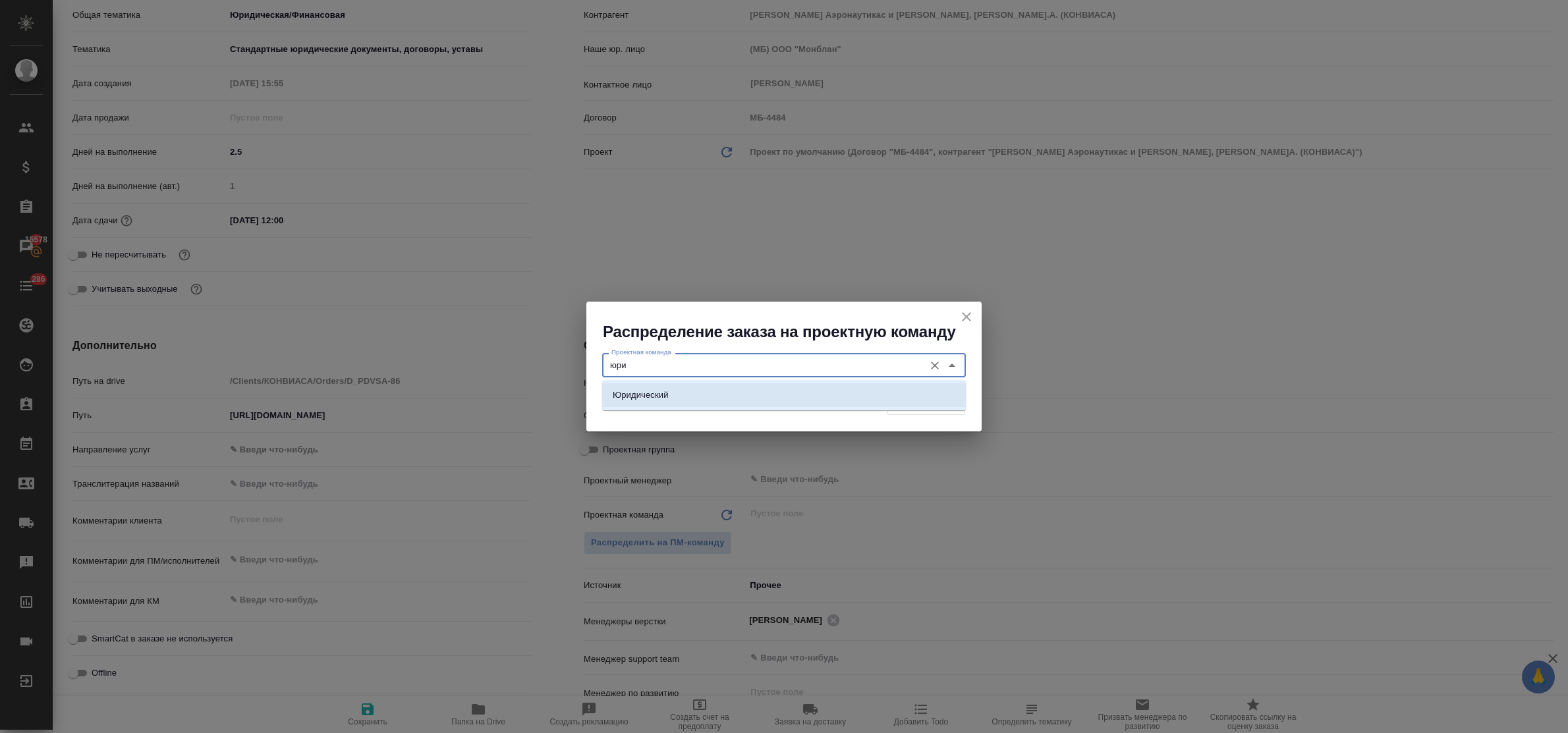
click at [650, 393] on p "Юридический" at bounding box center [640, 395] width 56 height 13
type input "Юридический"
click at [894, 406] on span "Распределить" at bounding box center [926, 404] width 64 height 15
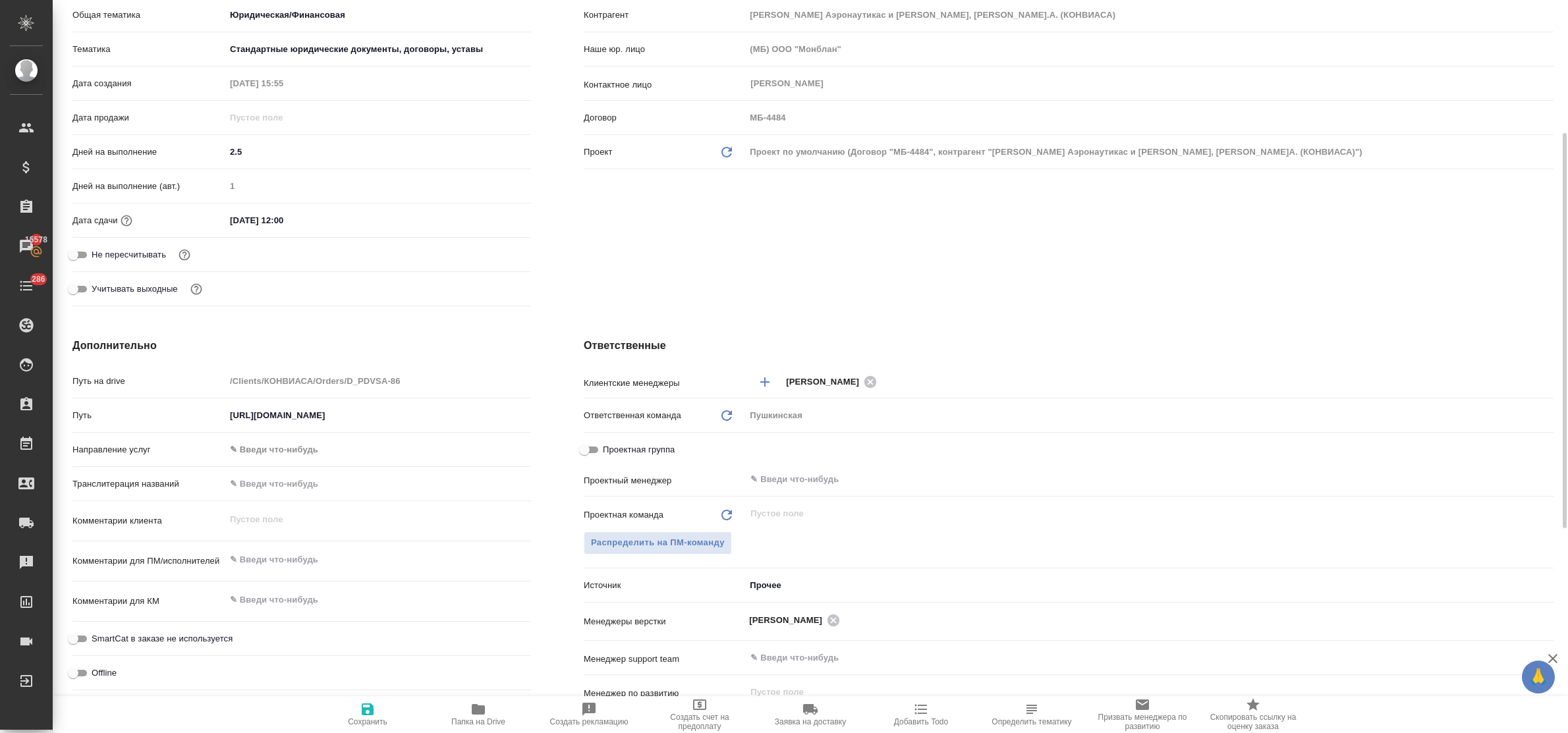
type textarea "x"
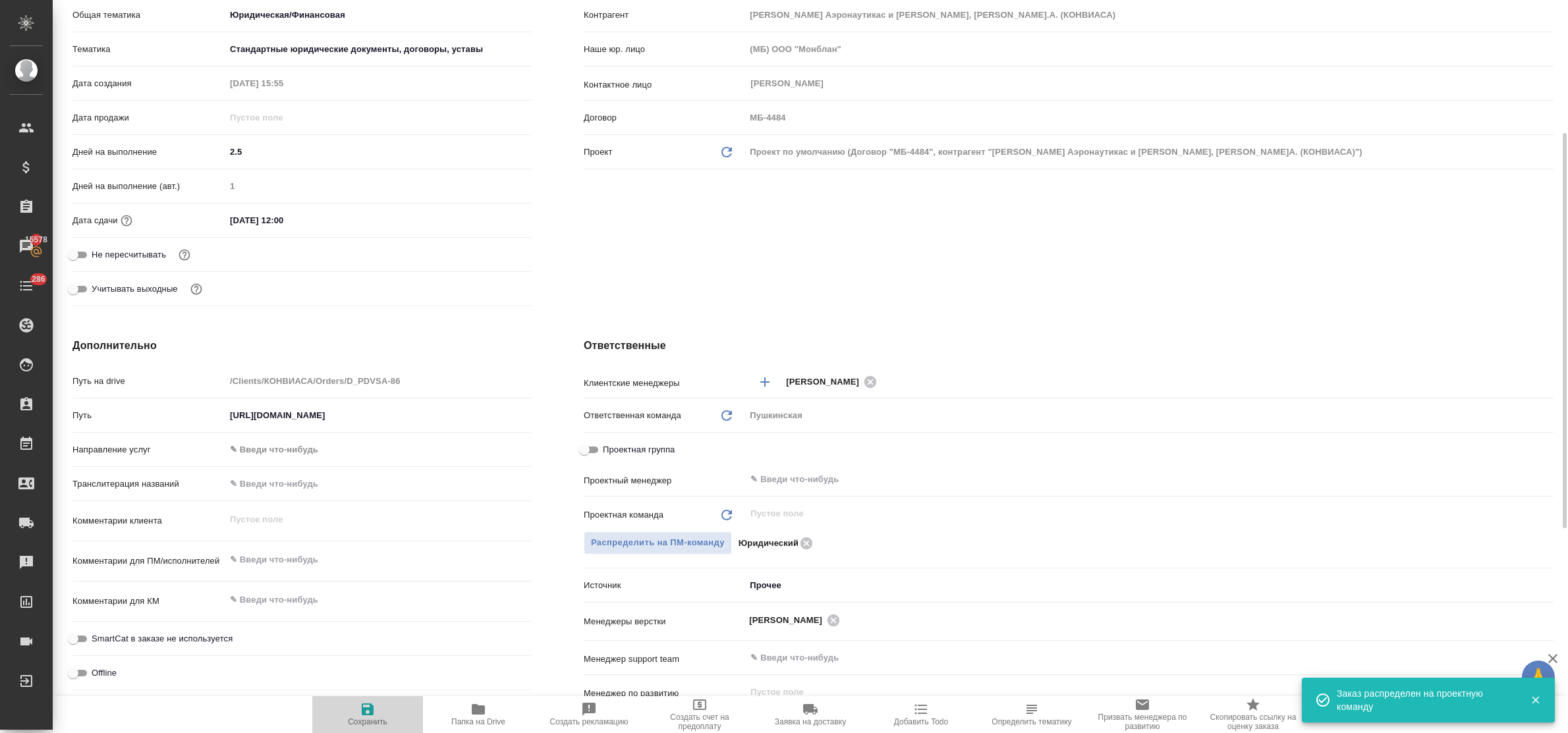
click at [365, 713] on icon "button" at bounding box center [368, 709] width 12 height 12
type textarea "x"
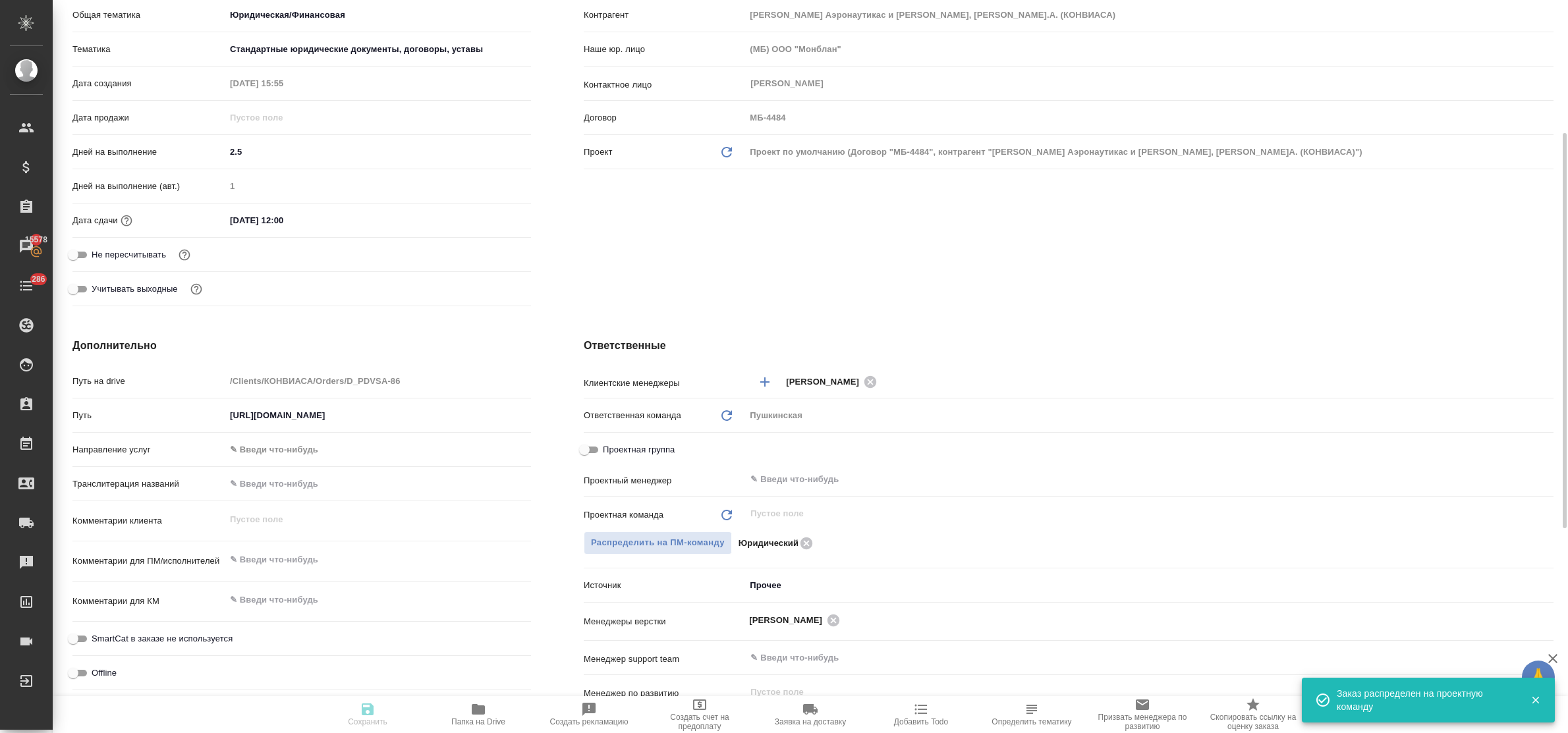
type textarea "x"
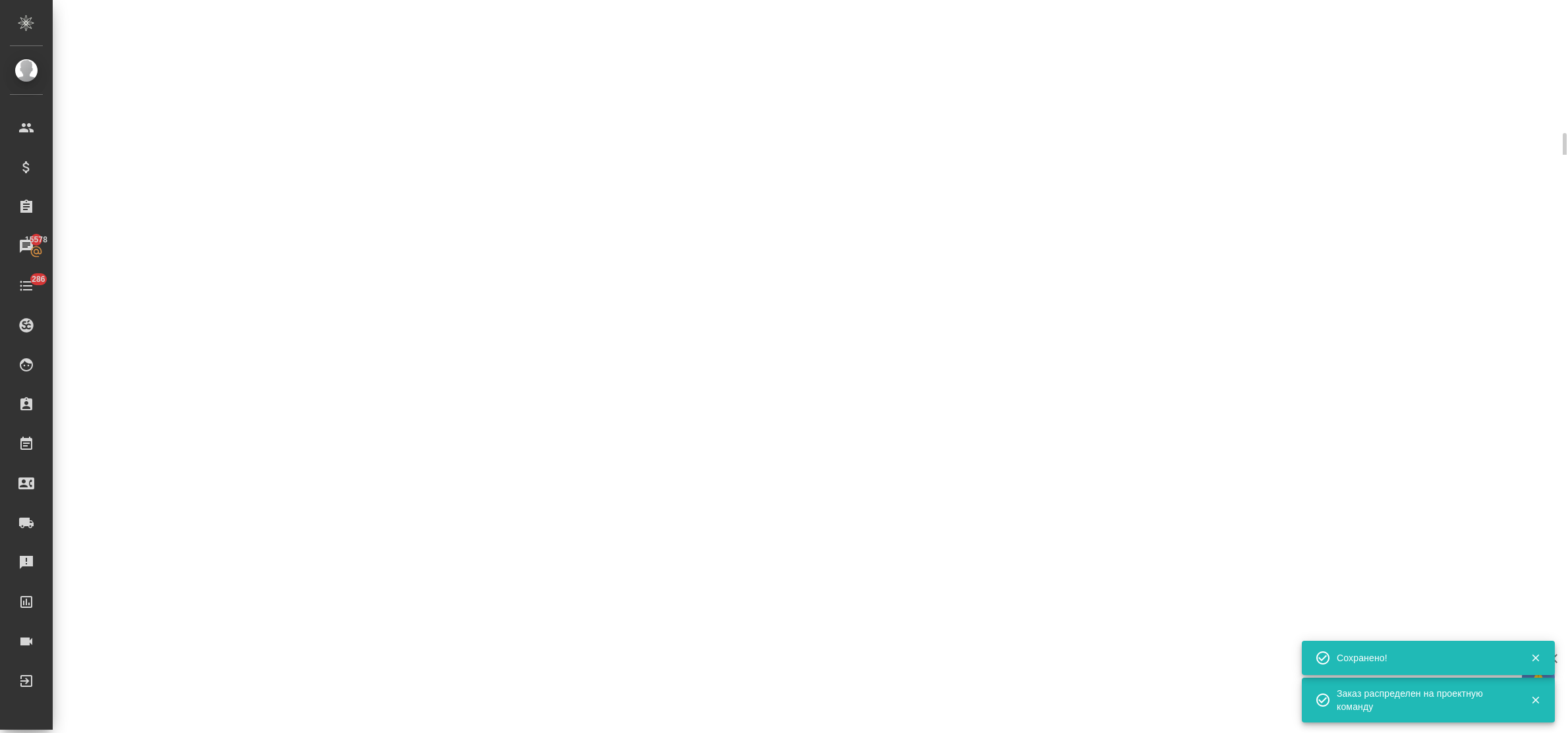
select select "RU"
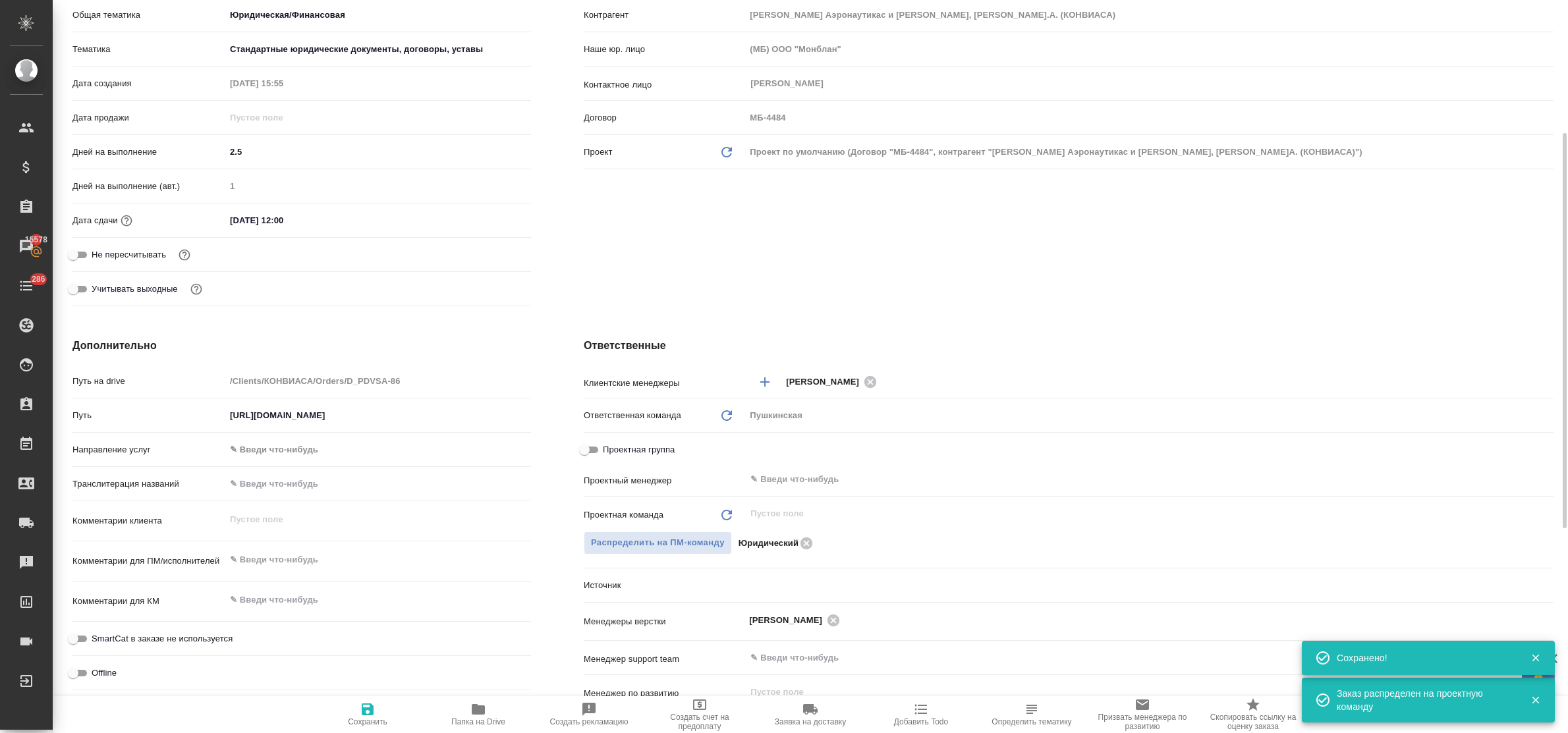
type textarea "x"
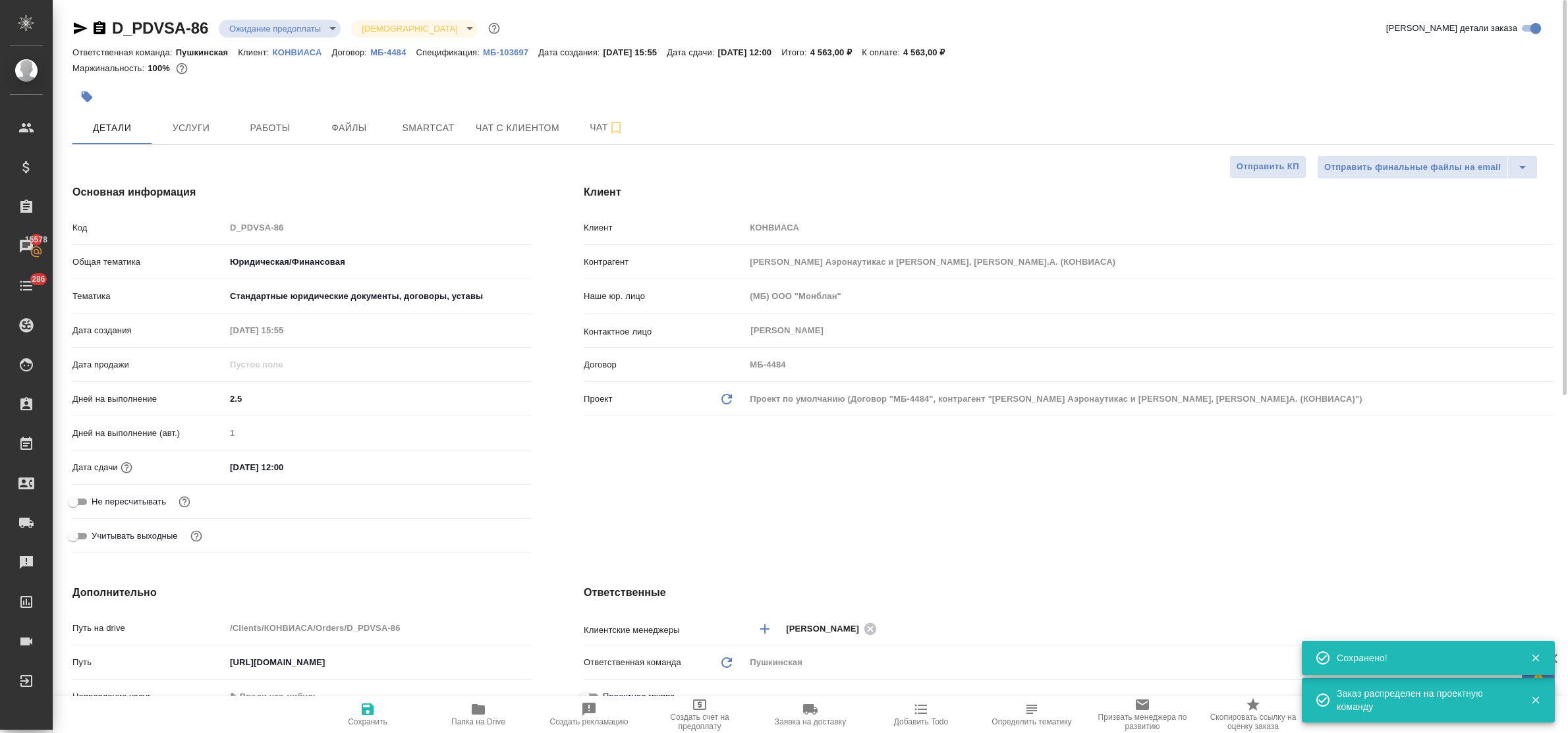
type textarea "x"
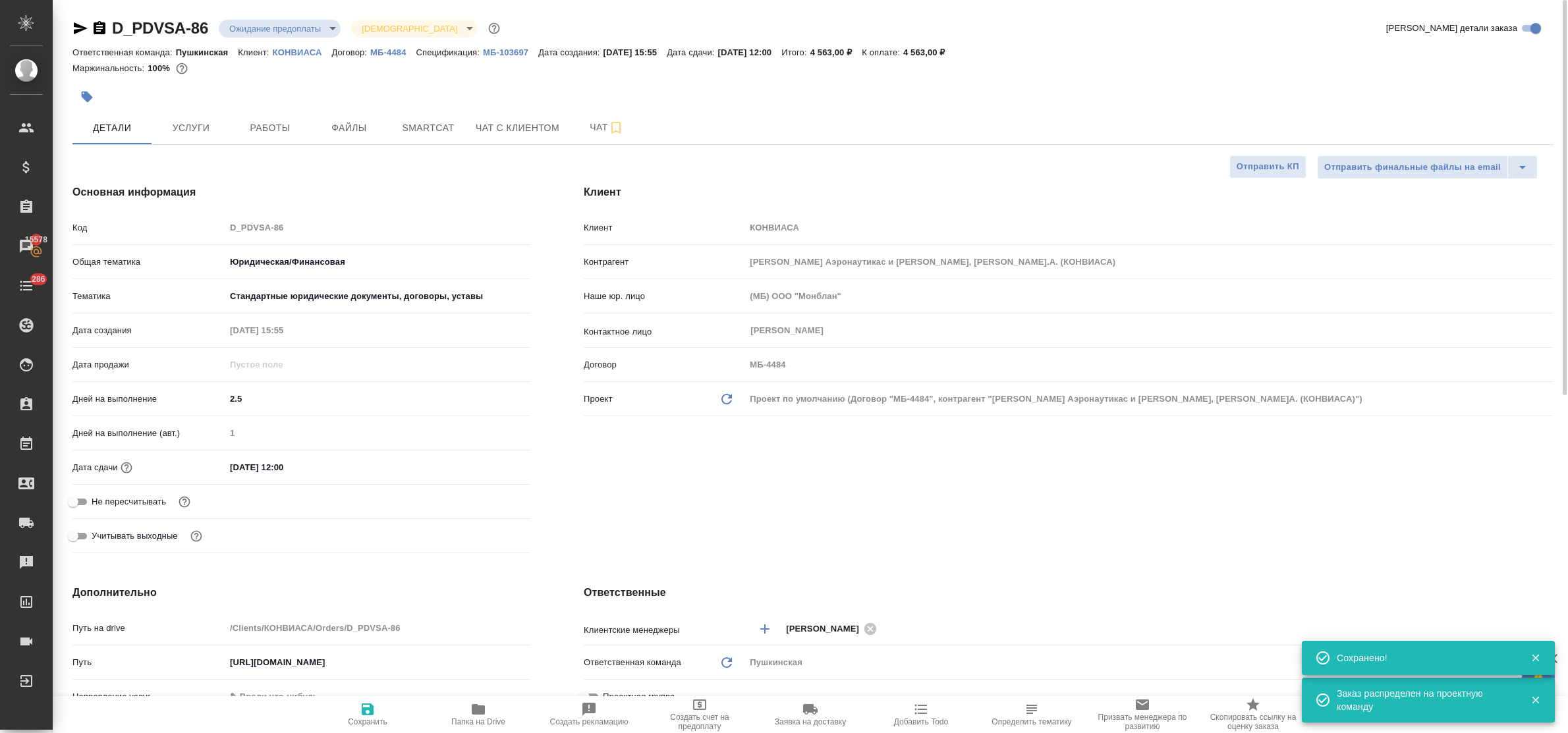
type textarea "x"
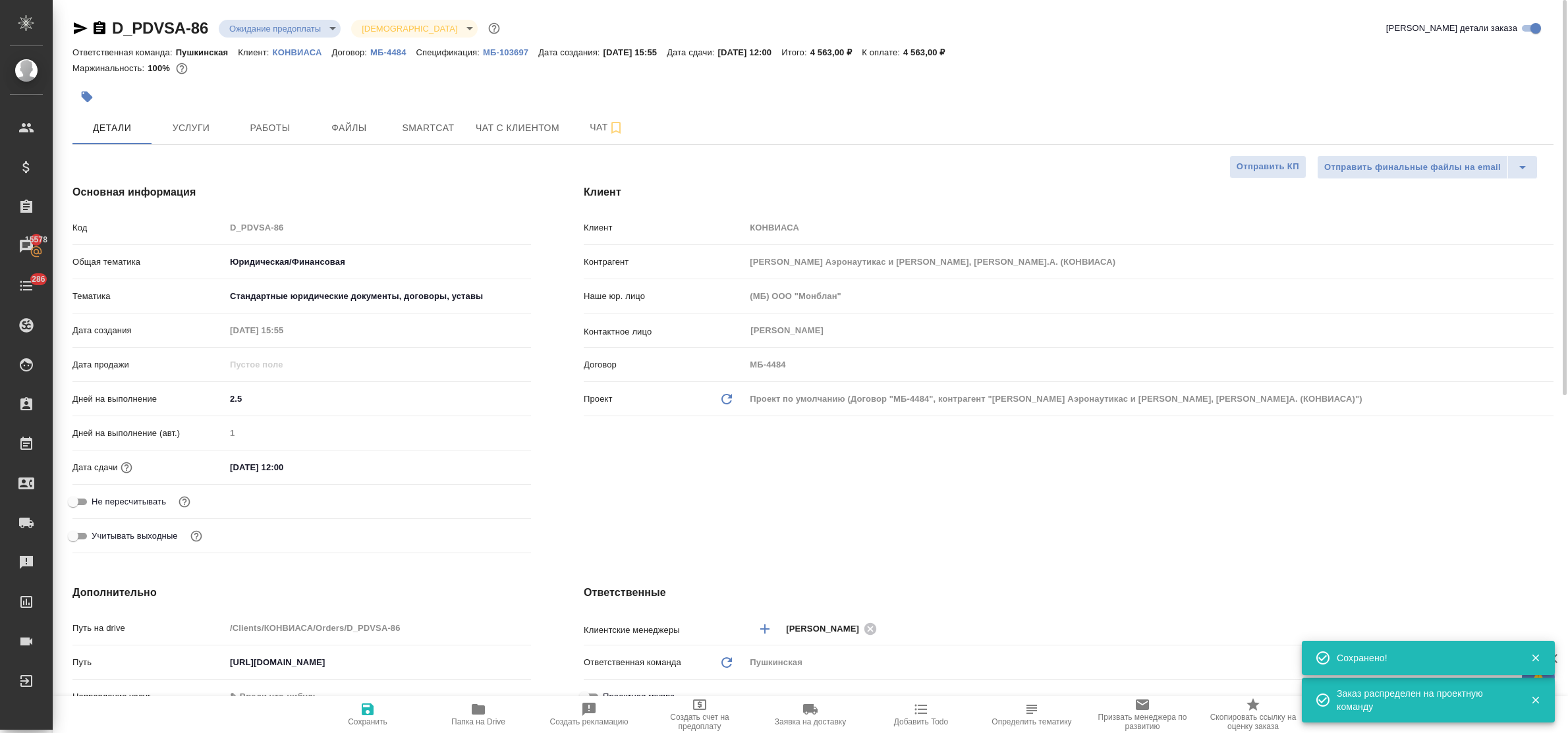
type textarea "x"
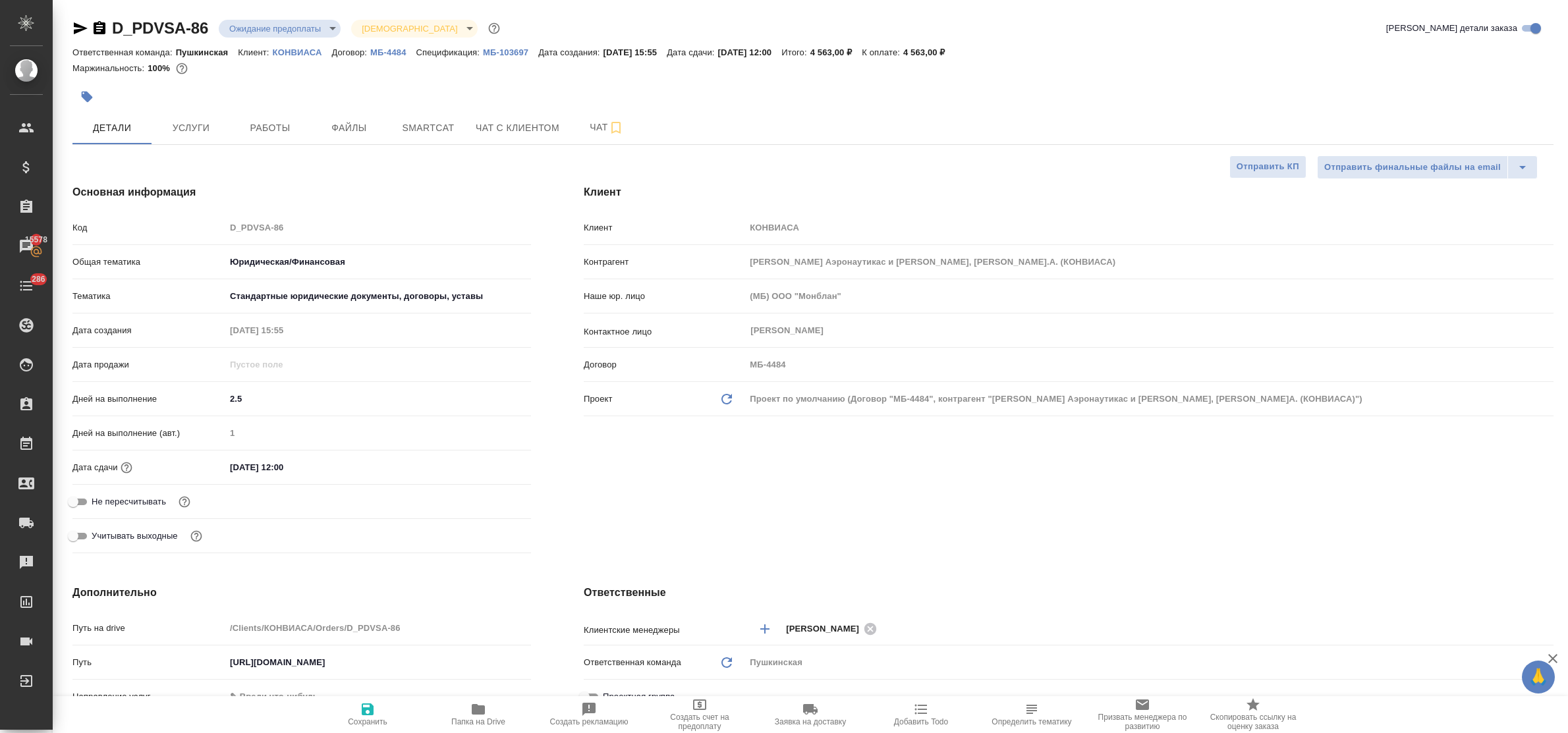
type textarea "x"
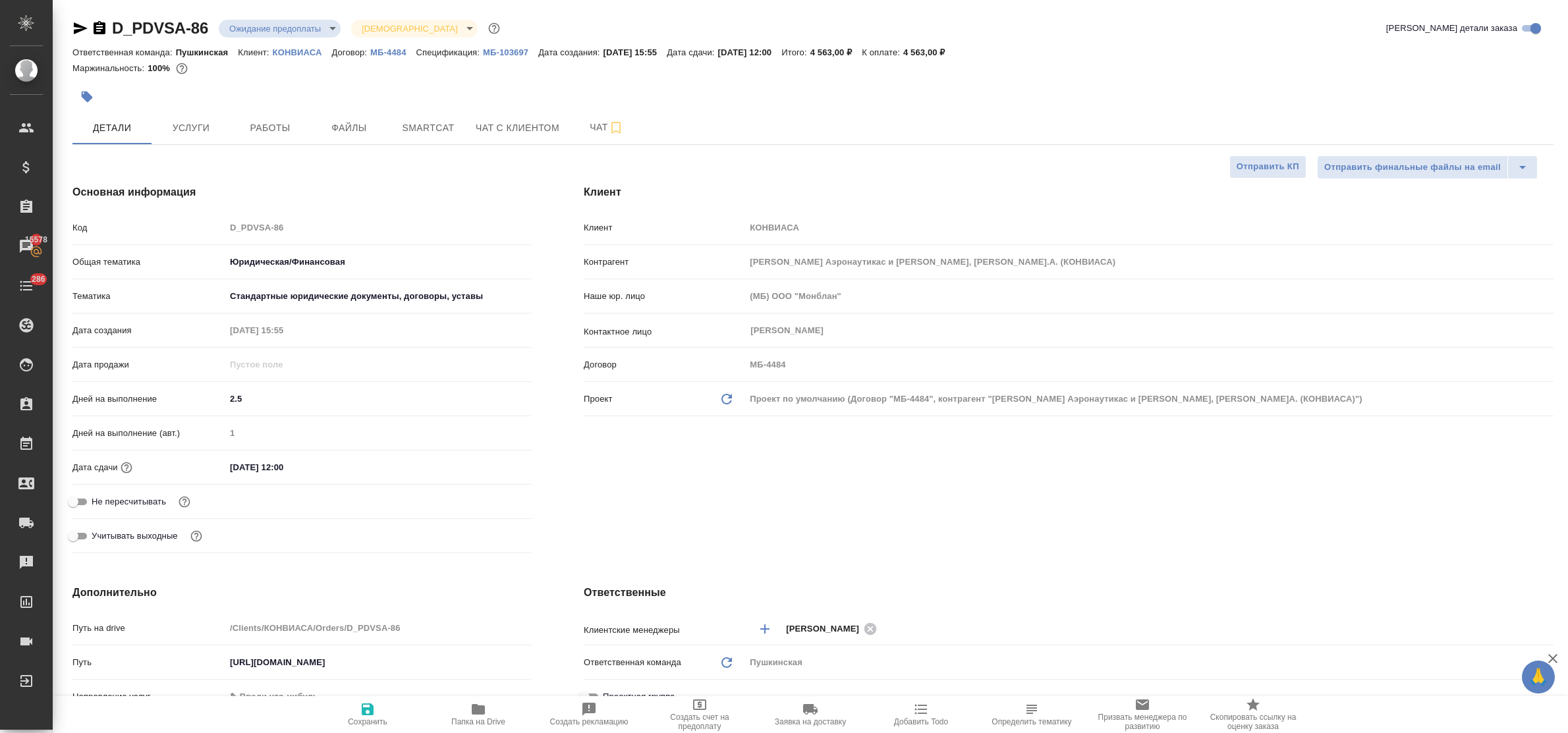
type textarea "x"
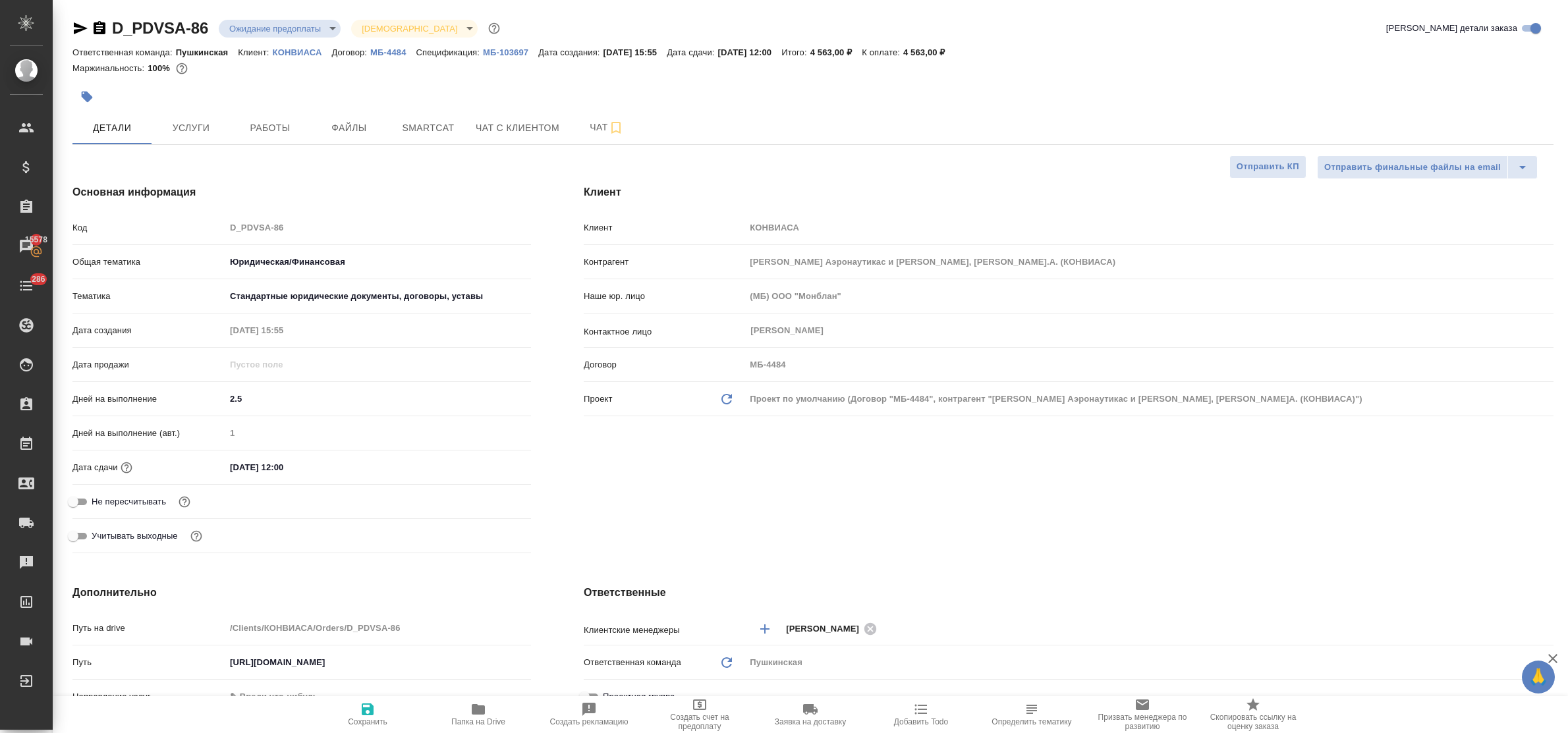
type textarea "x"
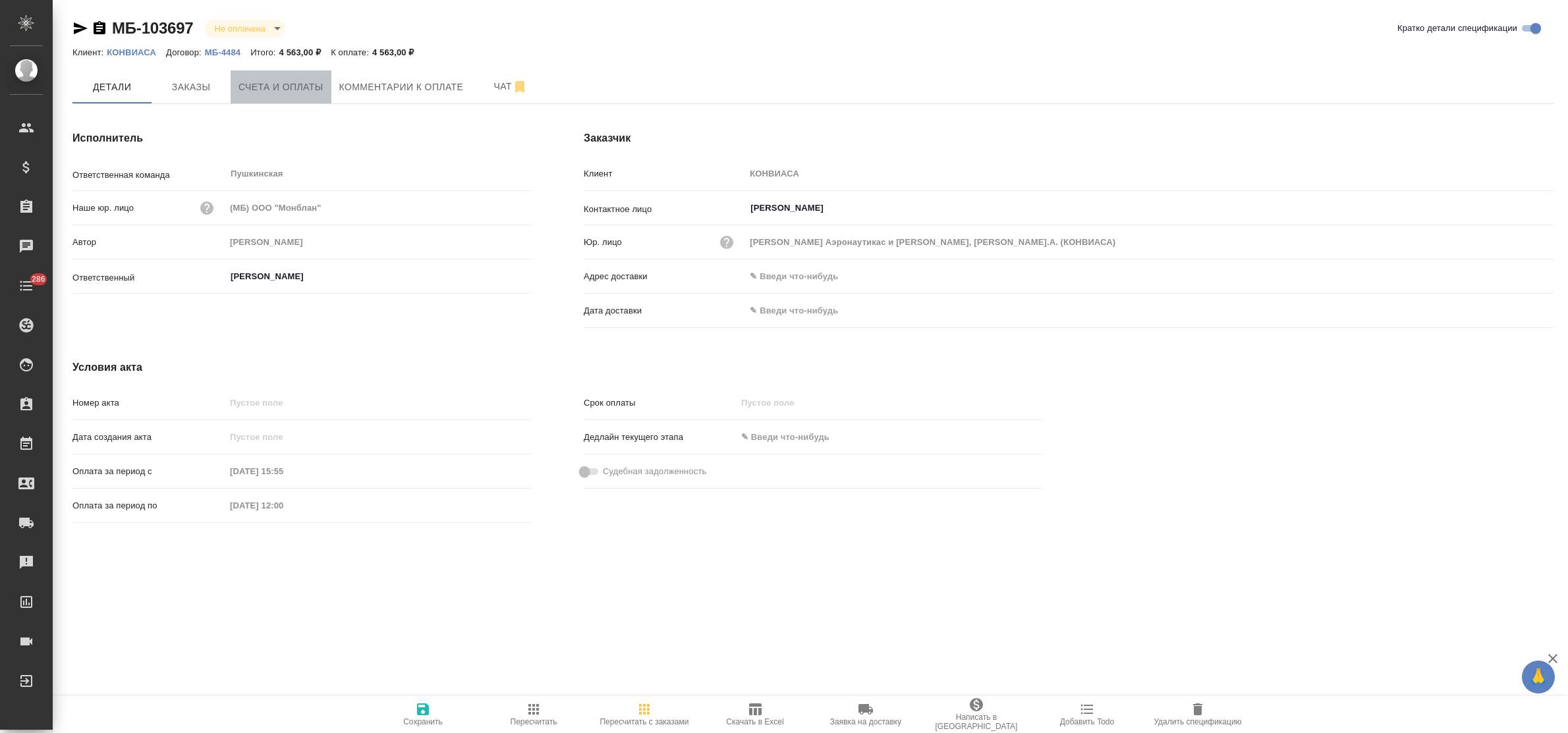
click at [252, 93] on span "Счета и оплаты" at bounding box center [281, 87] width 85 height 16
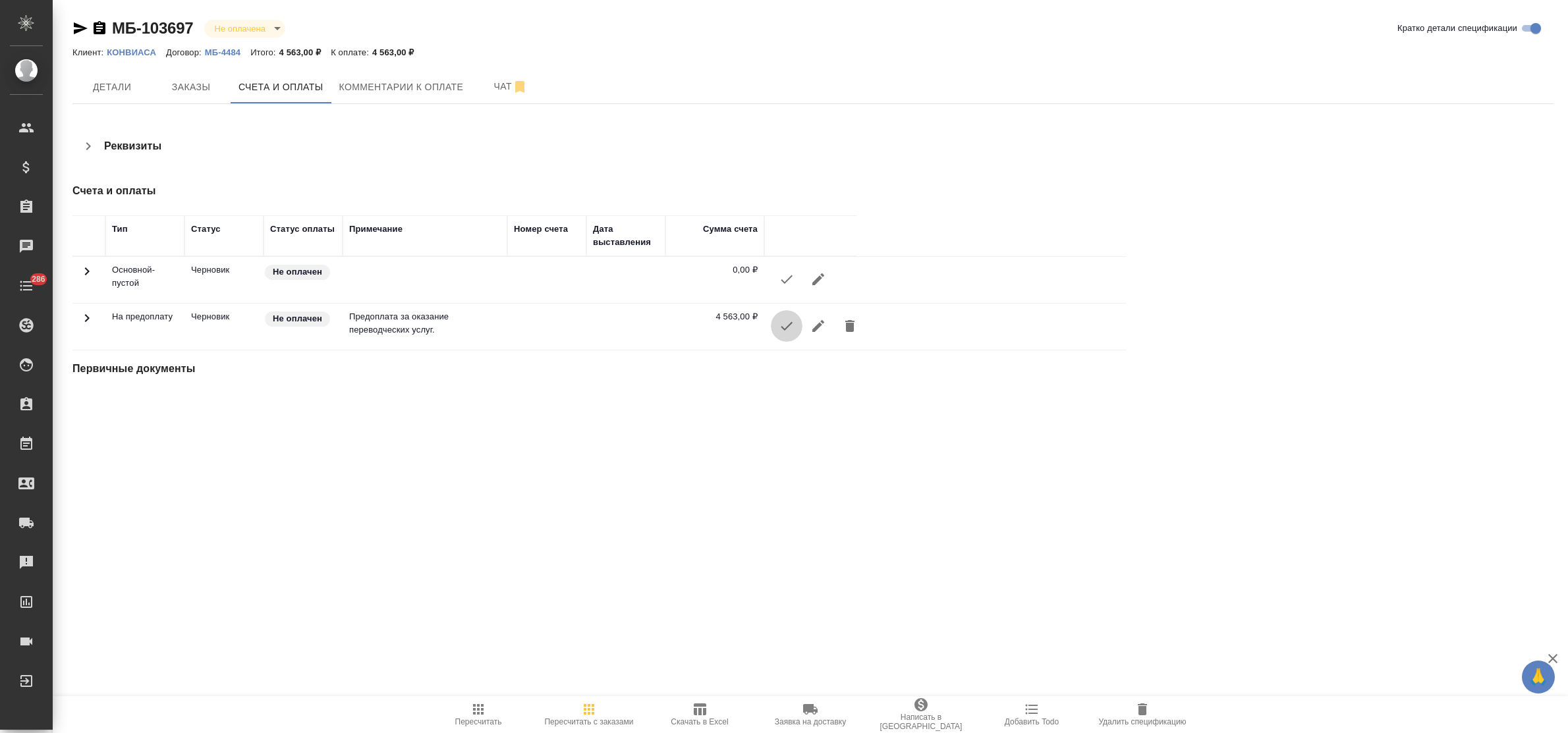
click at [783, 326] on icon "button" at bounding box center [786, 325] width 15 height 15
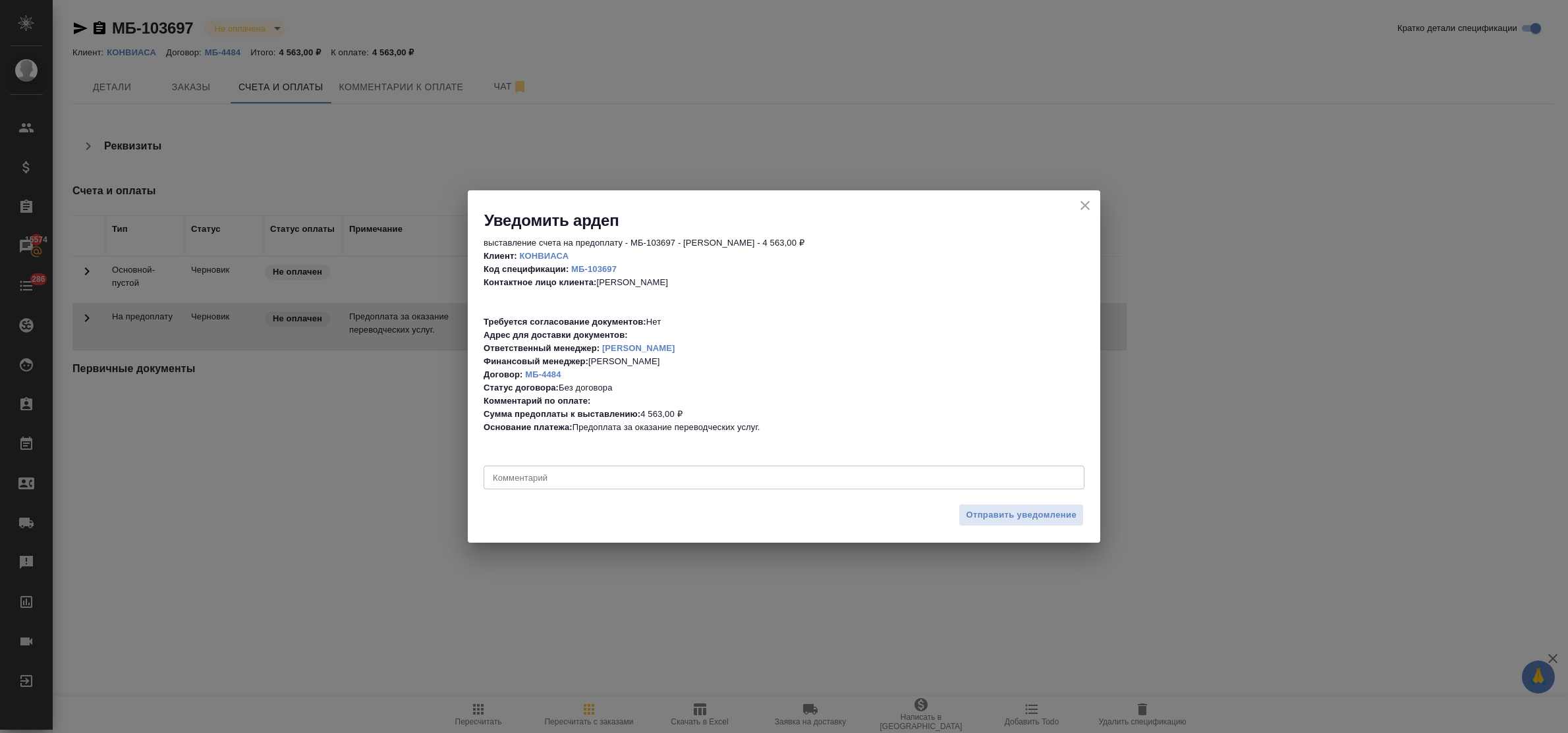
click at [761, 483] on div "x Комментарий" at bounding box center [784, 477] width 601 height 24
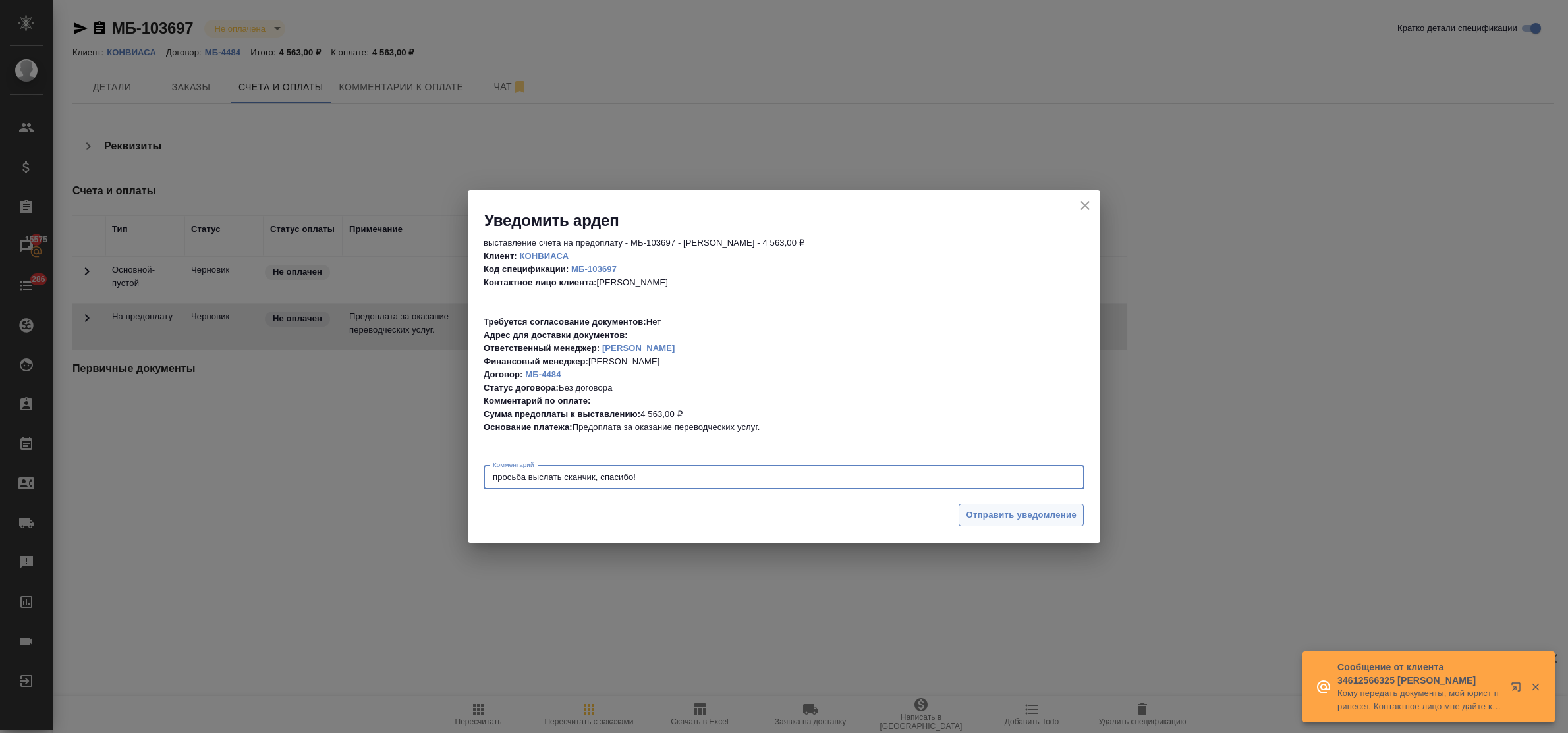
type textarea "просьба выслать сканчик, спасибо!"
click at [1000, 511] on span "Отправить уведомление" at bounding box center [1021, 515] width 111 height 15
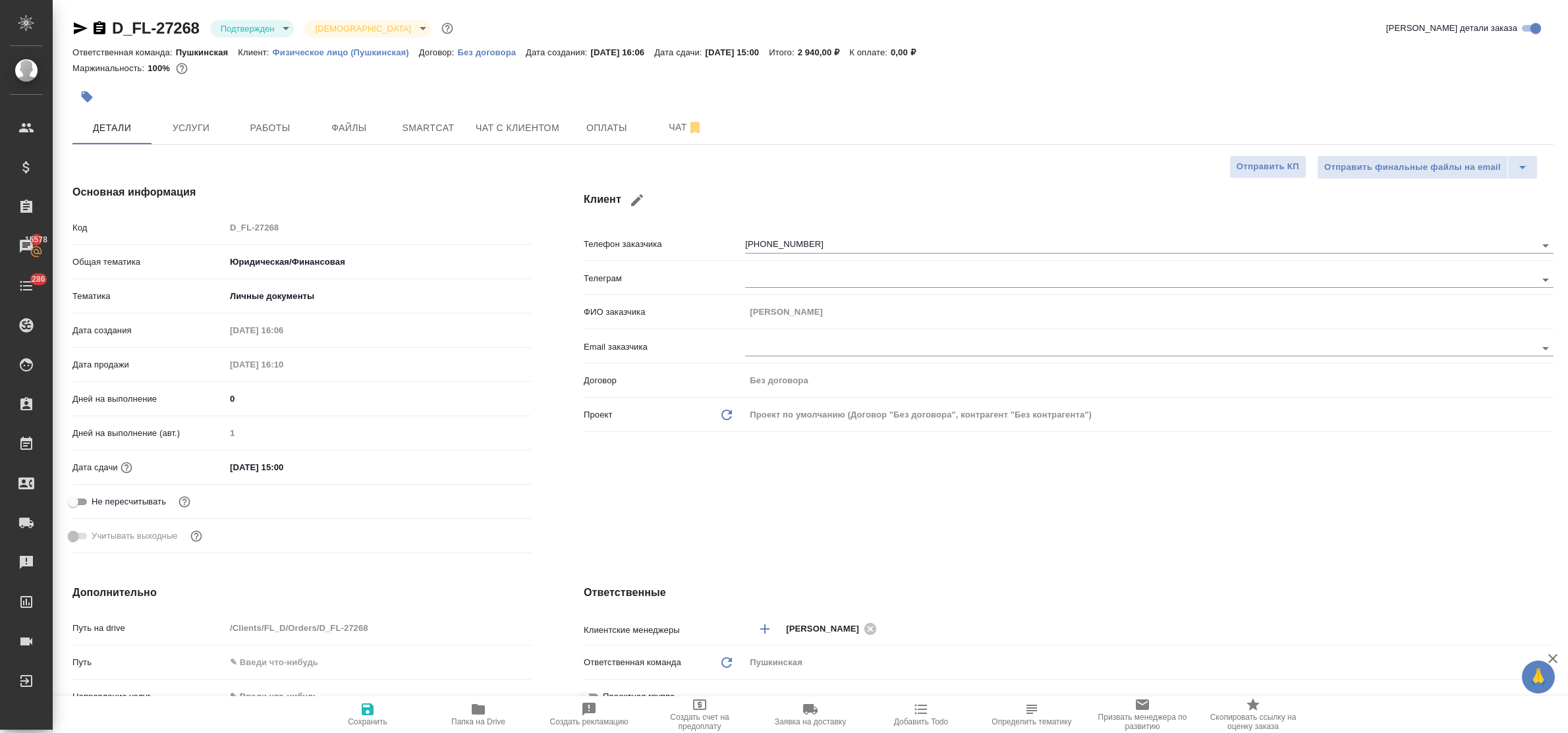
select select "RU"
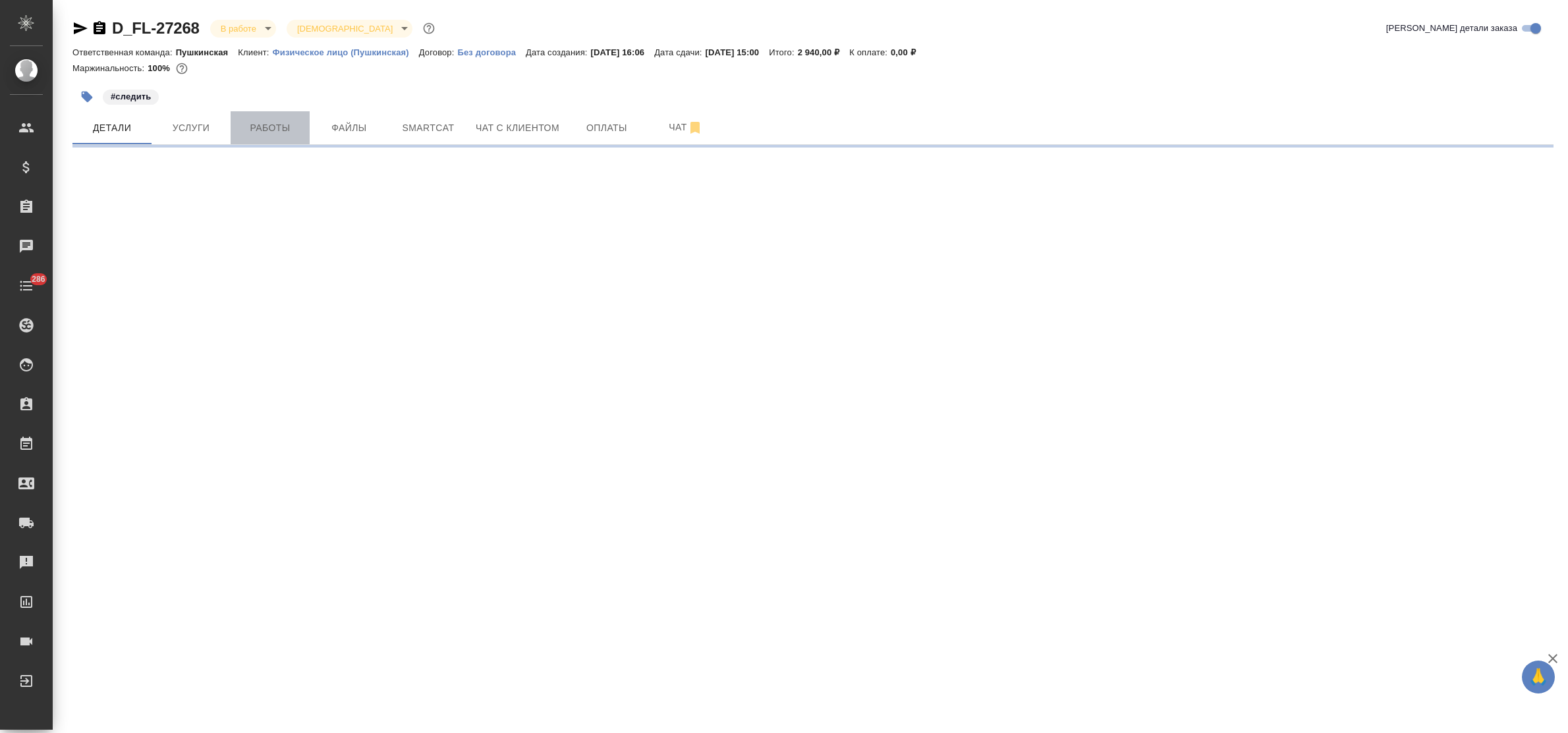
click at [271, 133] on span "Работы" at bounding box center [270, 128] width 63 height 16
select select "RU"
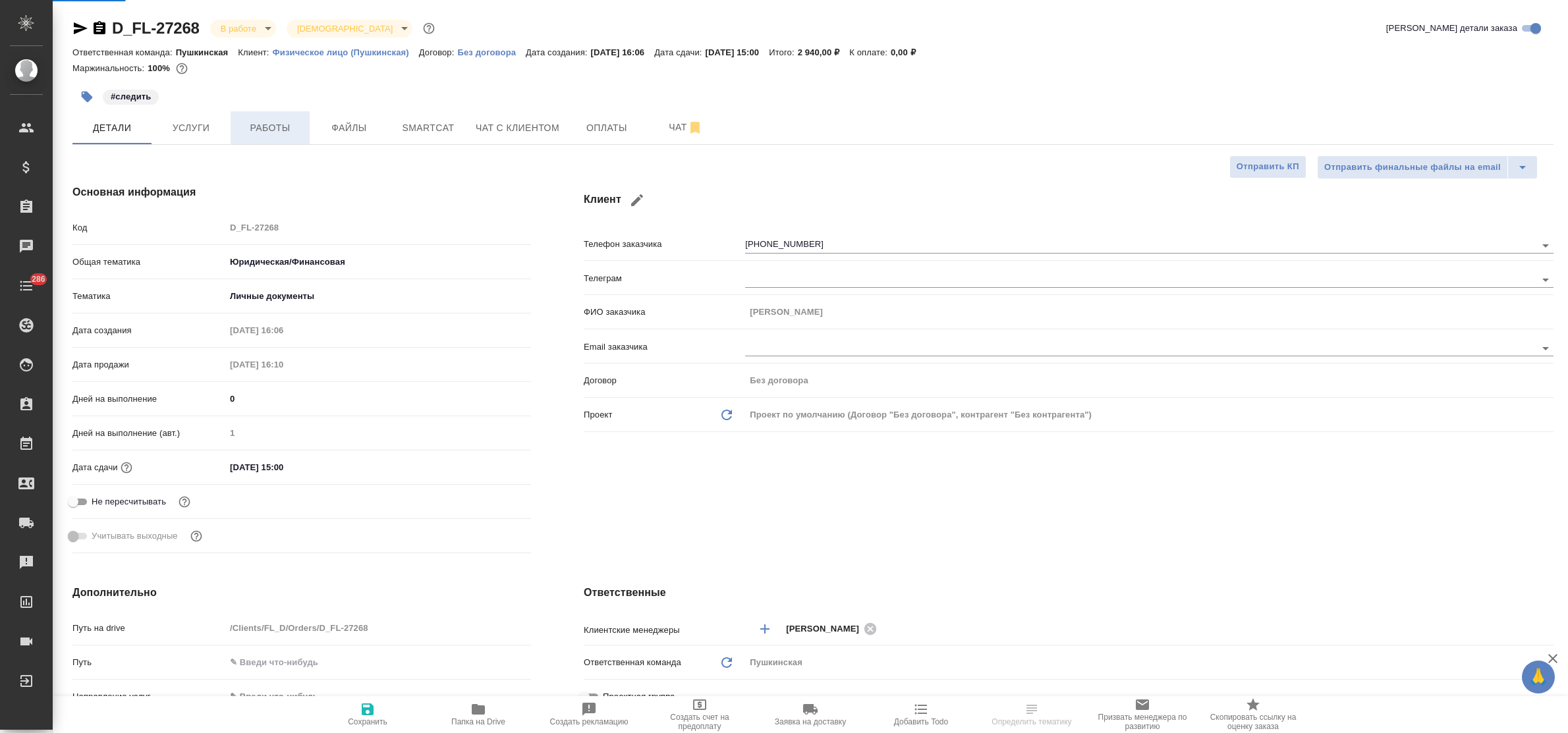
type textarea "x"
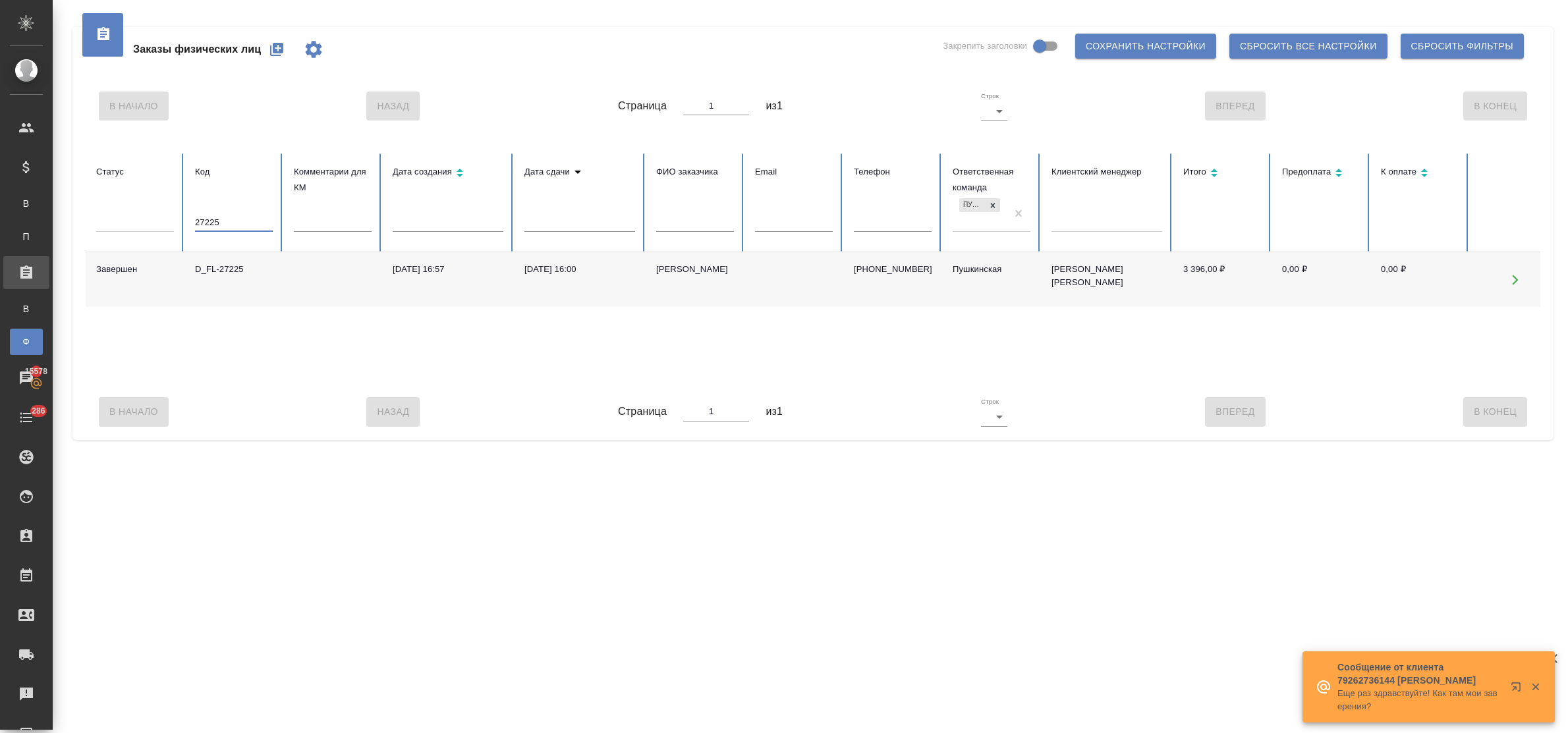
drag, startPoint x: 234, startPoint y: 225, endPoint x: 142, endPoint y: 224, distance: 92.0
click at [142, 224] on tr "Статус Код 27225 Комментарии для КМ Дата создания Дата сдачи ФИО заказчика Emai…" at bounding box center [827, 203] width 1483 height 98
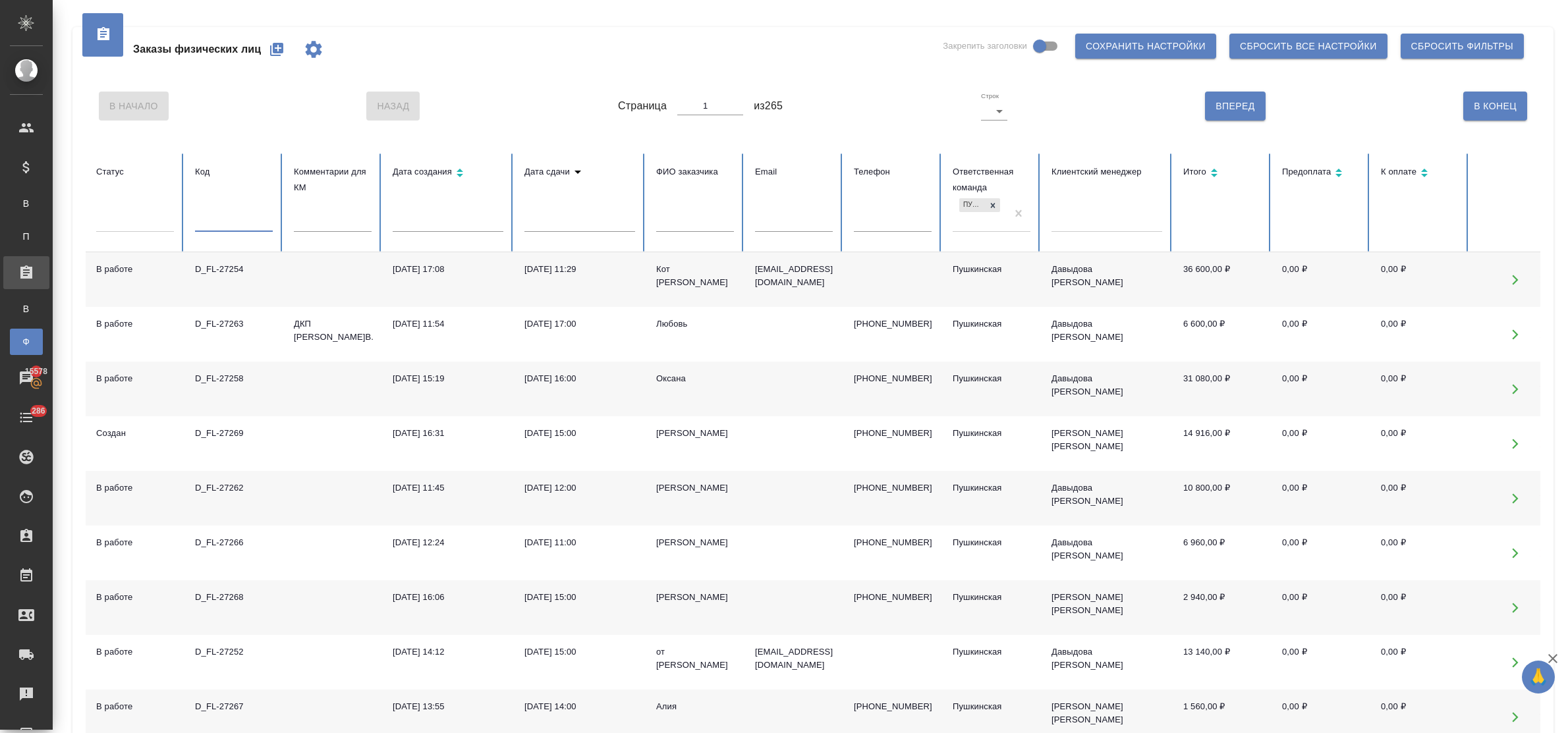
click at [702, 225] on input "text" at bounding box center [695, 222] width 78 height 19
click at [233, 225] on input "text" at bounding box center [234, 222] width 78 height 19
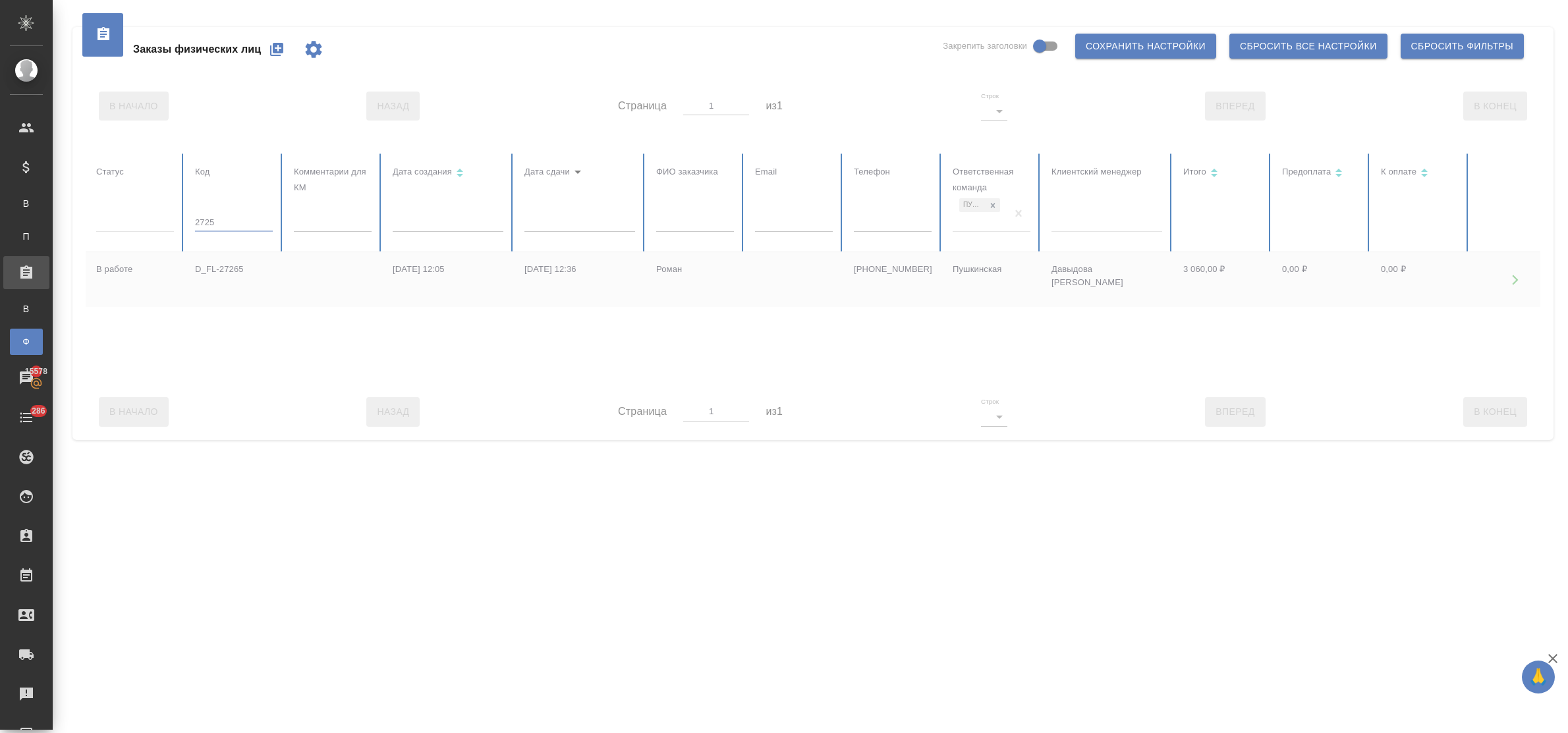
type input "27250"
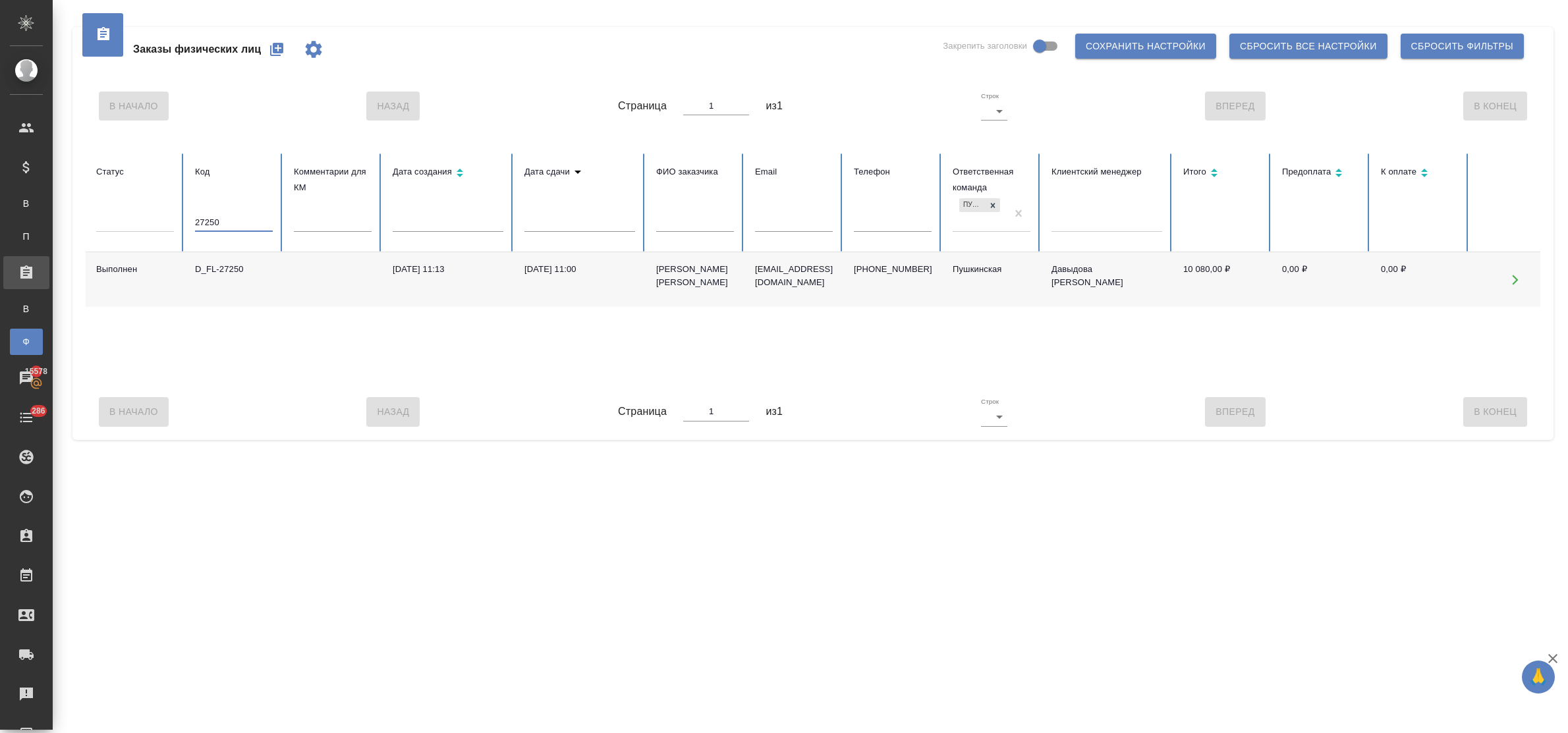
drag, startPoint x: 226, startPoint y: 217, endPoint x: 151, endPoint y: 220, distance: 75.1
click at [151, 220] on tr "Статус Код 27250 Комментарии для КМ Дата создания Дата сдачи ФИО заказчика Emai…" at bounding box center [827, 203] width 1483 height 98
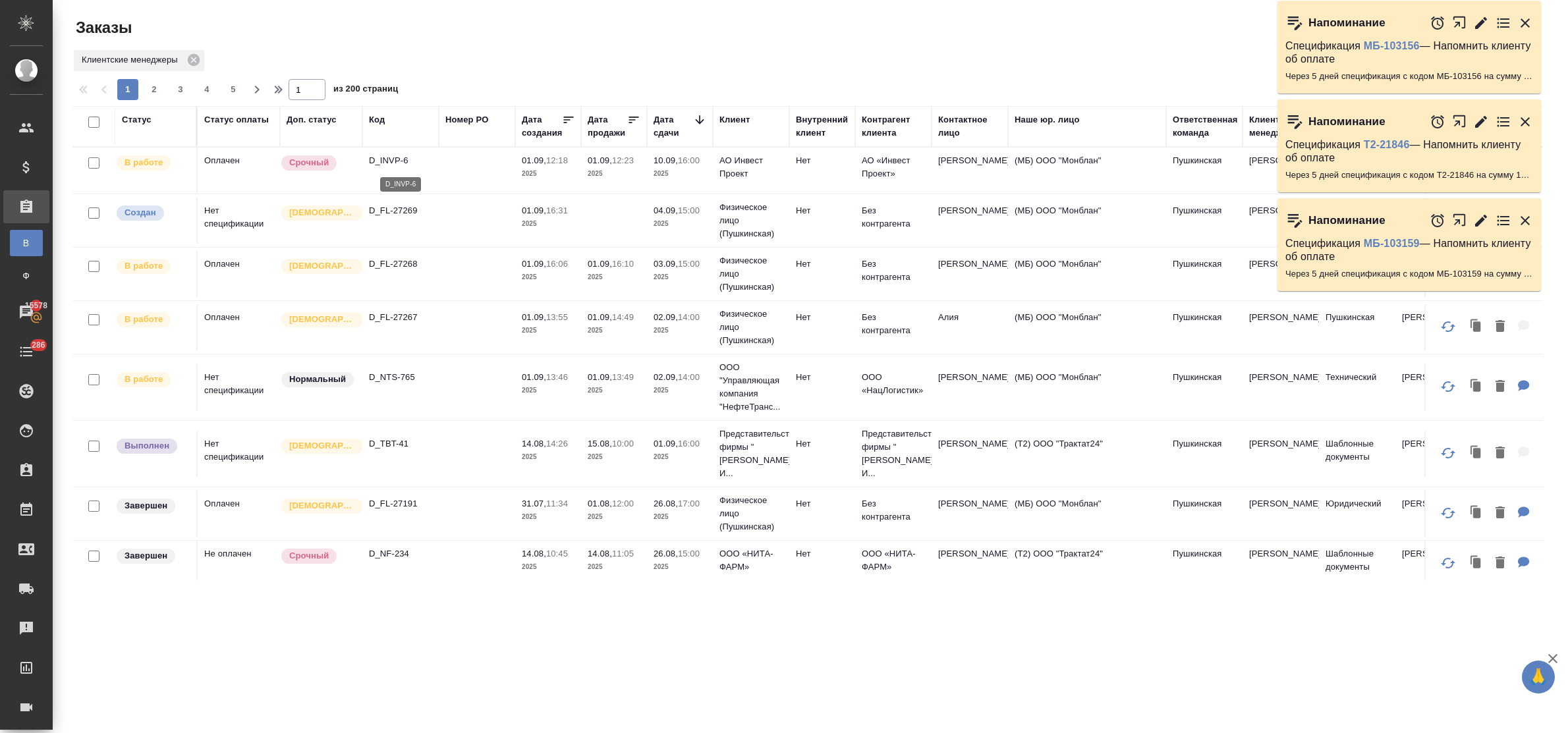
click at [394, 154] on p "D_INVP-6" at bounding box center [400, 160] width 63 height 13
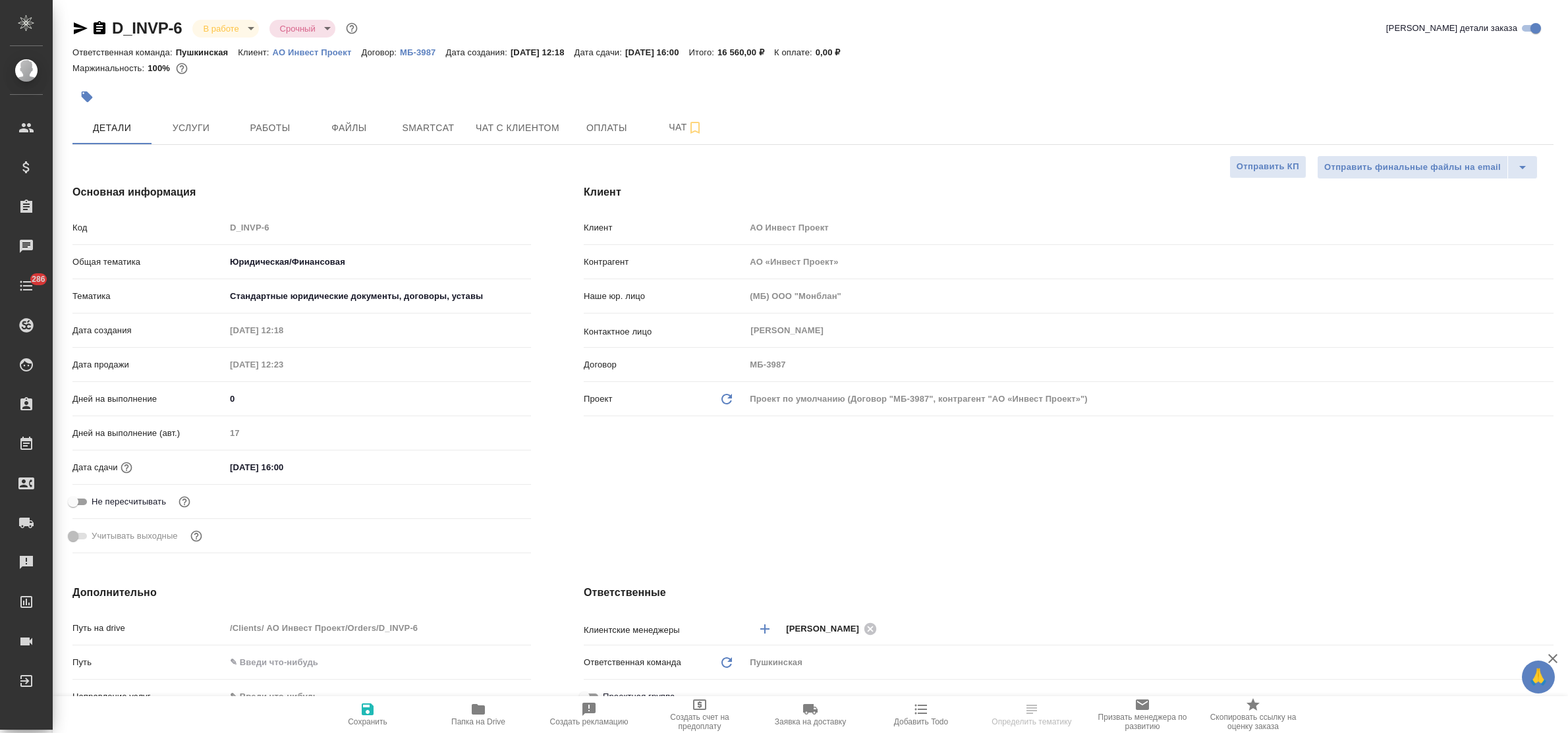
select select "RU"
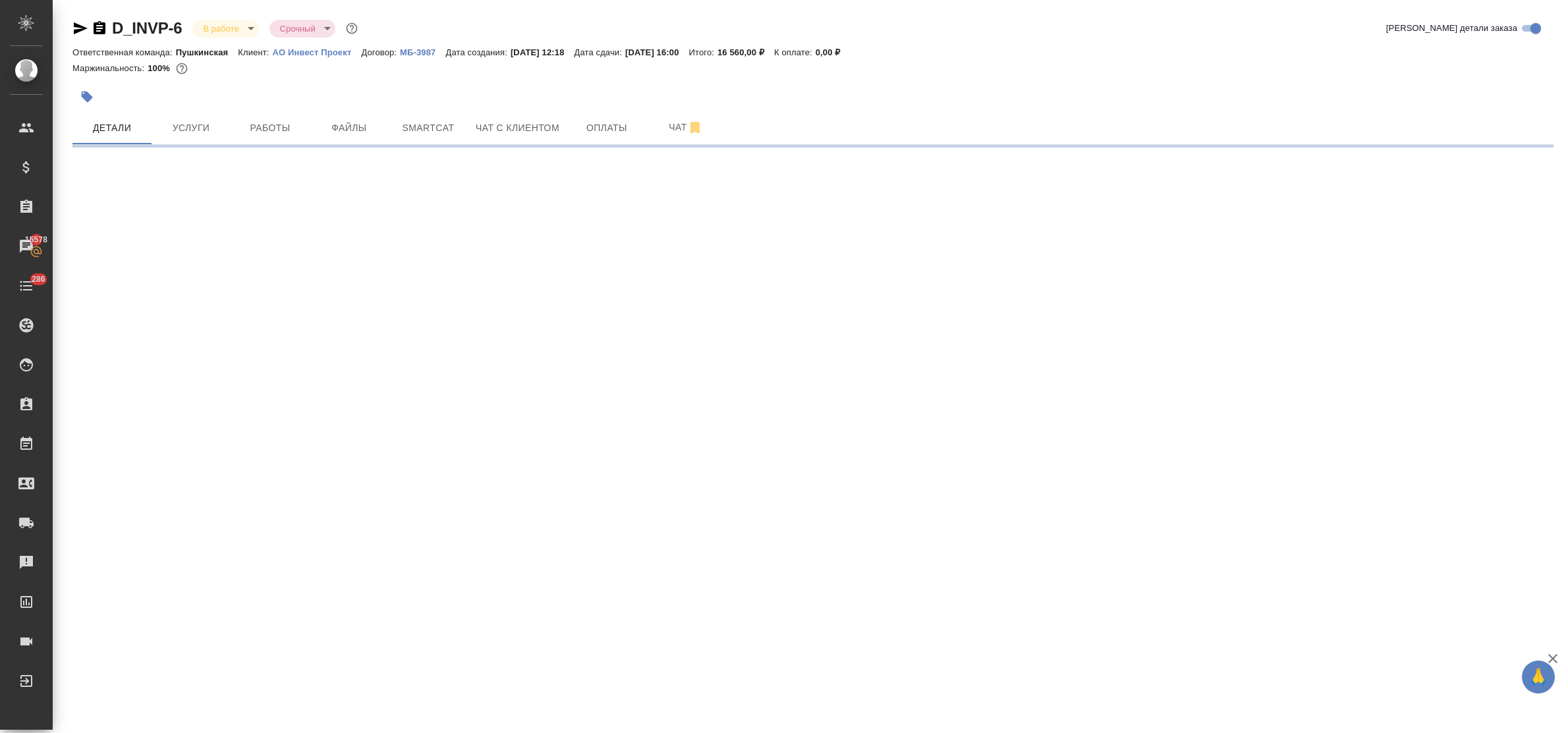
select select "RU"
